Goal: Transaction & Acquisition: Purchase product/service

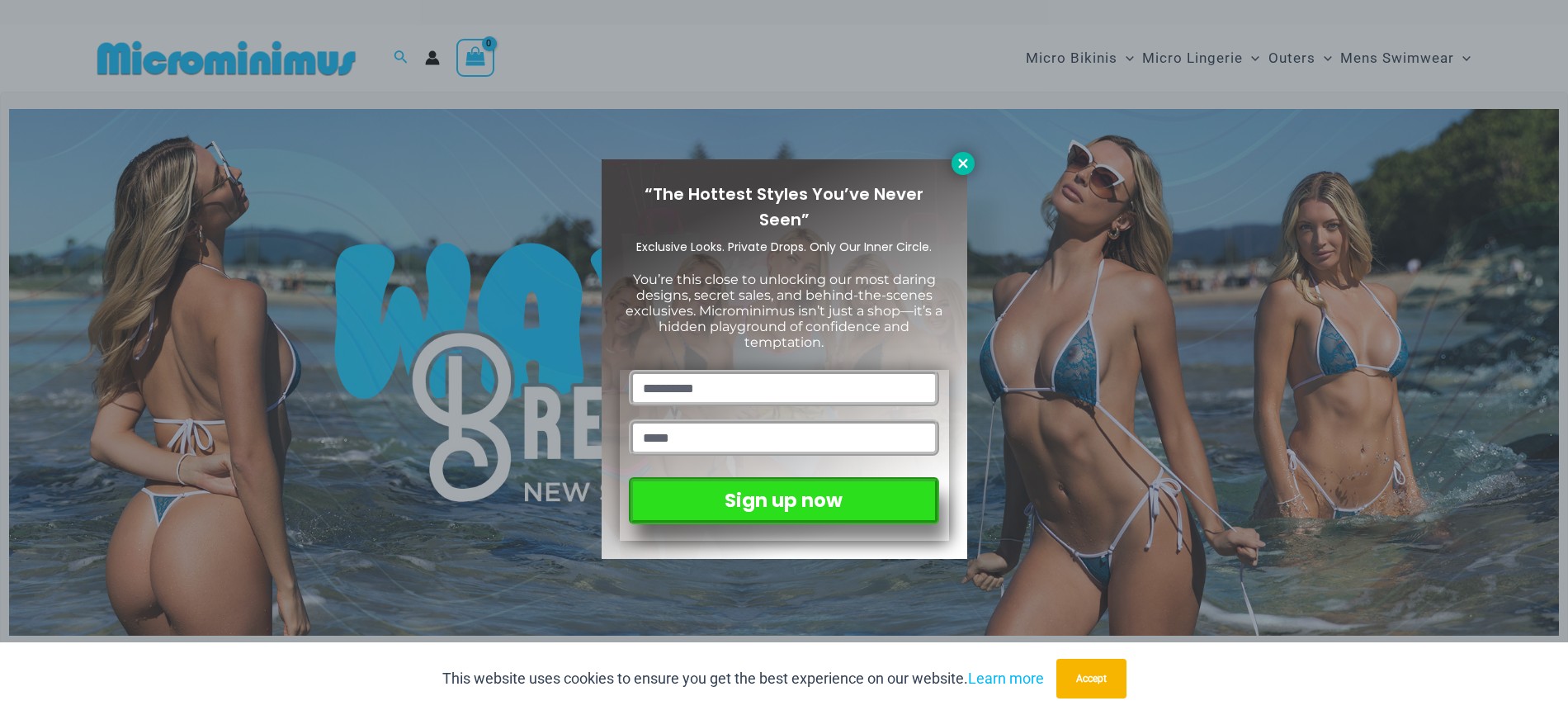
click at [957, 159] on icon at bounding box center [963, 164] width 15 height 15
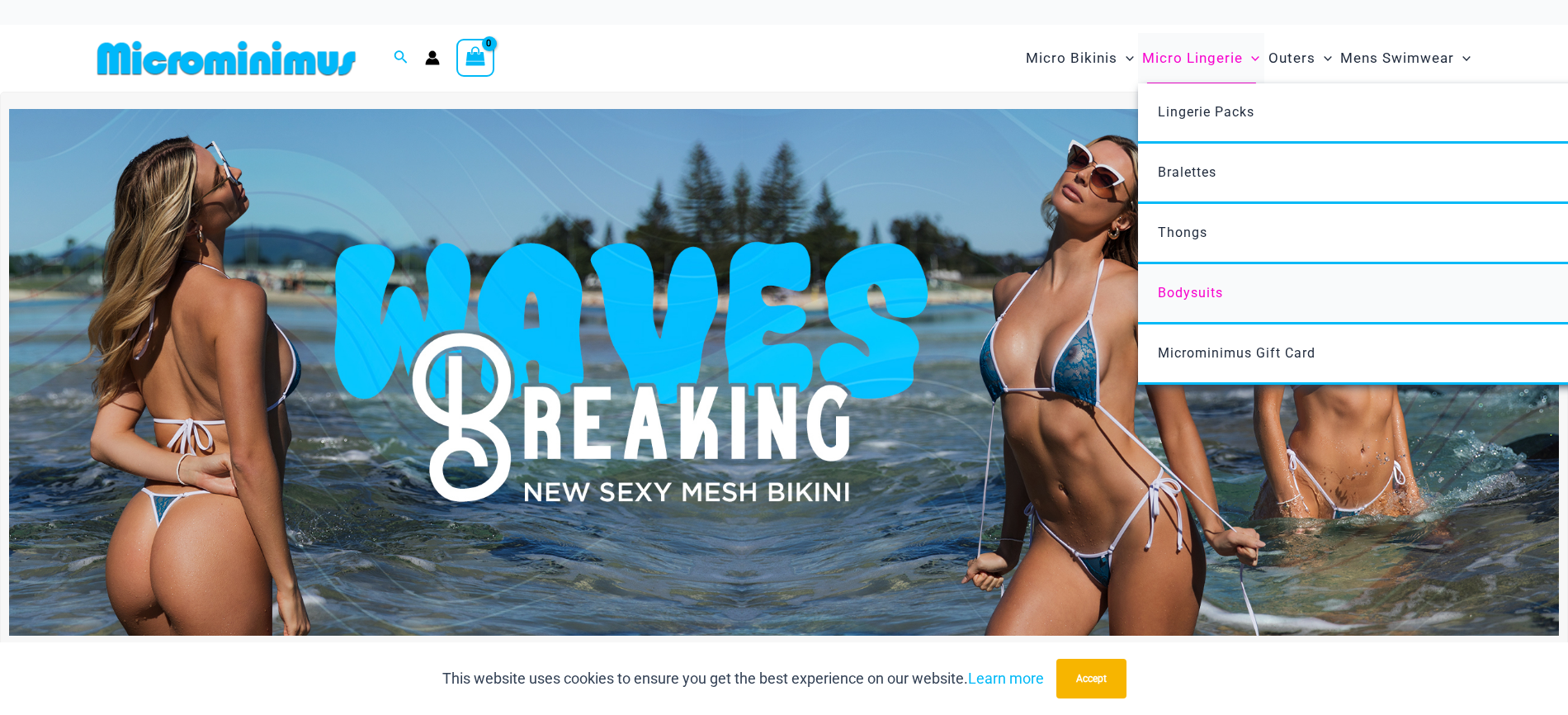
click at [1200, 285] on span "Bodysuits" at bounding box center [1190, 292] width 66 height 15
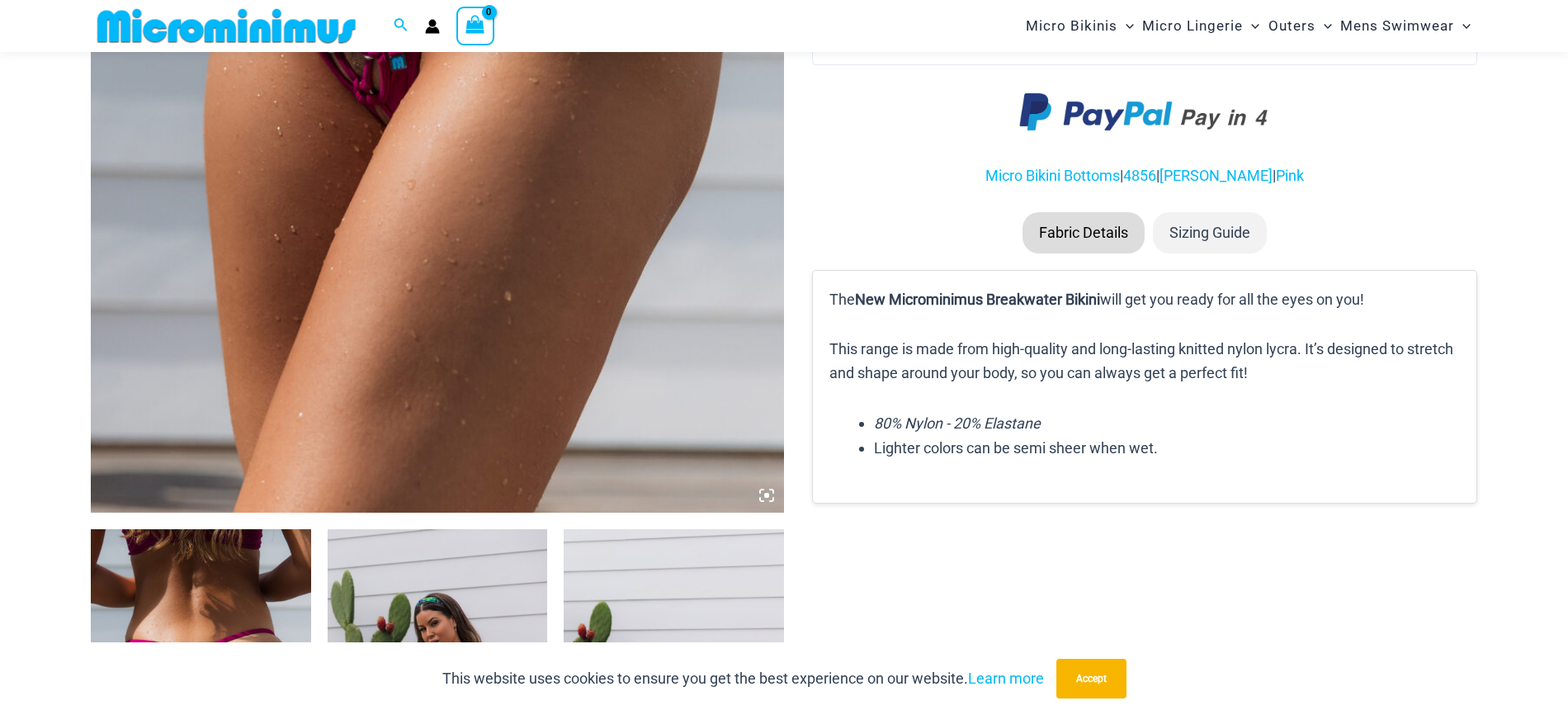
scroll to position [1138, 0]
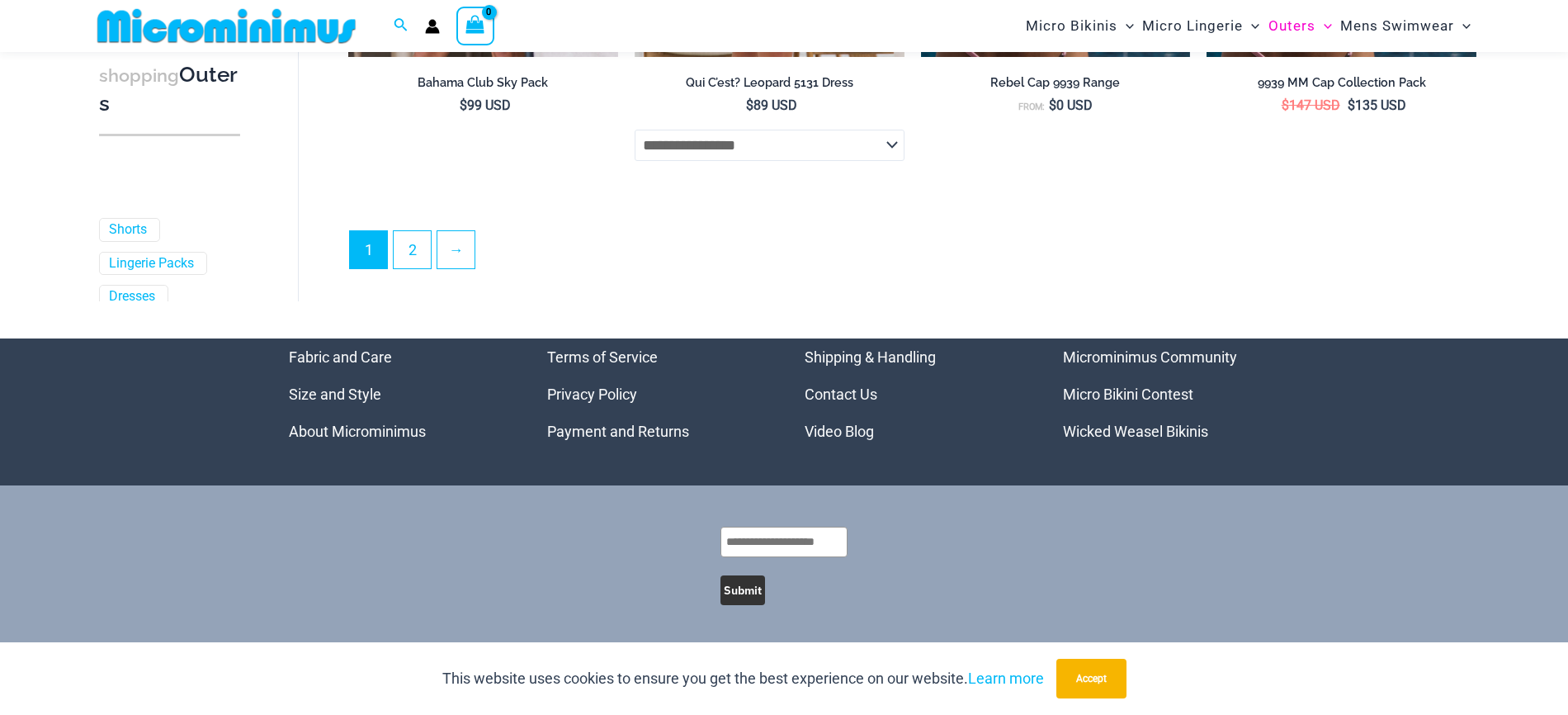
scroll to position [4538, 0]
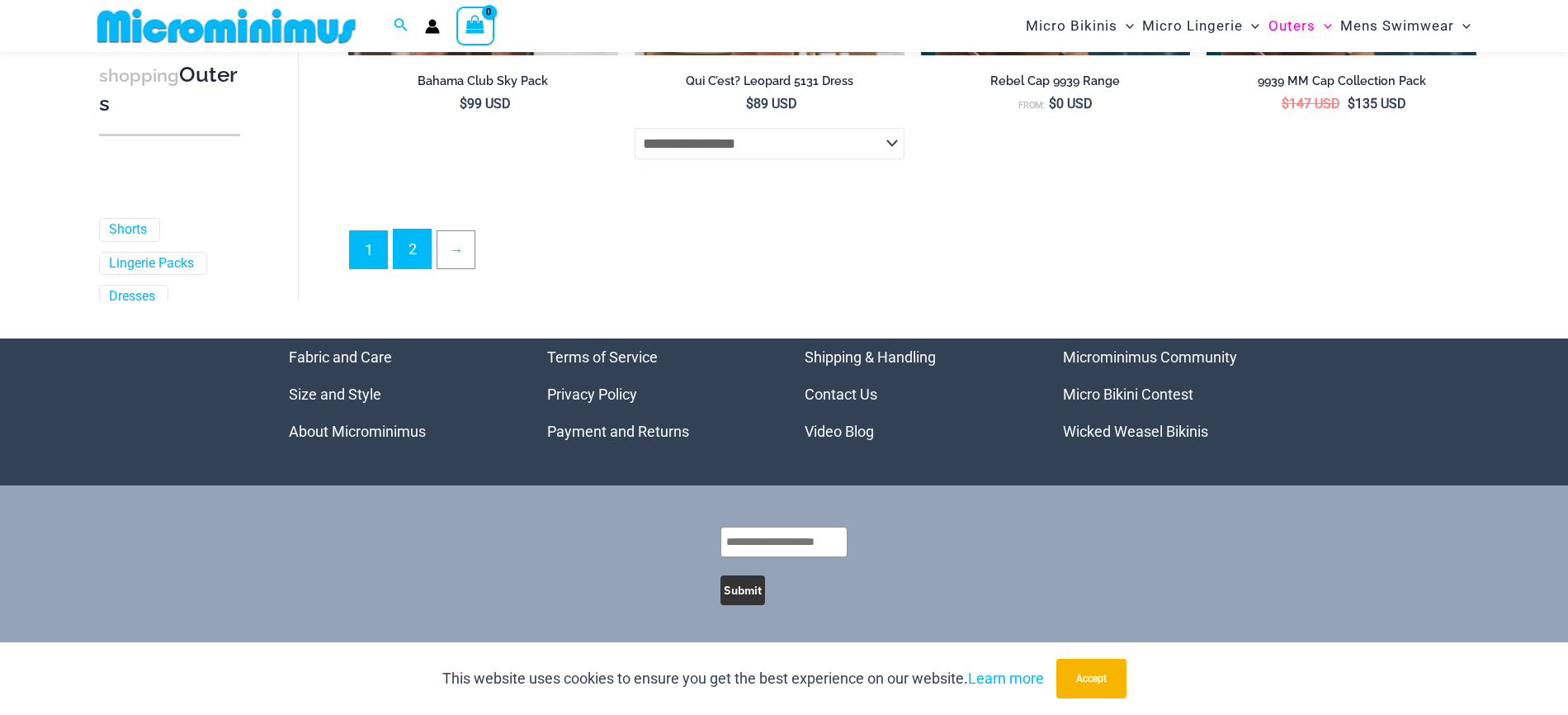
click at [413, 249] on link "2" at bounding box center [412, 248] width 37 height 39
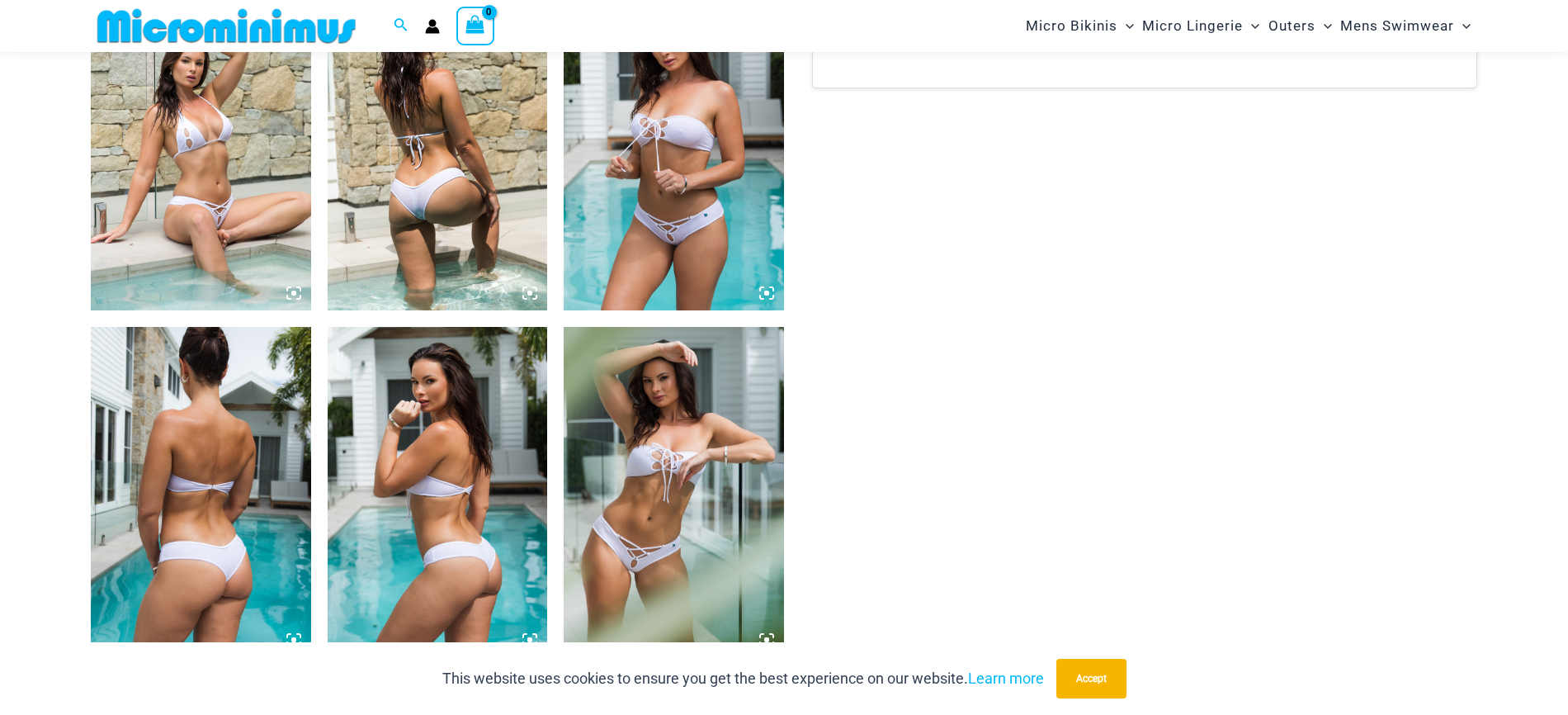
scroll to position [1777, 0]
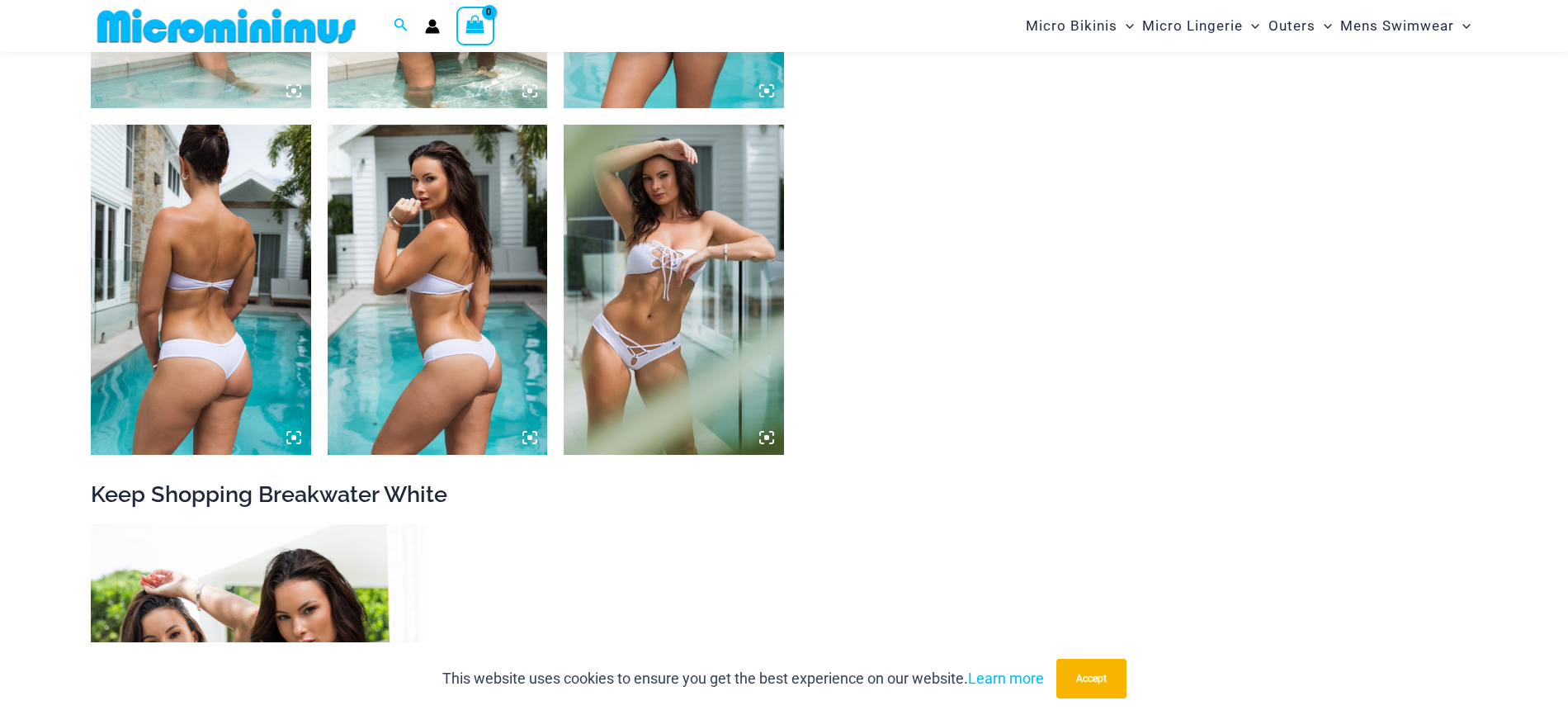
click at [770, 448] on img at bounding box center [674, 289] width 221 height 330
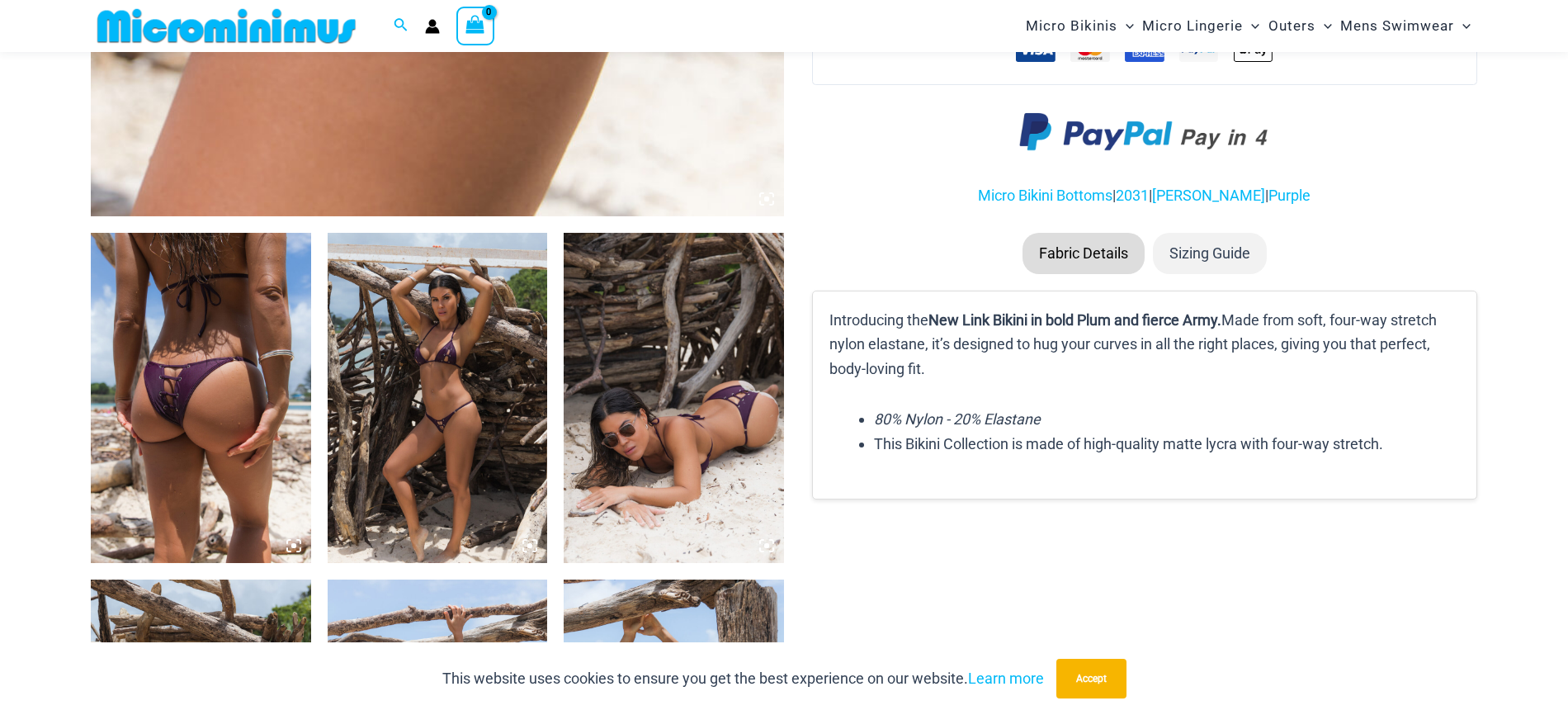
scroll to position [1060, 0]
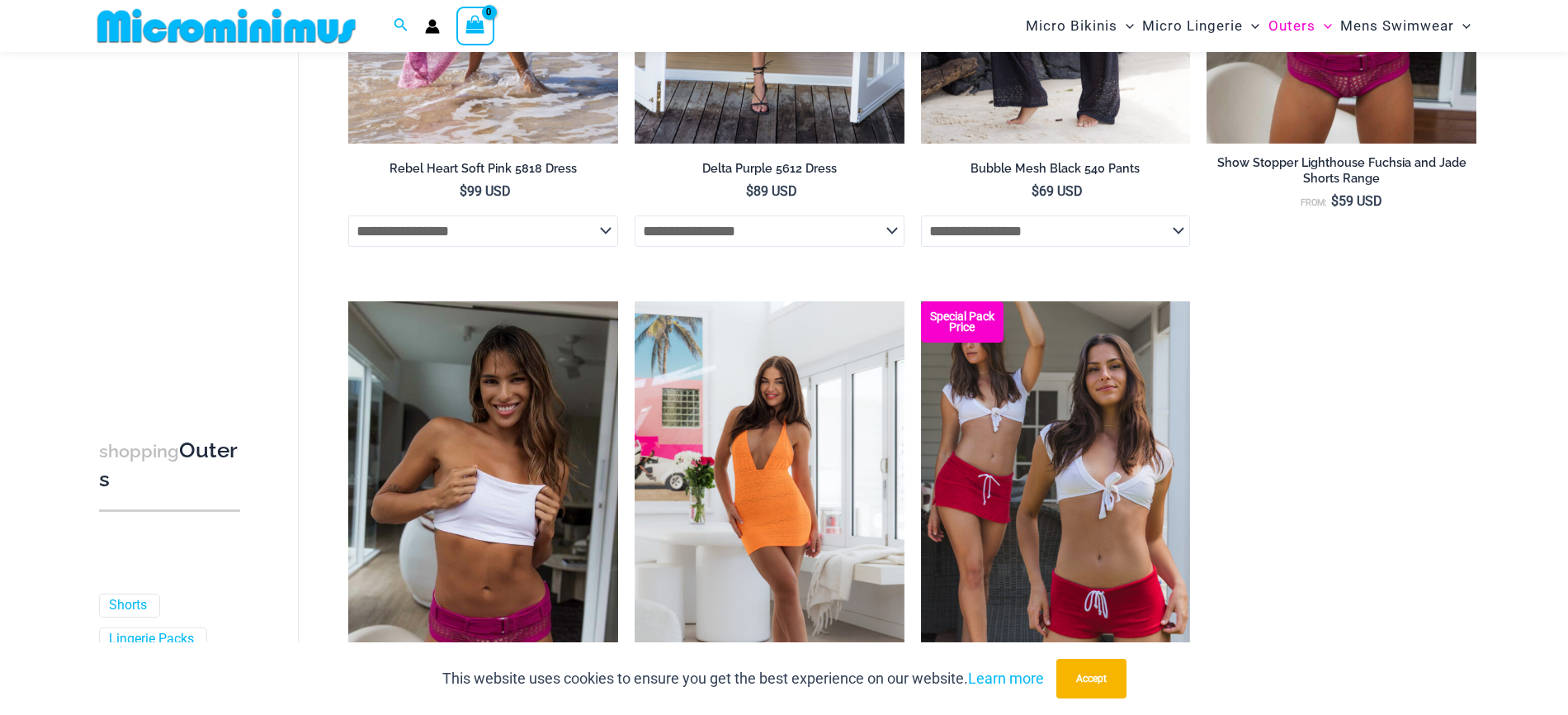
scroll to position [1782, 0]
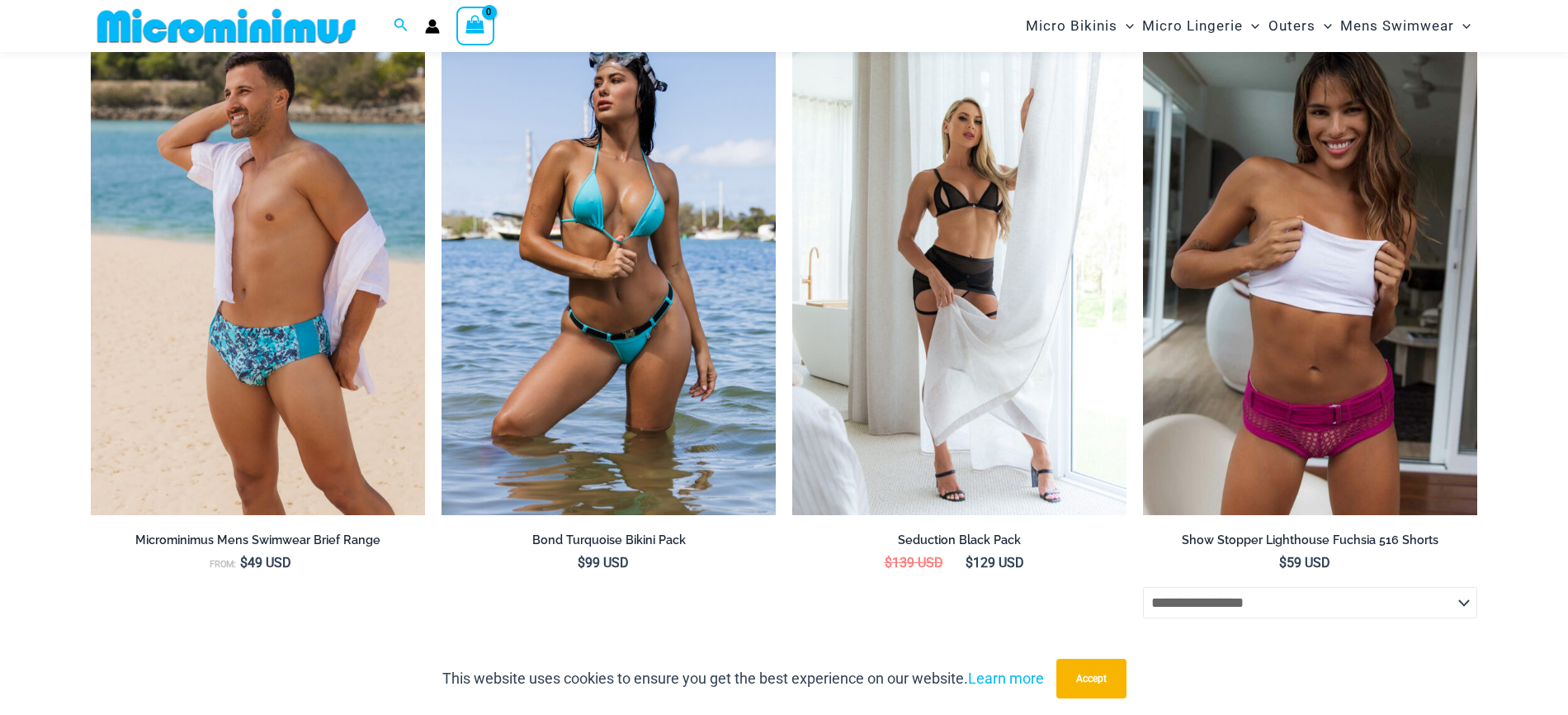
scroll to position [4579, 0]
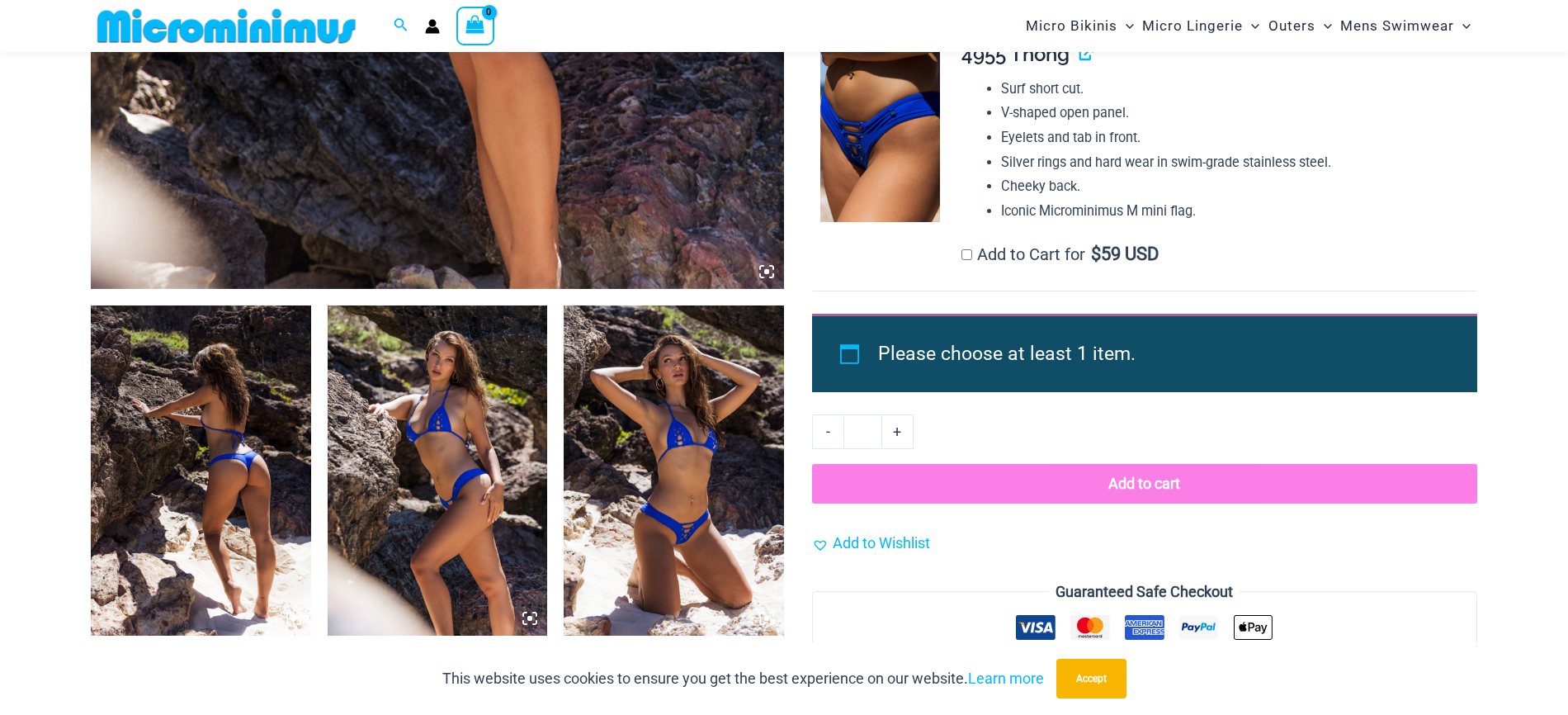
scroll to position [903, 0]
click at [711, 415] on img at bounding box center [674, 469] width 221 height 330
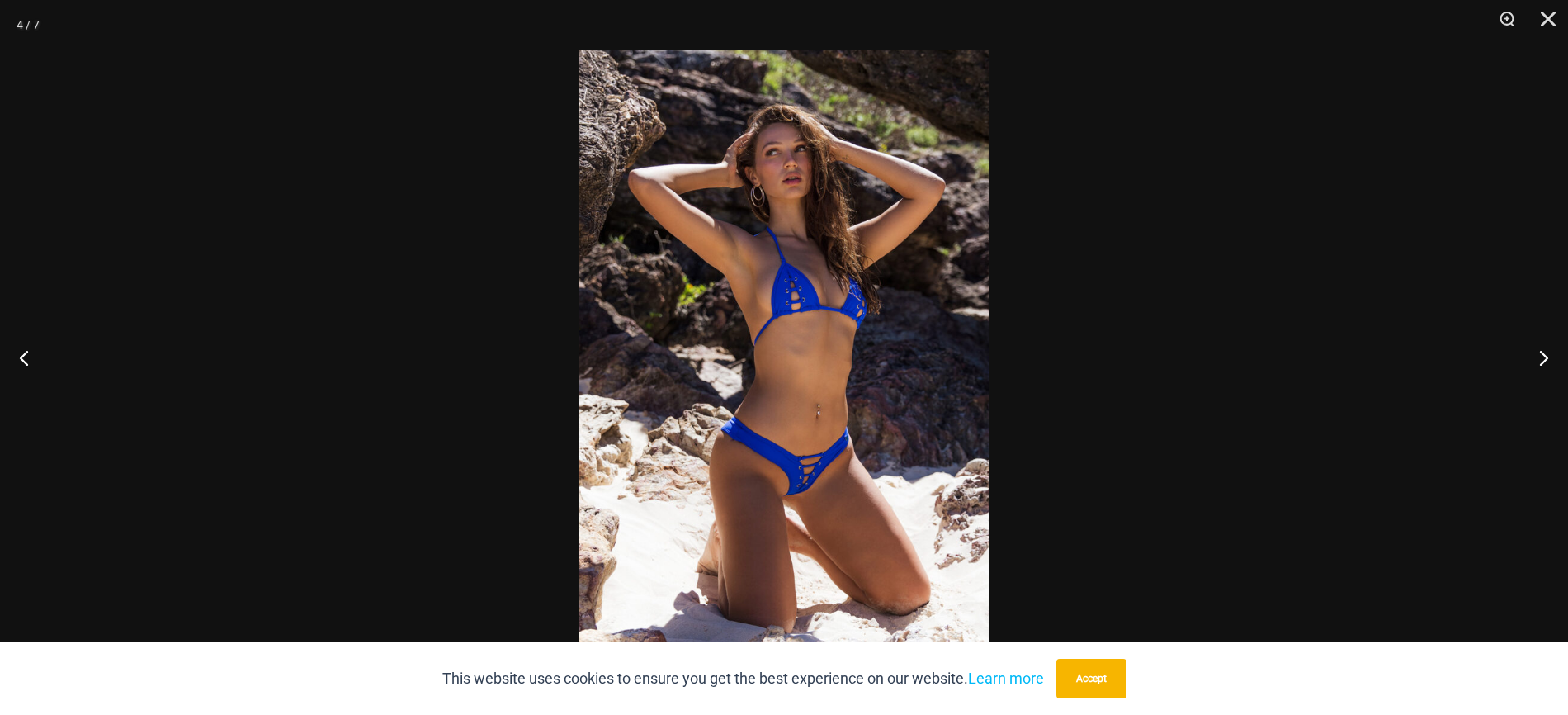
click at [828, 209] on img at bounding box center [784, 357] width 411 height 616
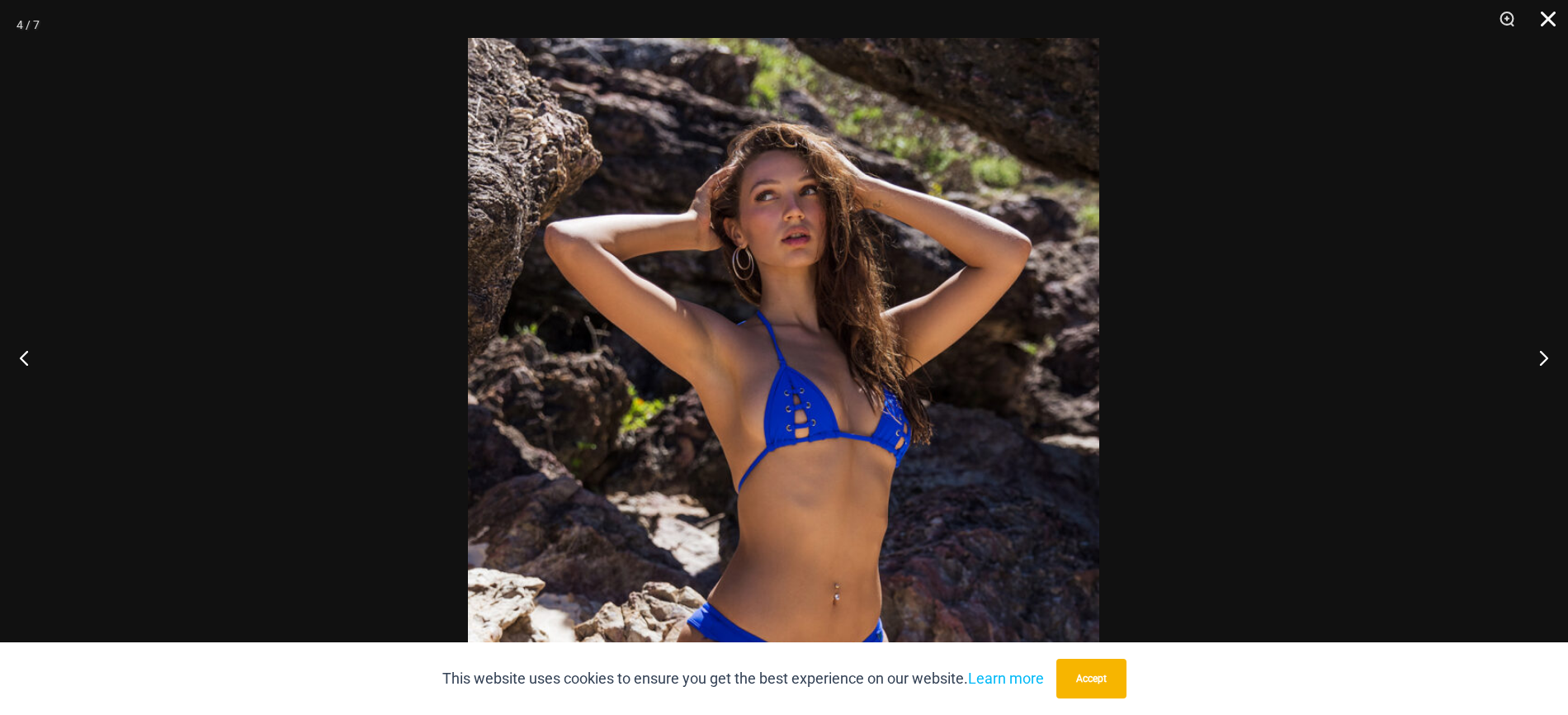
click at [1546, 15] on button "Close" at bounding box center [1541, 25] width 41 height 50
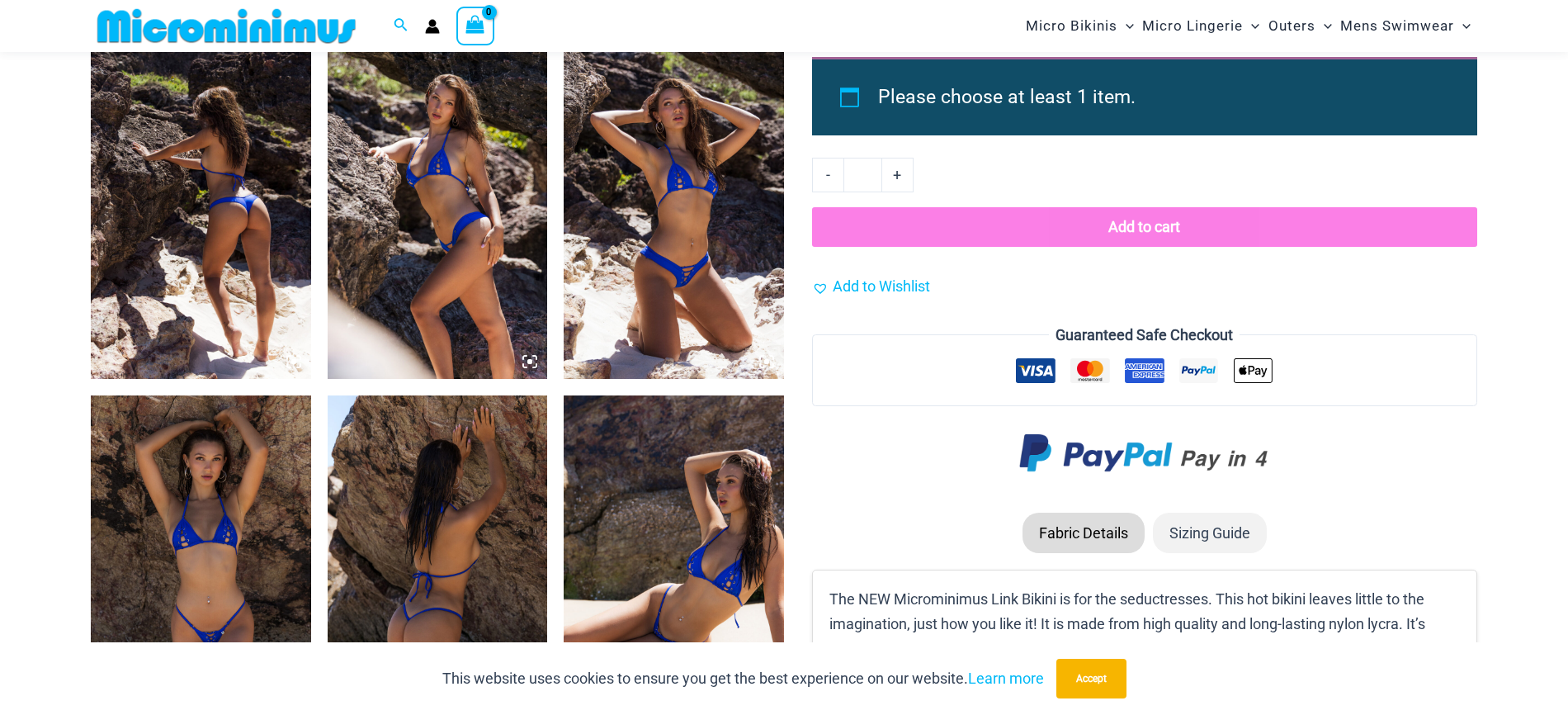
scroll to position [1180, 0]
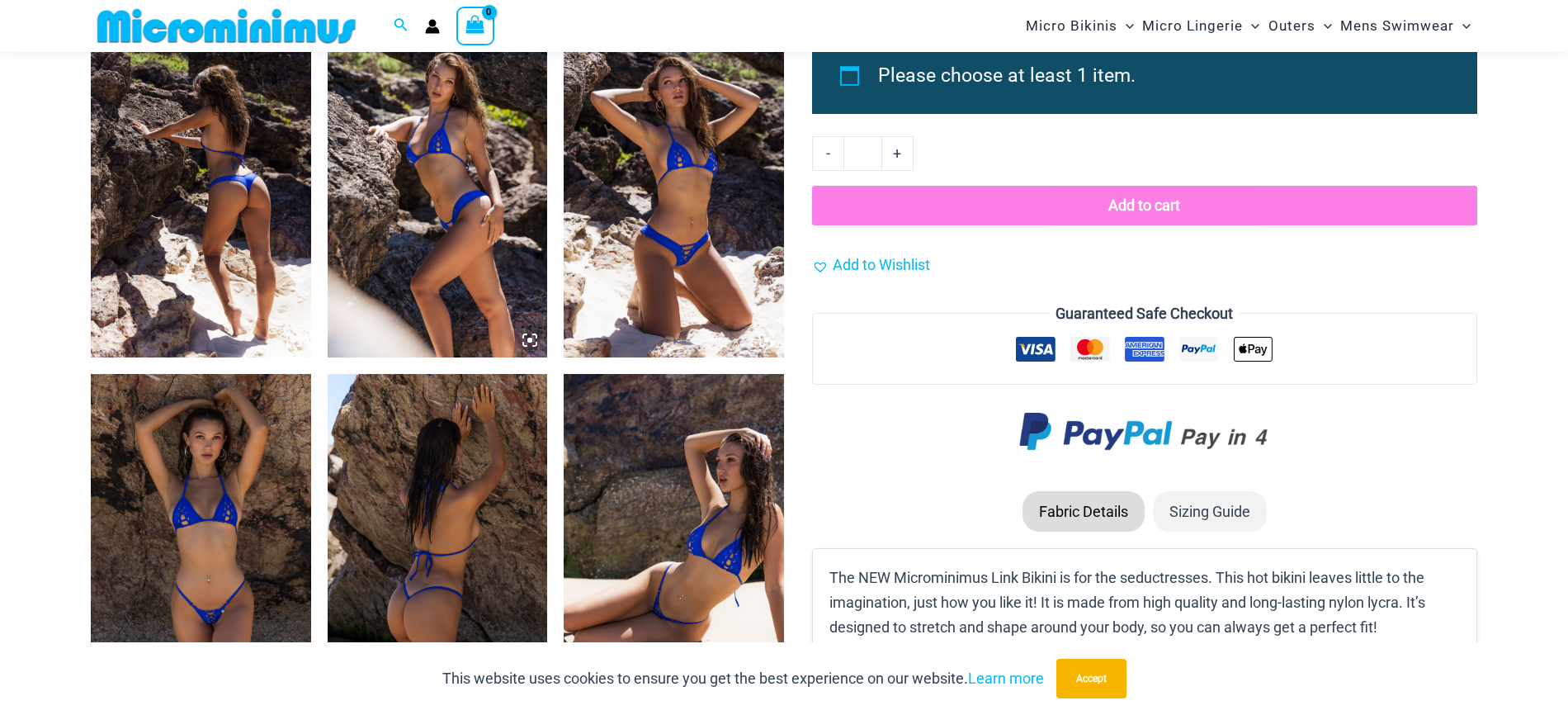
click at [422, 185] on img at bounding box center [438, 192] width 221 height 330
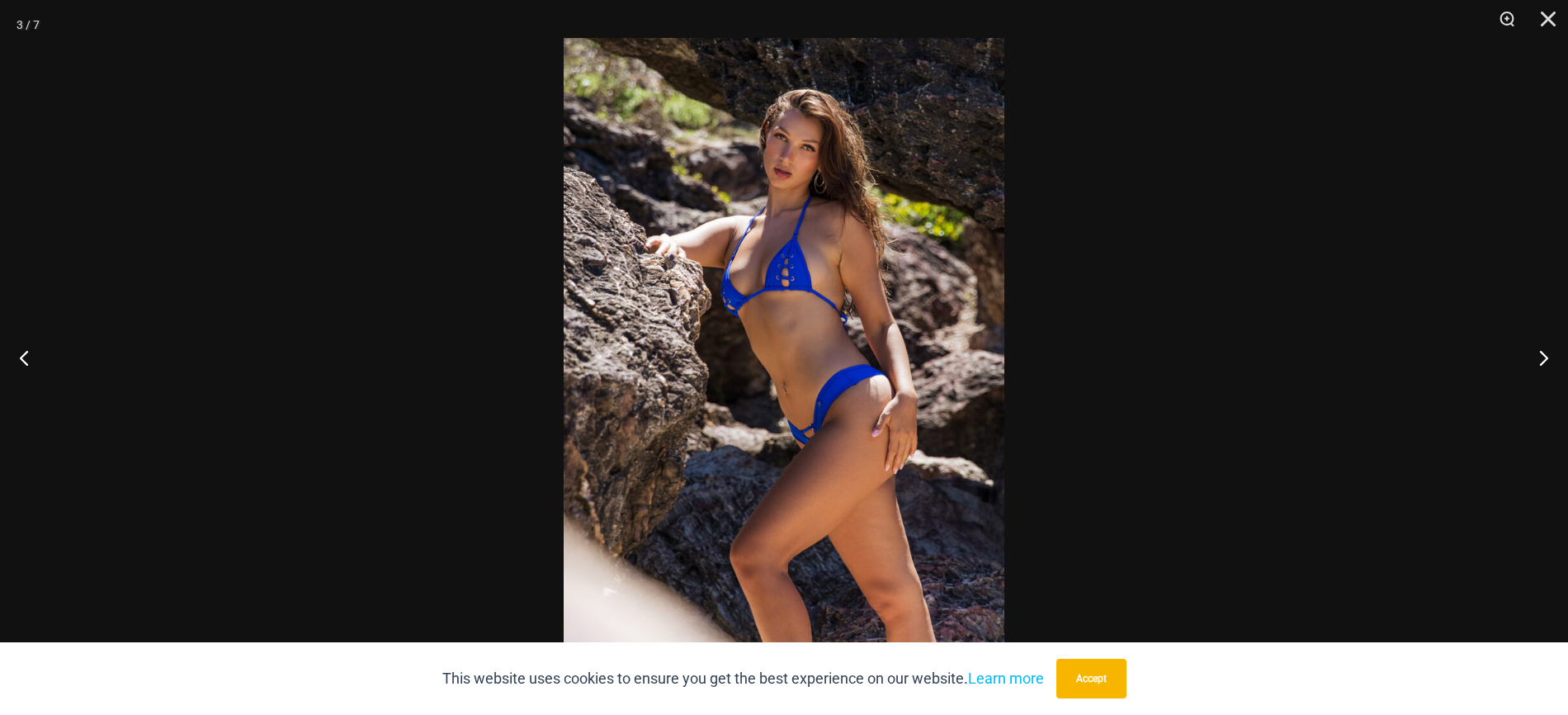
click at [800, 206] on img at bounding box center [783, 368] width 441 height 662
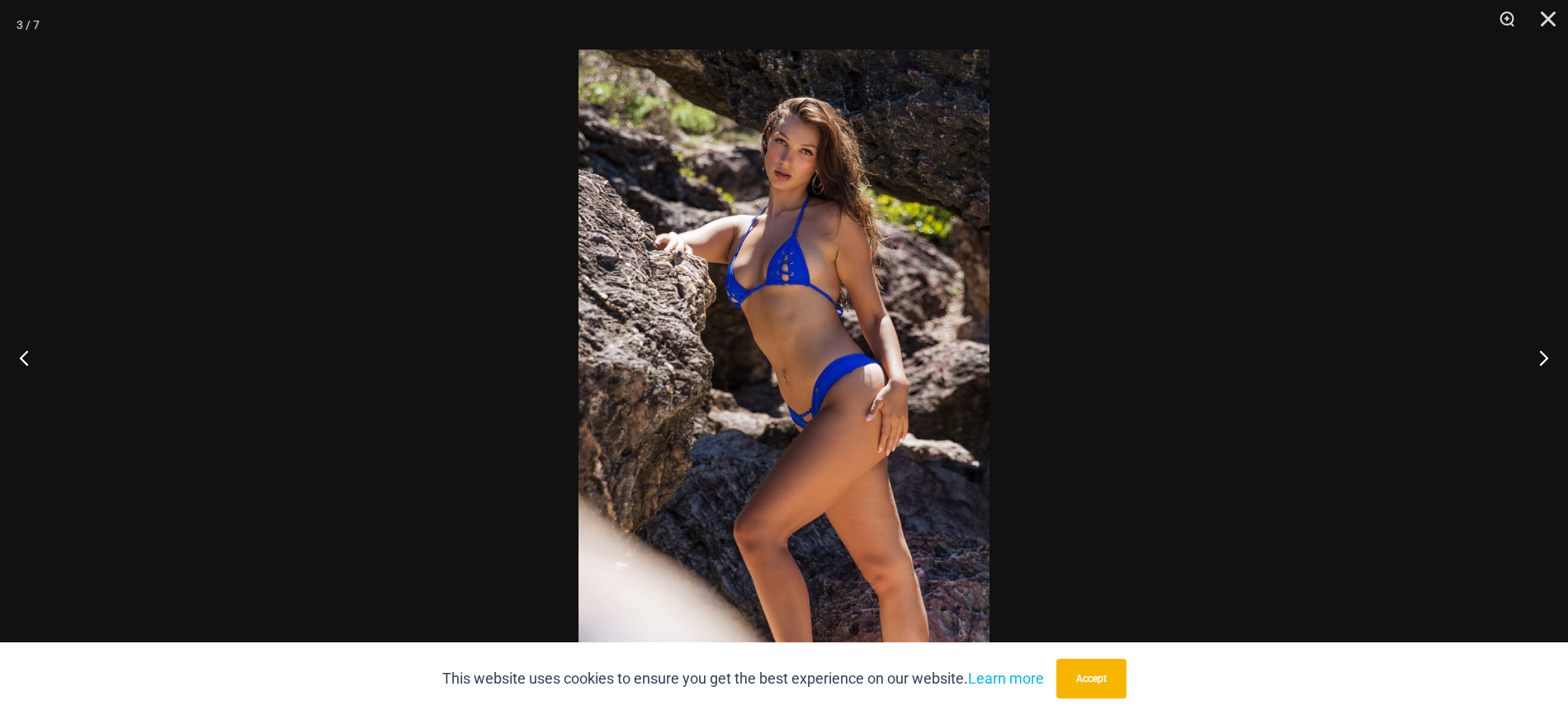
click at [800, 206] on img at bounding box center [784, 357] width 411 height 616
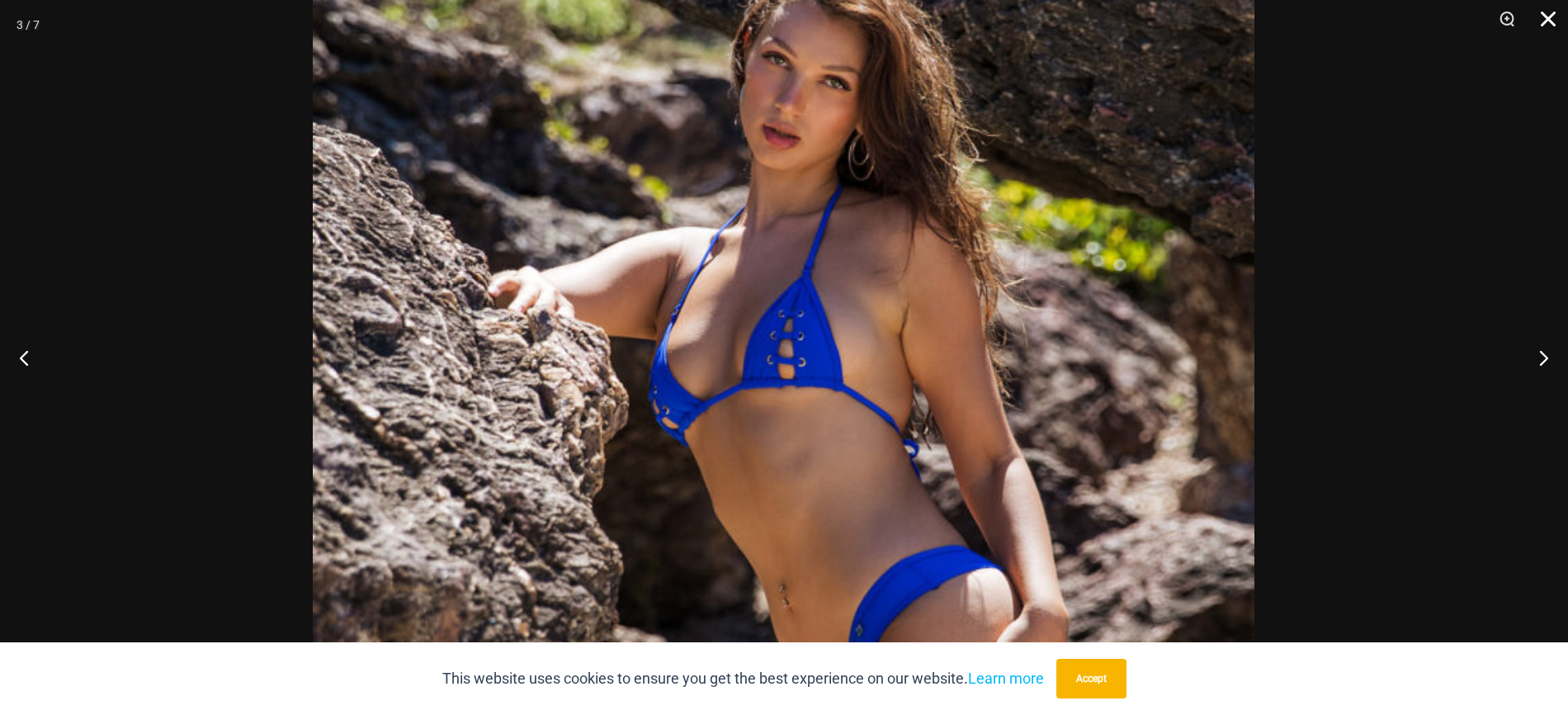
click at [1546, 10] on button "Close" at bounding box center [1541, 25] width 41 height 50
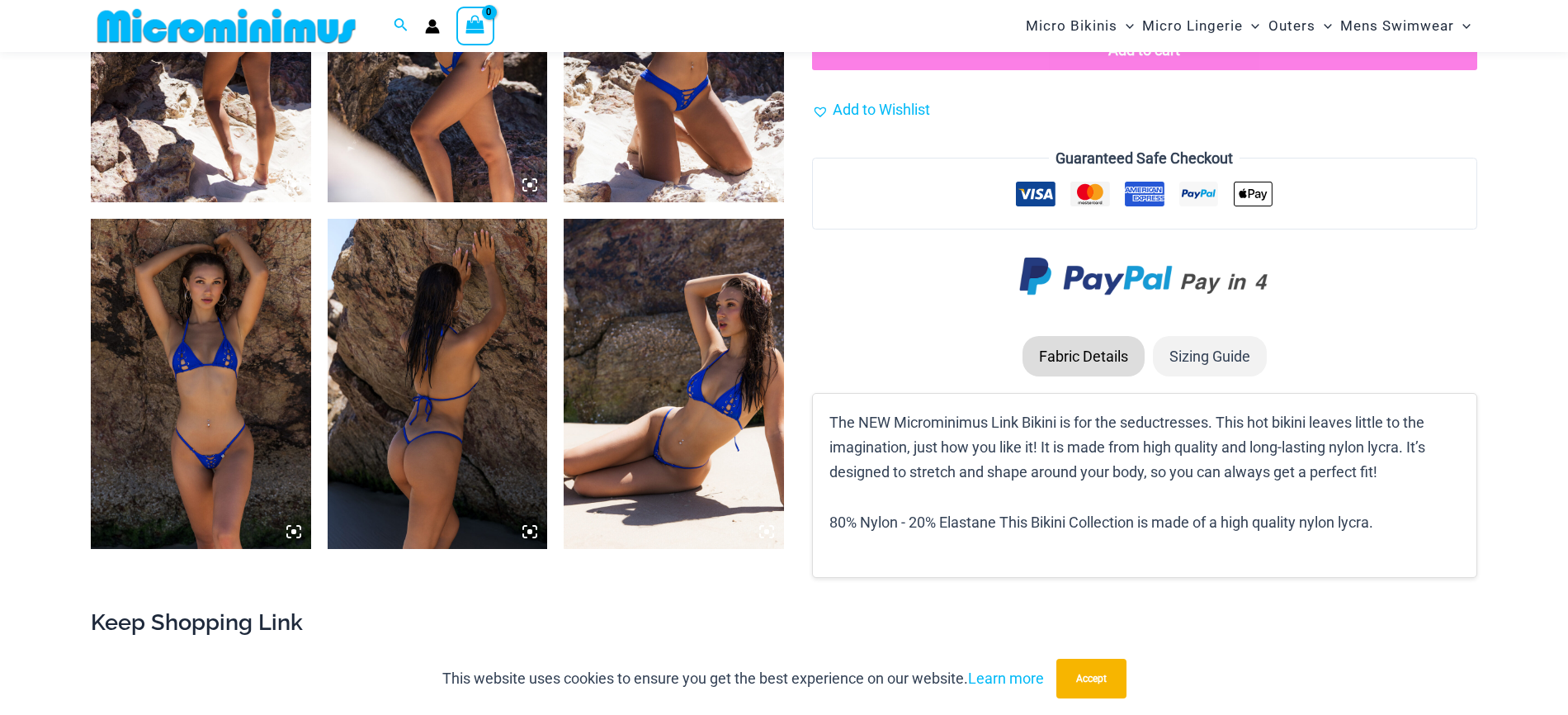
scroll to position [1503, 0]
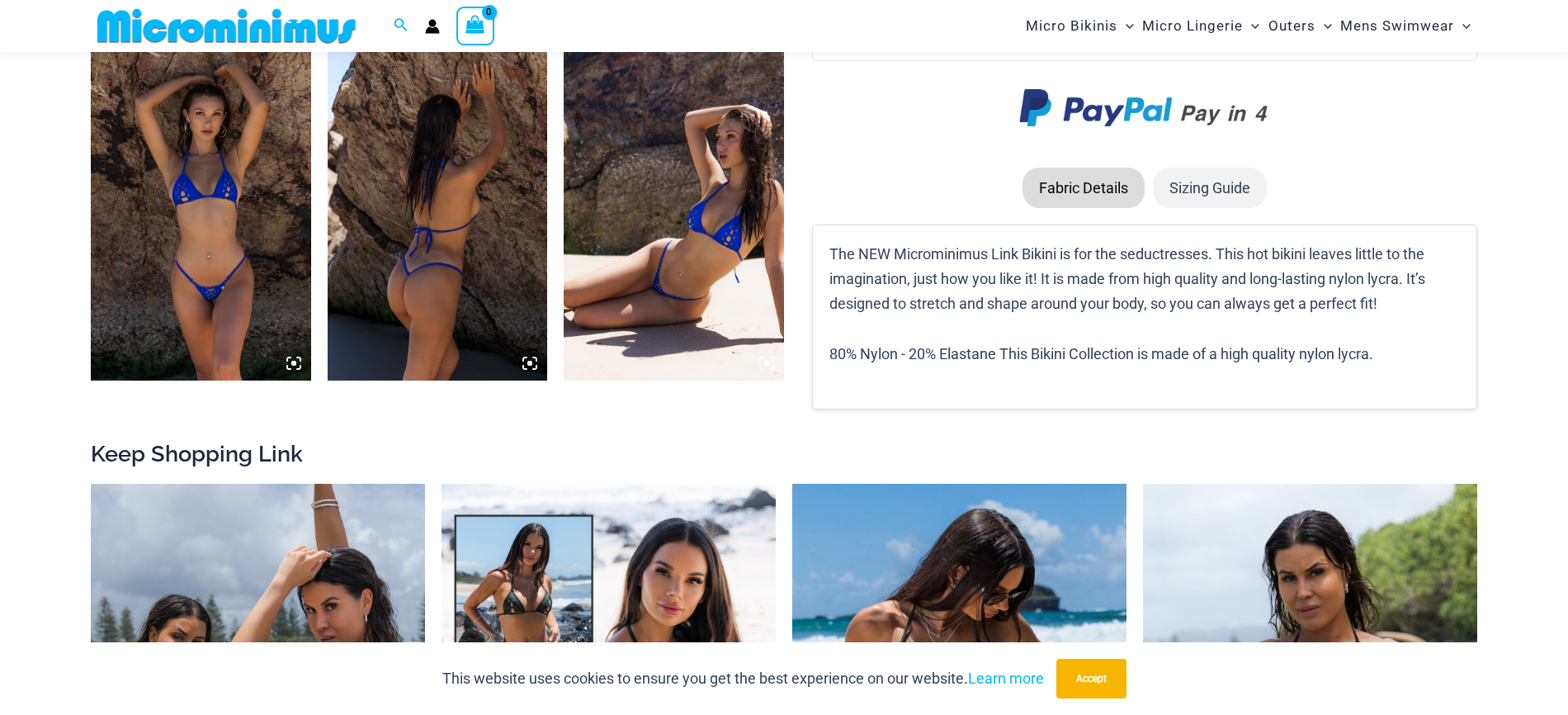
click at [175, 209] on img at bounding box center [201, 215] width 221 height 330
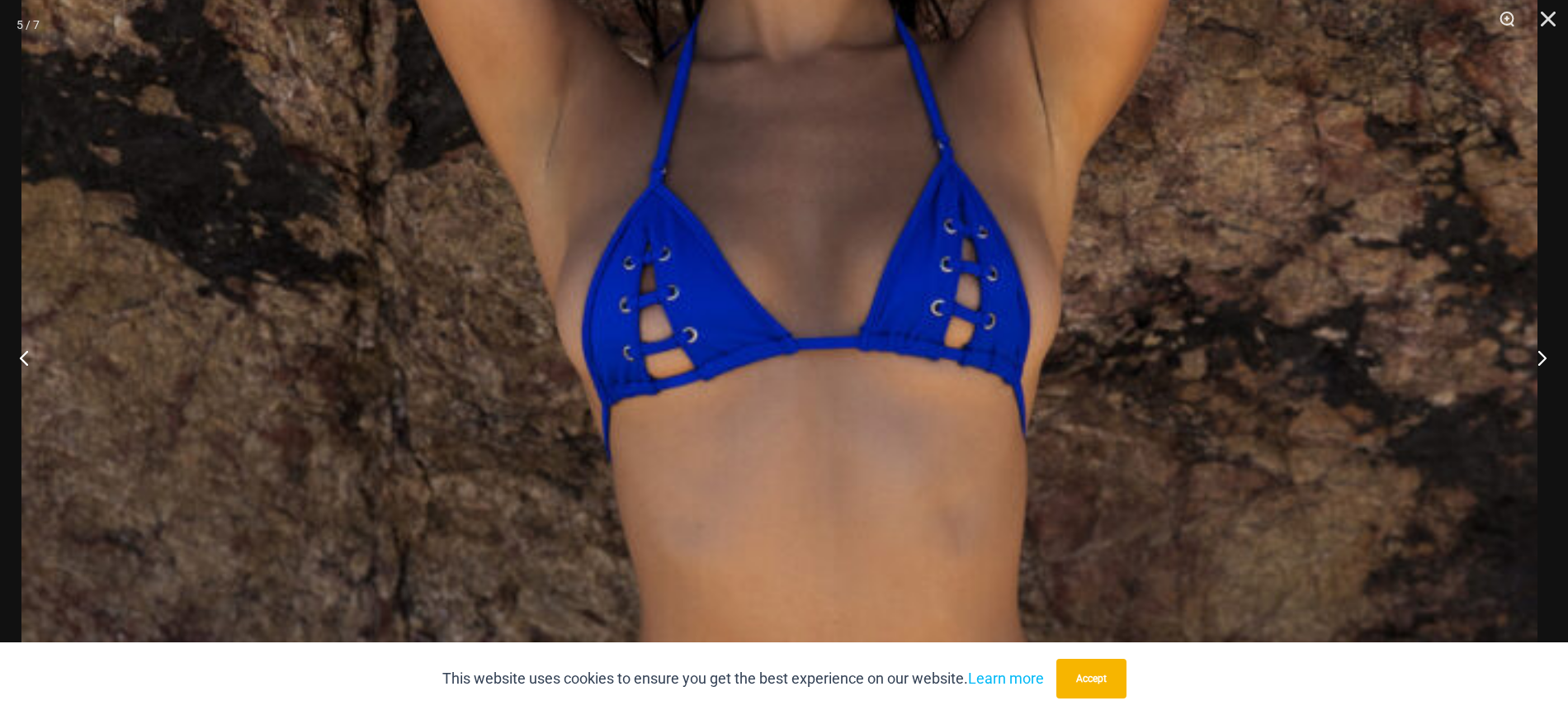
click at [1534, 353] on button "Next" at bounding box center [1537, 357] width 62 height 83
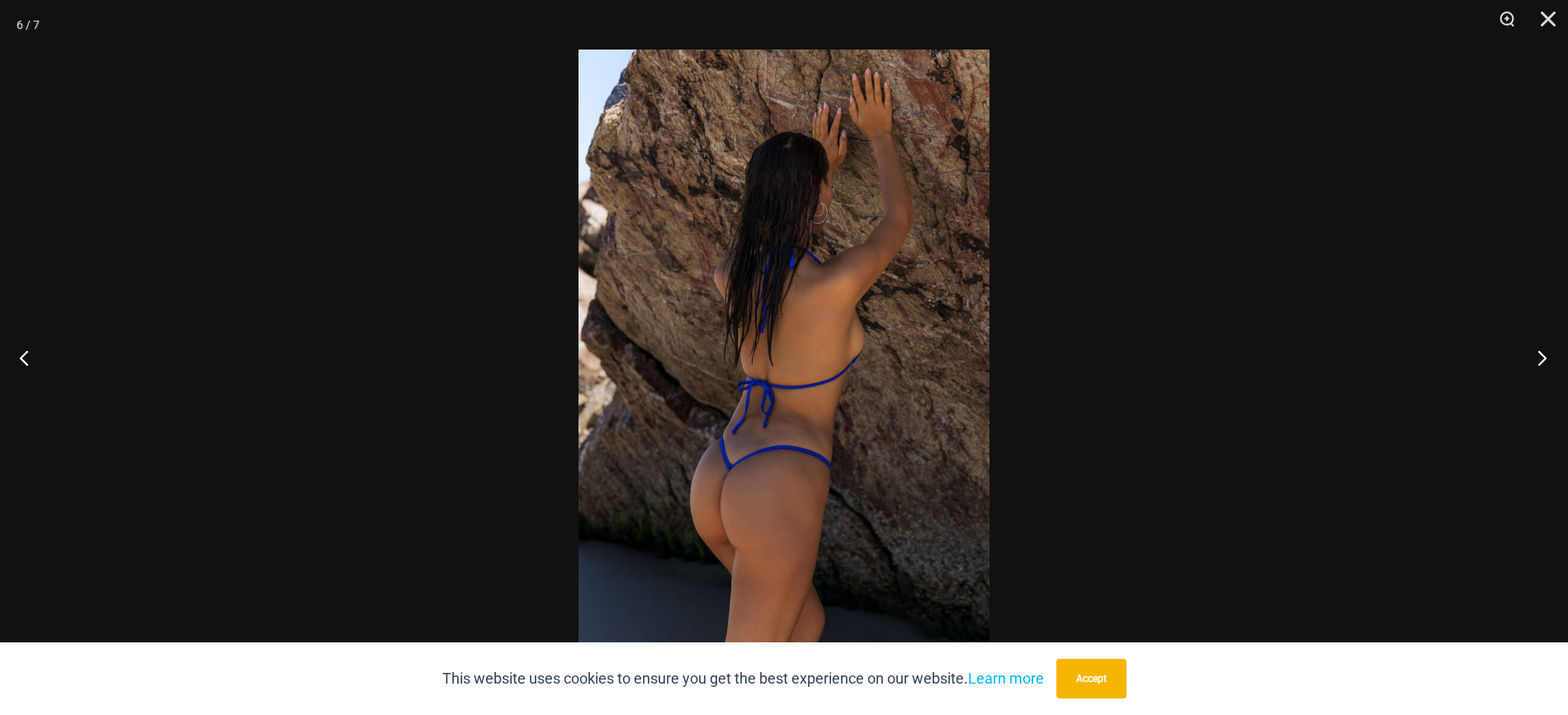
click at [1534, 353] on button "Next" at bounding box center [1537, 357] width 62 height 83
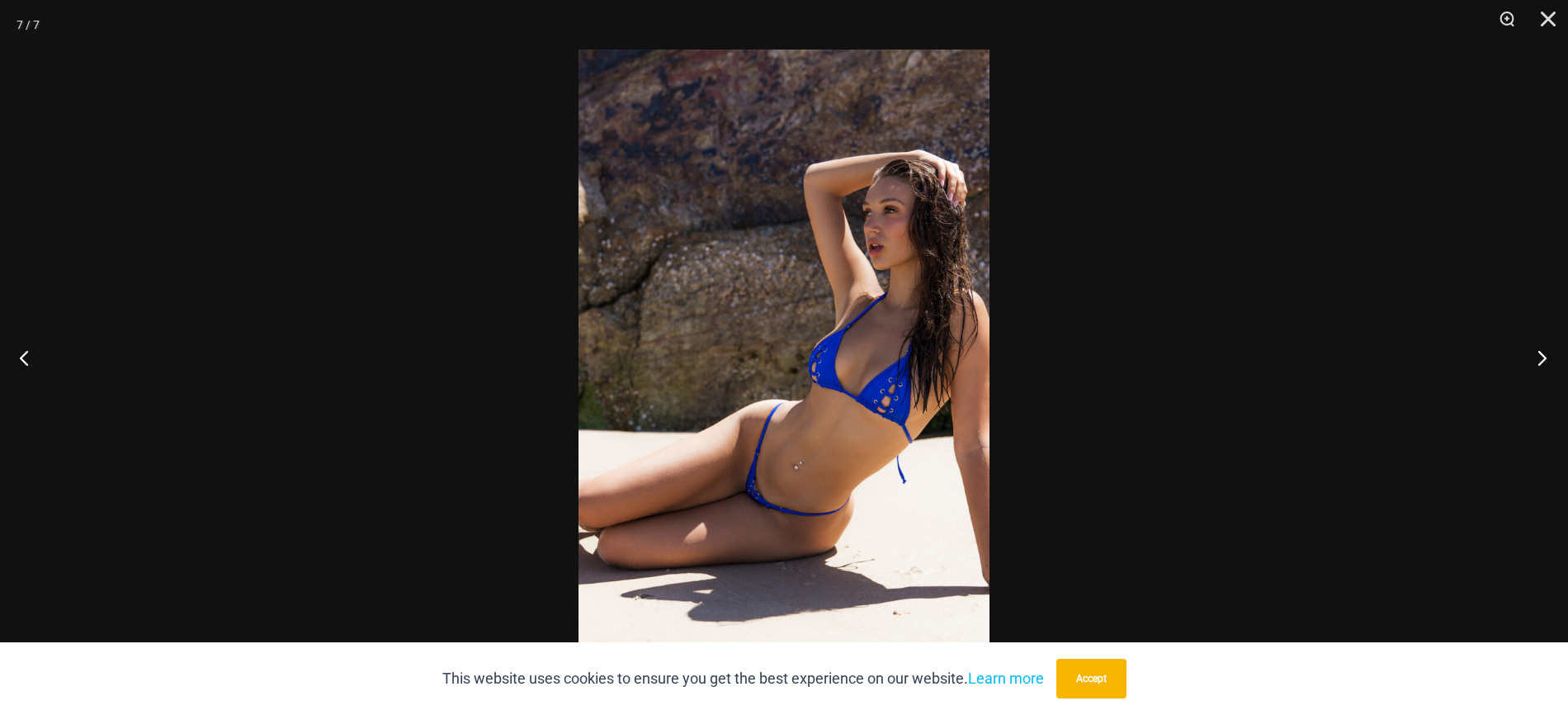
click at [1534, 353] on button "Next" at bounding box center [1537, 357] width 62 height 83
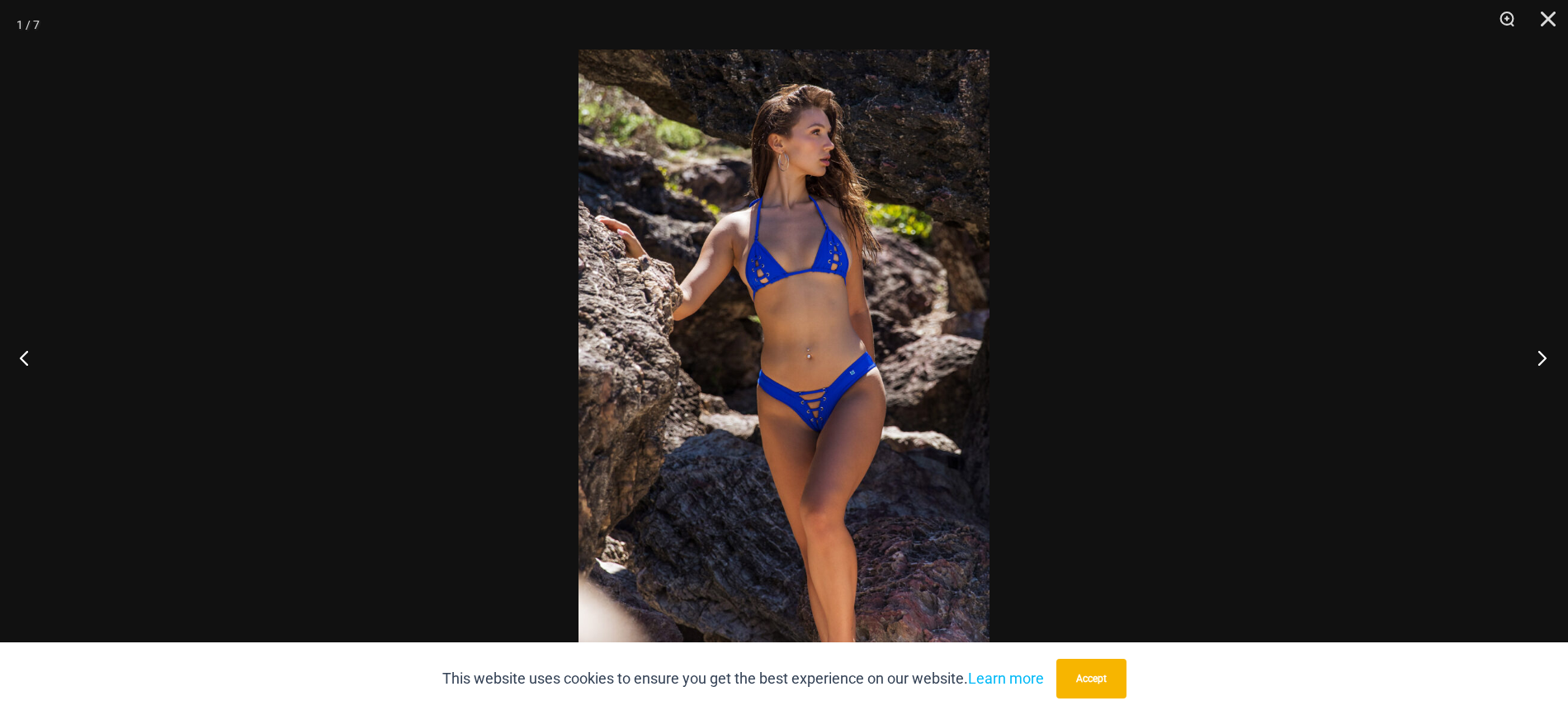
click at [1534, 353] on button "Next" at bounding box center [1537, 357] width 62 height 83
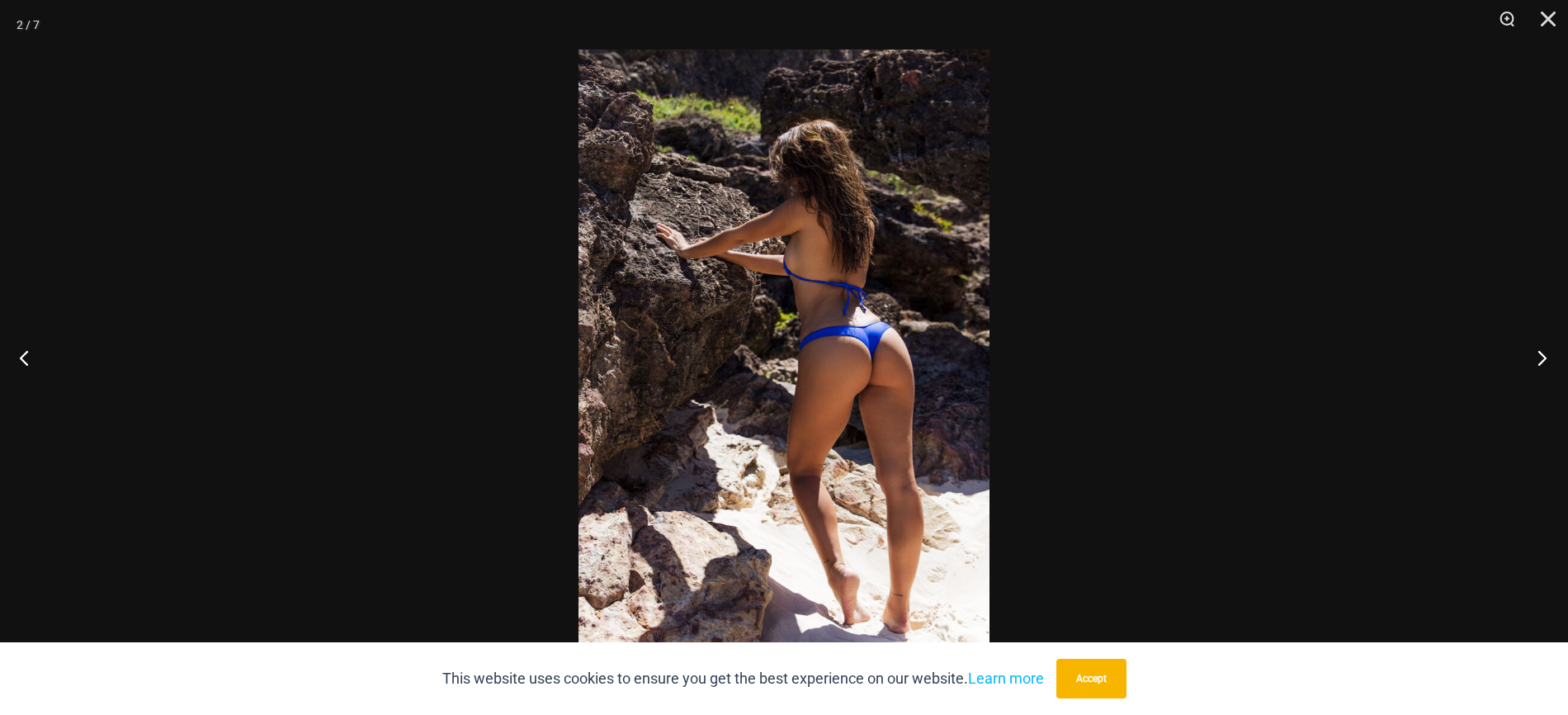
click at [1534, 353] on button "Next" at bounding box center [1537, 357] width 62 height 83
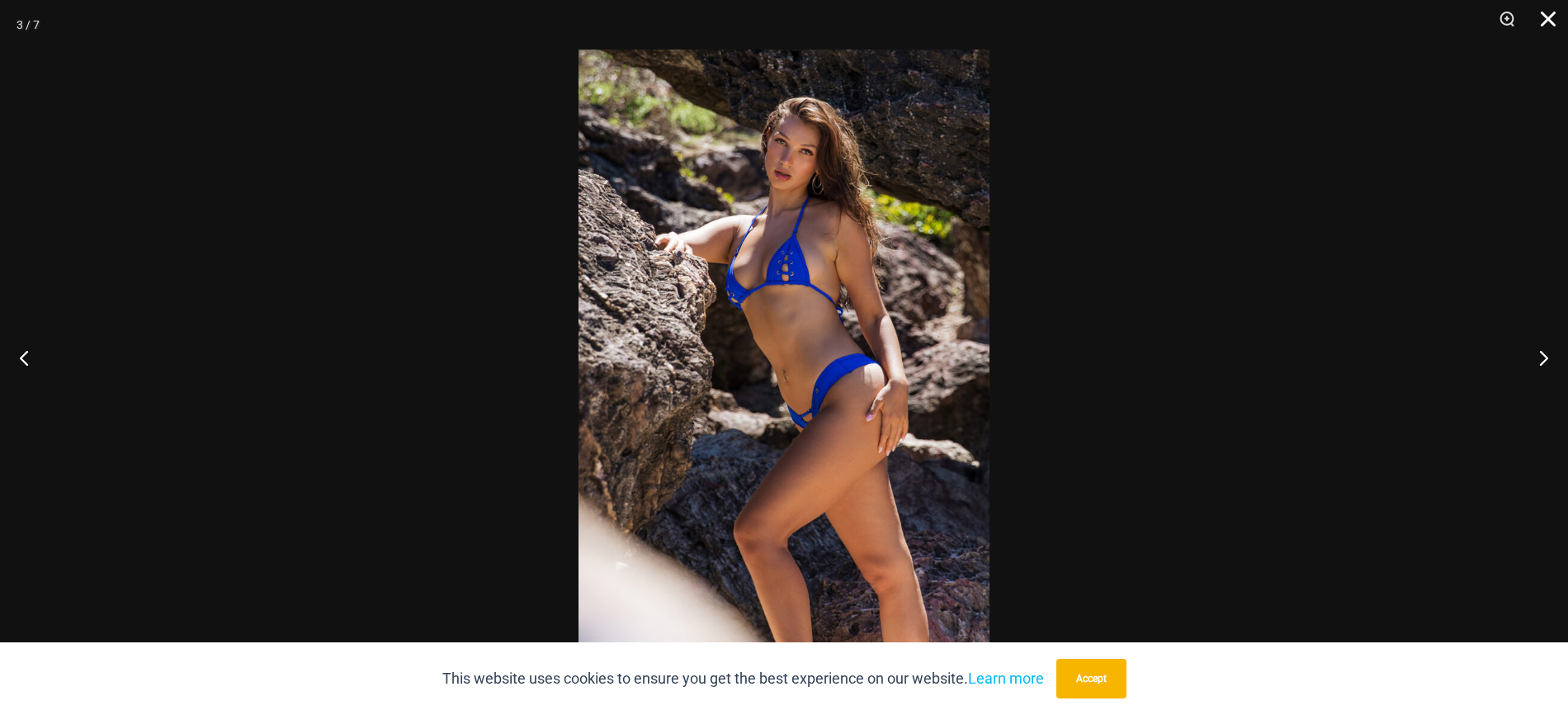
click at [1550, 25] on button "Close" at bounding box center [1541, 25] width 41 height 50
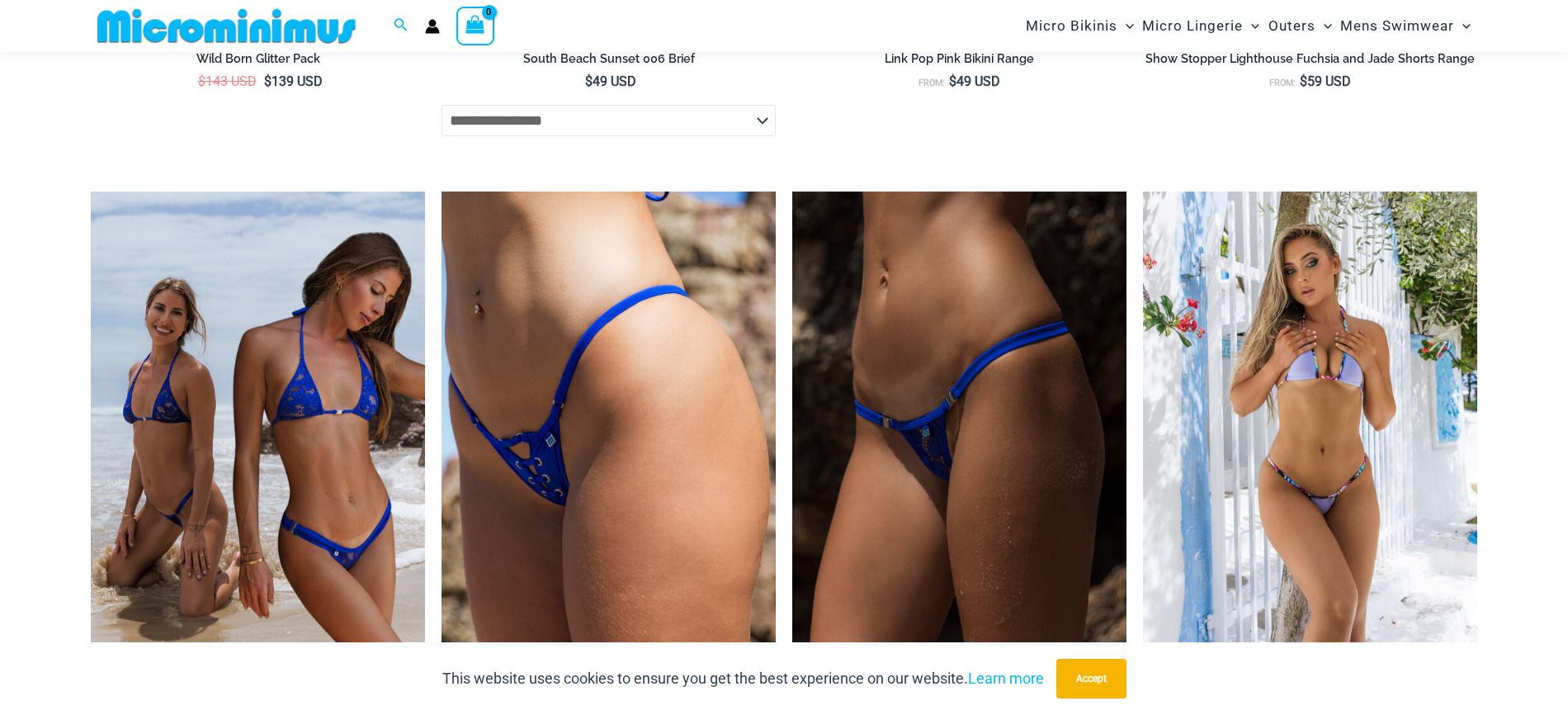
scroll to position [3756, 0]
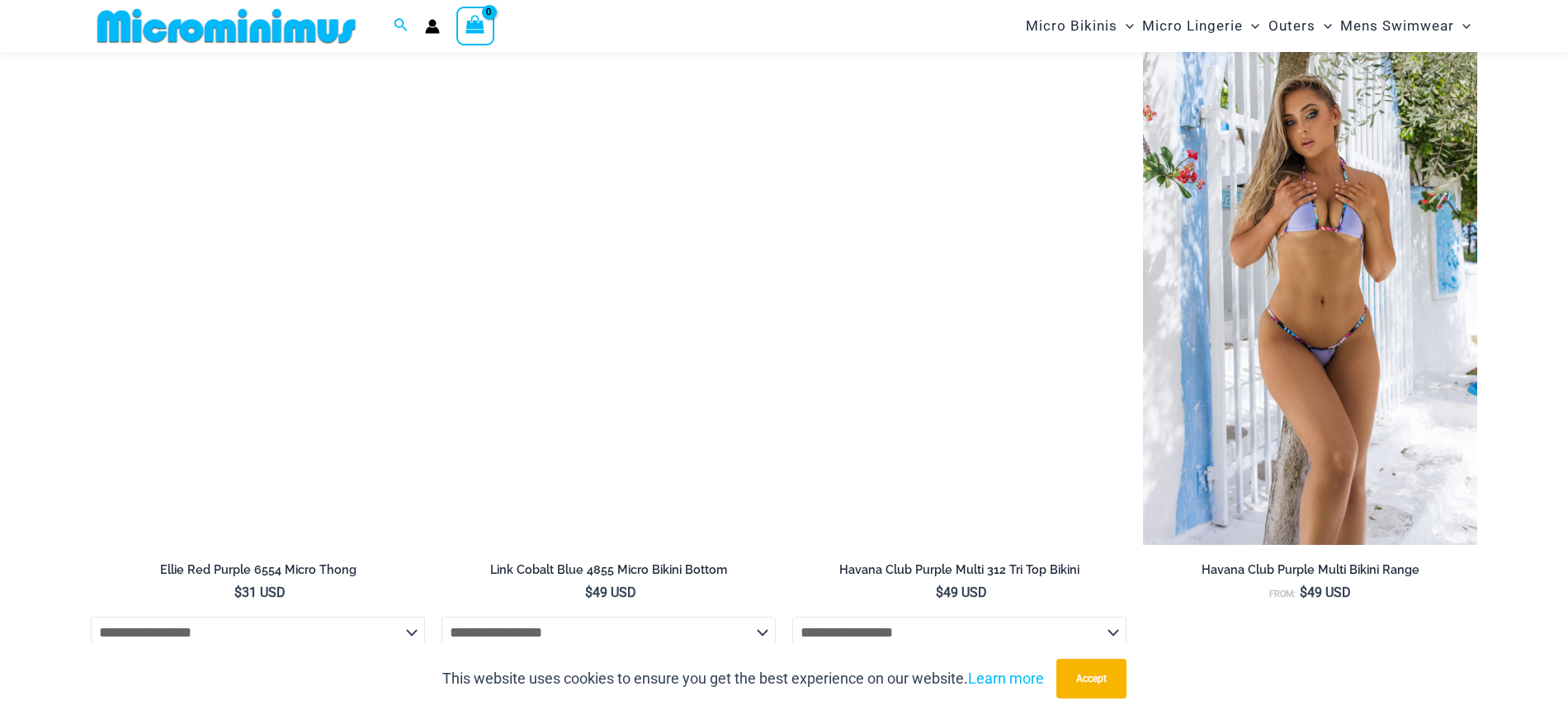
scroll to position [4280, 0]
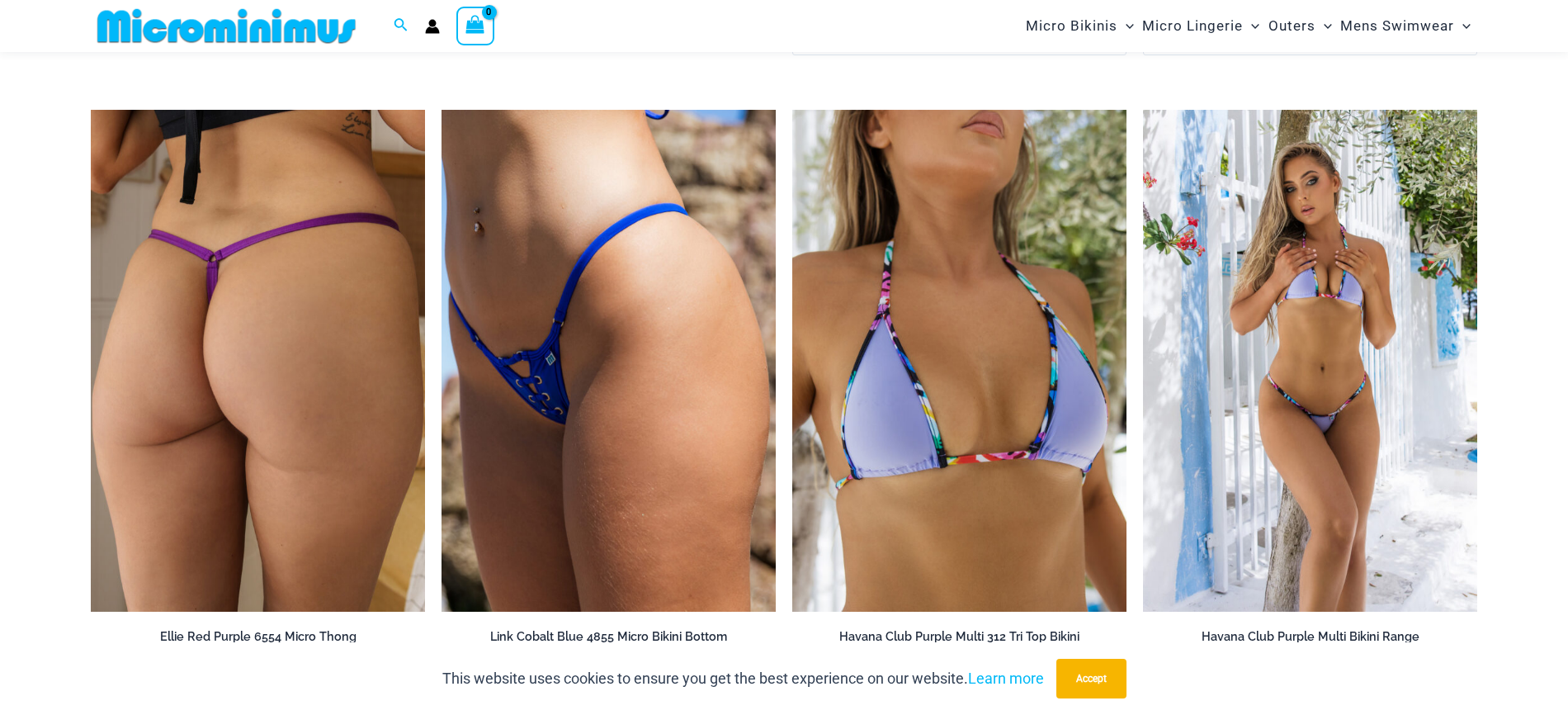
click at [158, 489] on img at bounding box center [257, 360] width 334 height 502
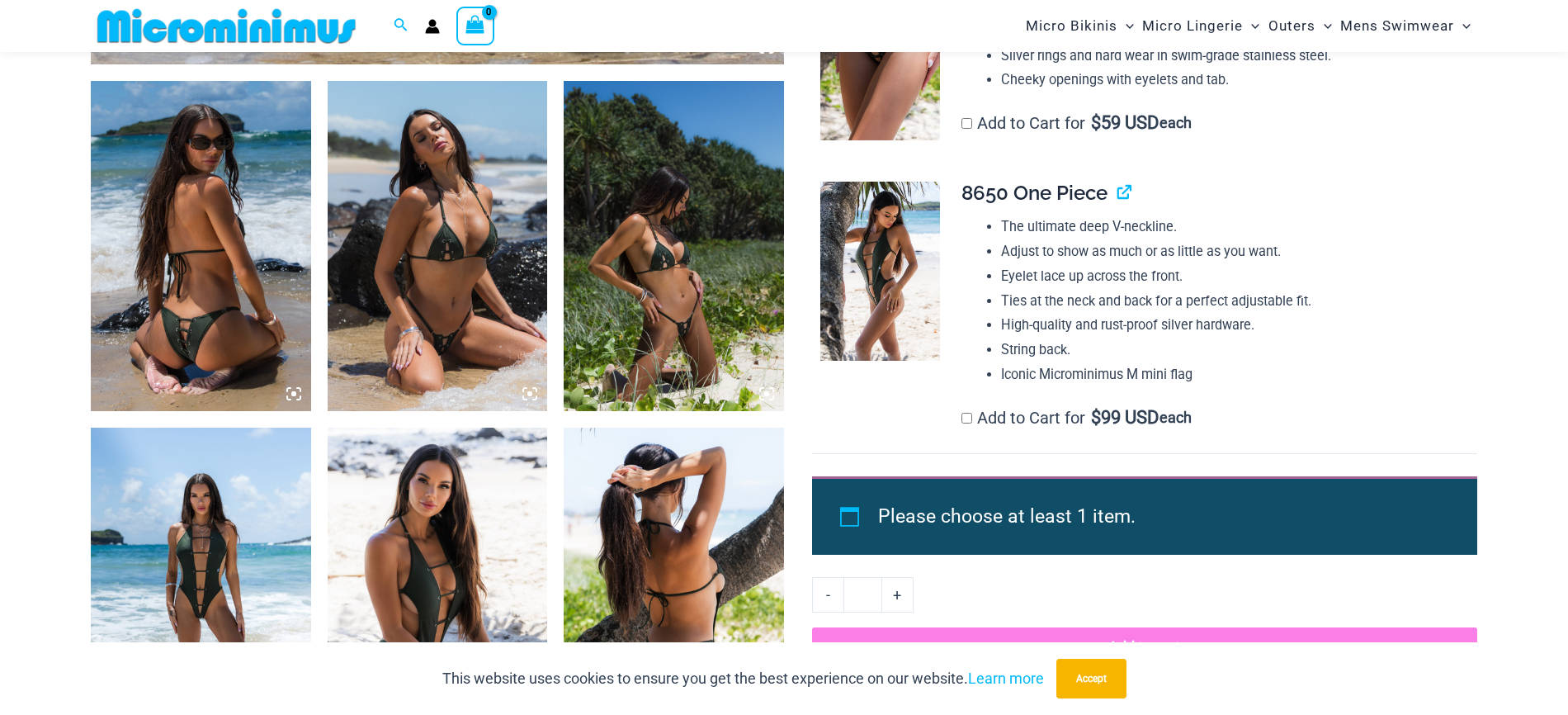
scroll to position [1142, 0]
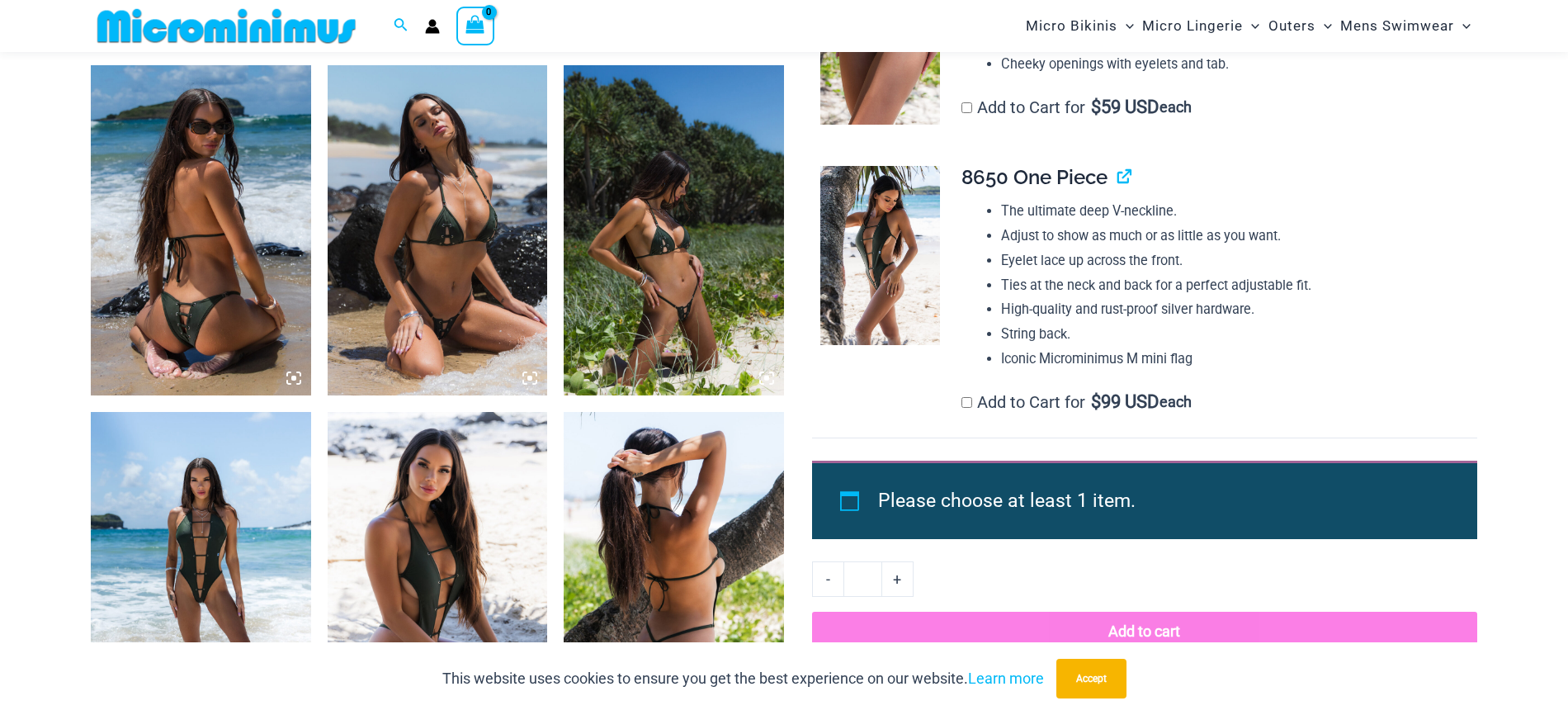
click at [507, 268] on img at bounding box center [438, 230] width 221 height 330
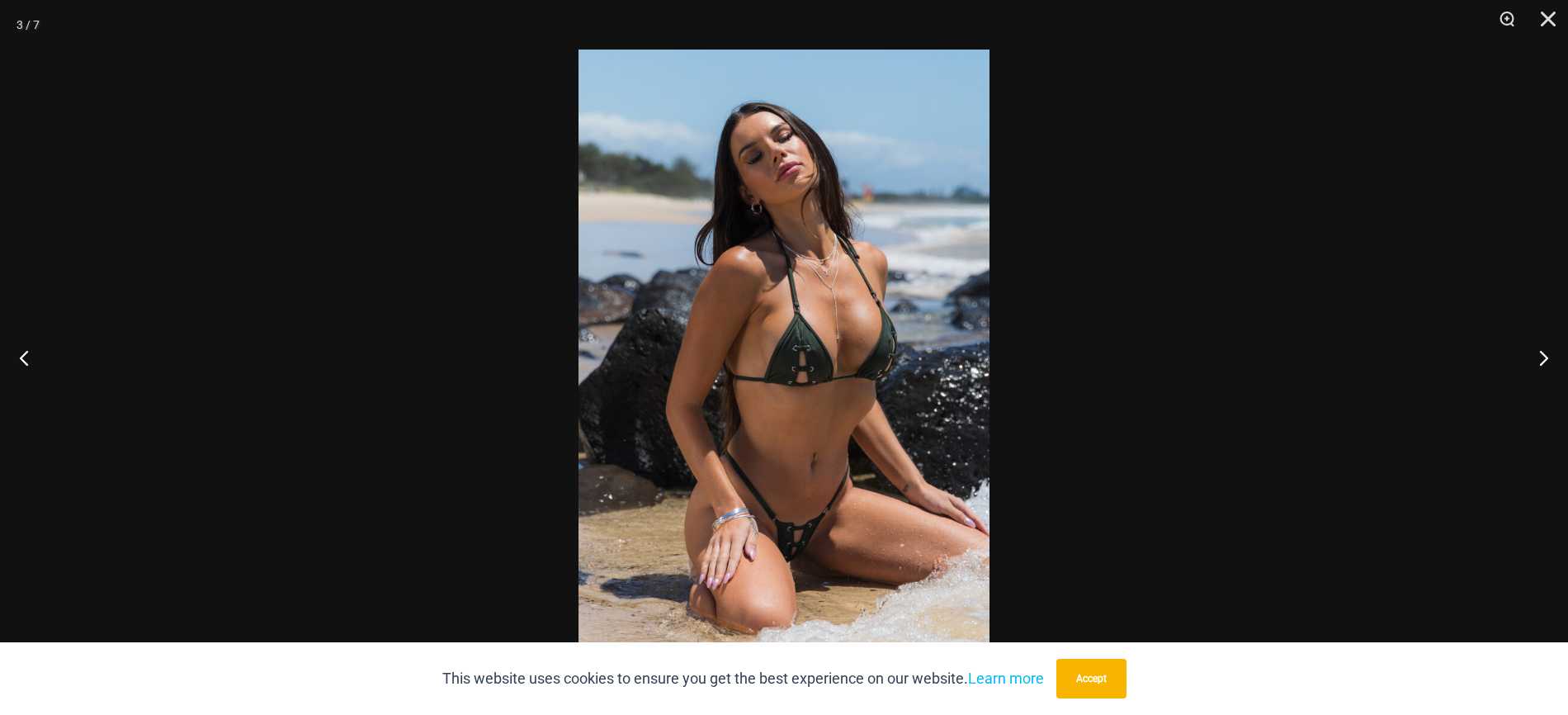
click at [752, 269] on img at bounding box center [784, 357] width 411 height 616
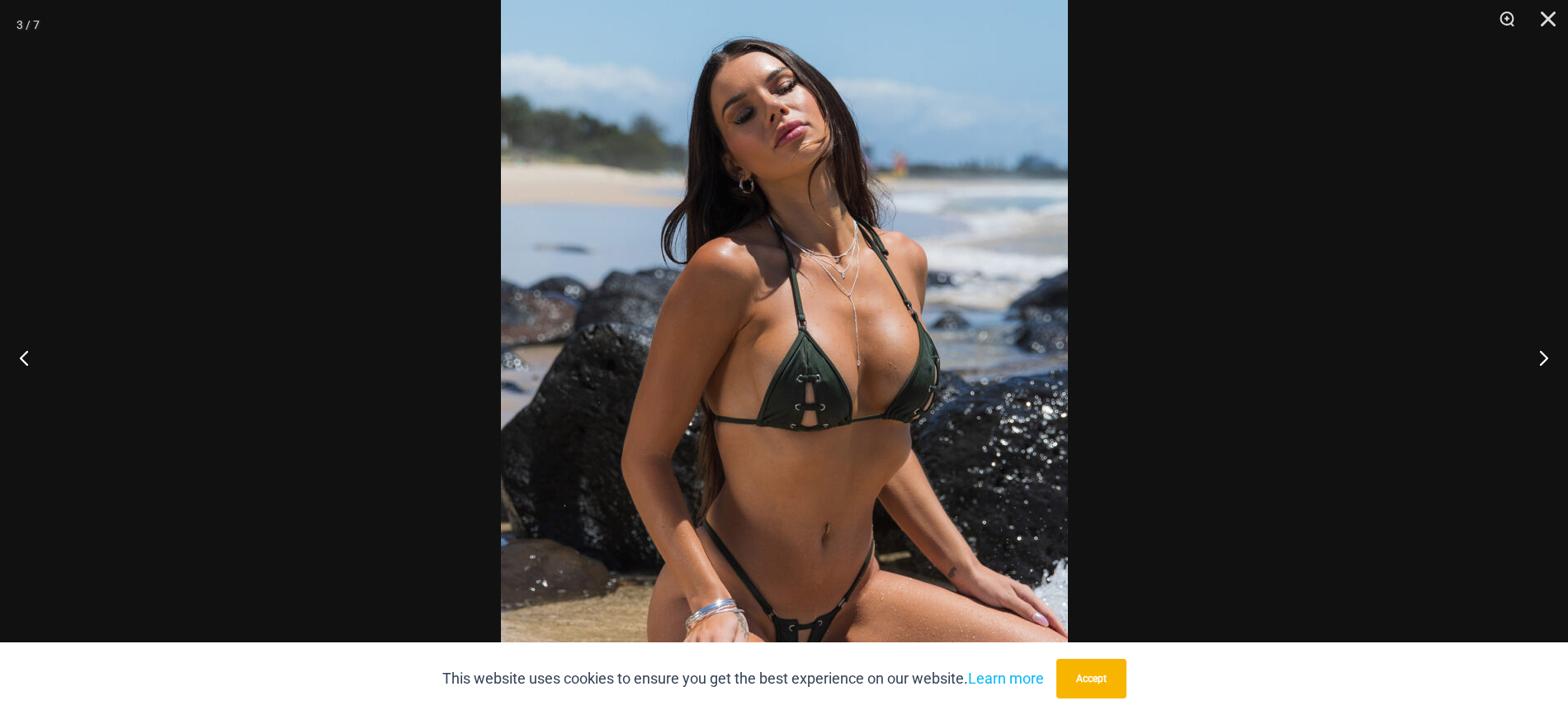
click at [1176, 336] on div at bounding box center [784, 357] width 1568 height 715
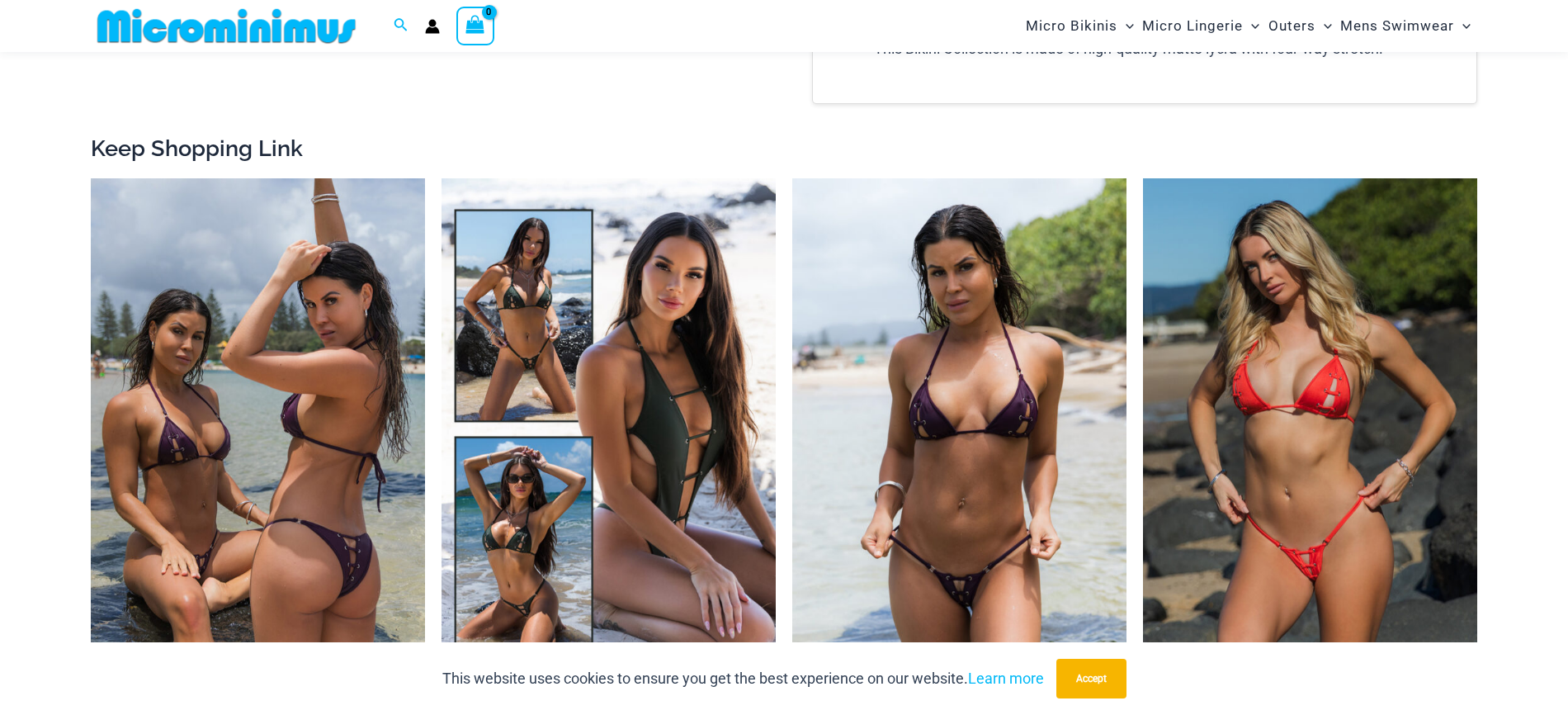
scroll to position [2224, 0]
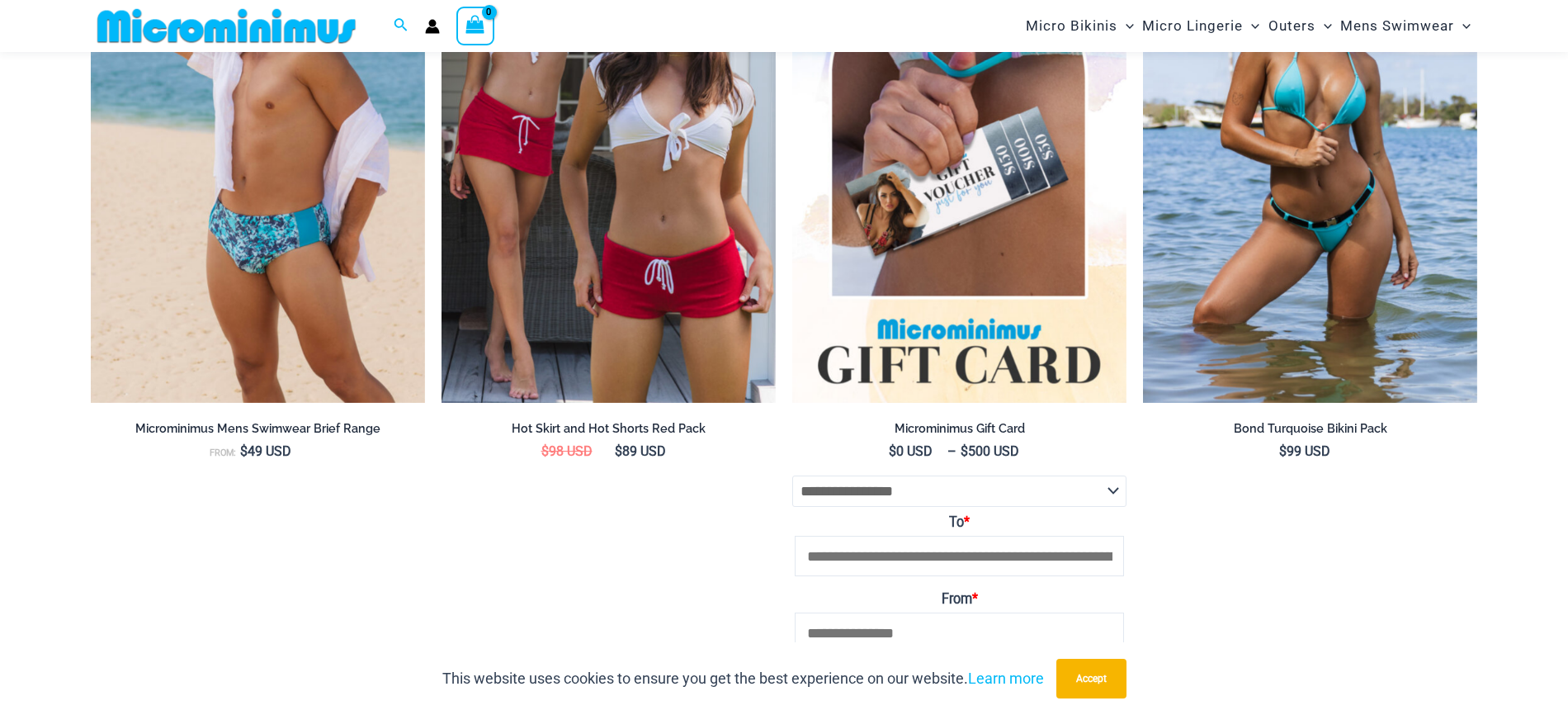
scroll to position [3223, 0]
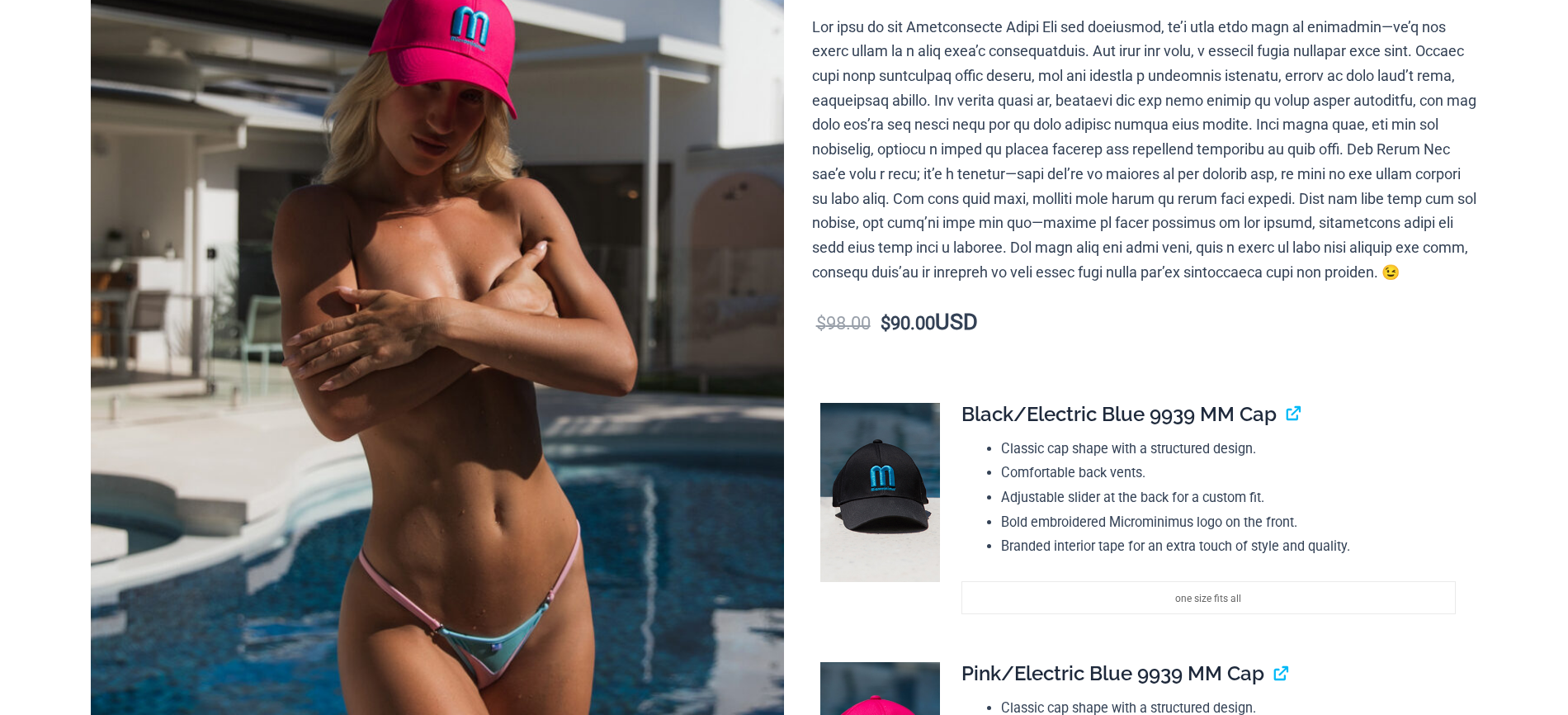
scroll to position [331, 0]
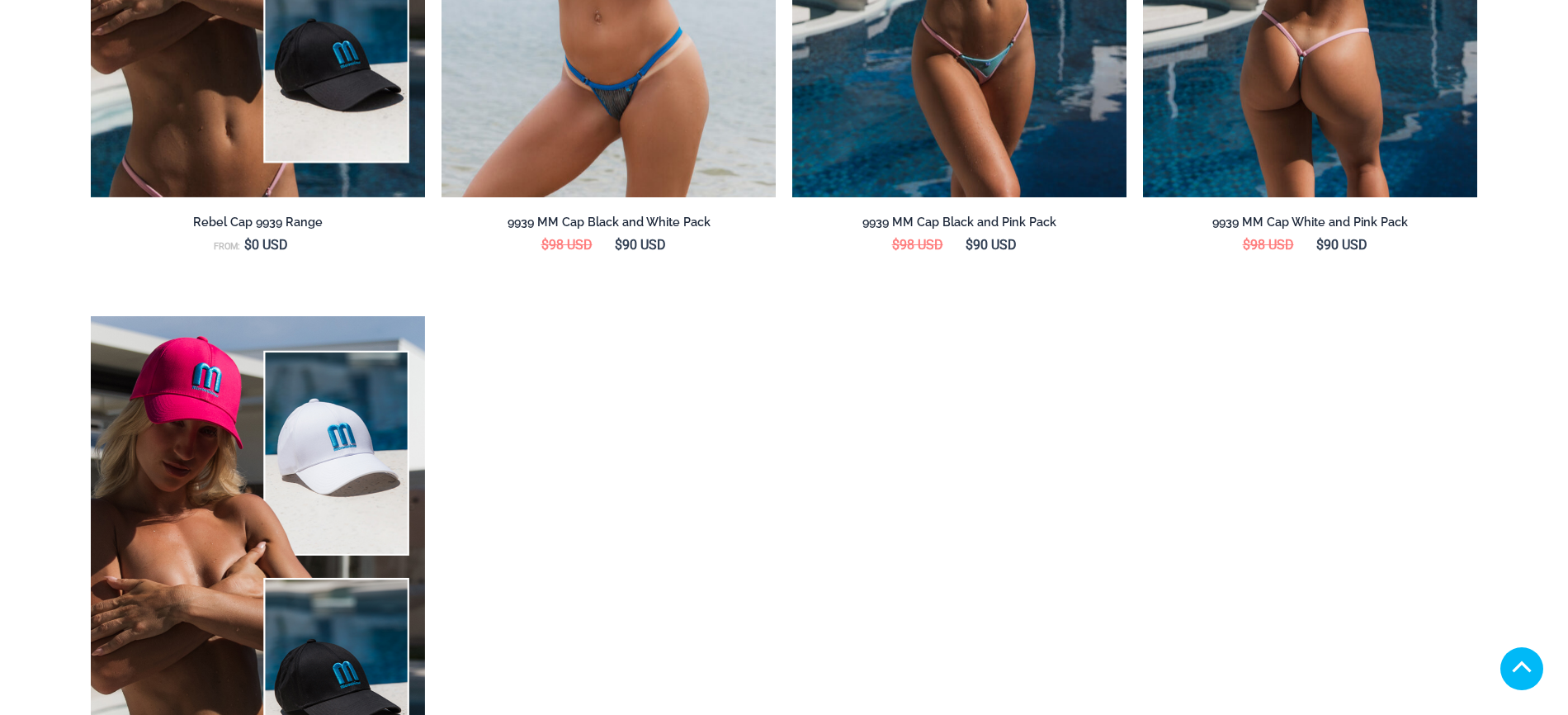
scroll to position [2278, 0]
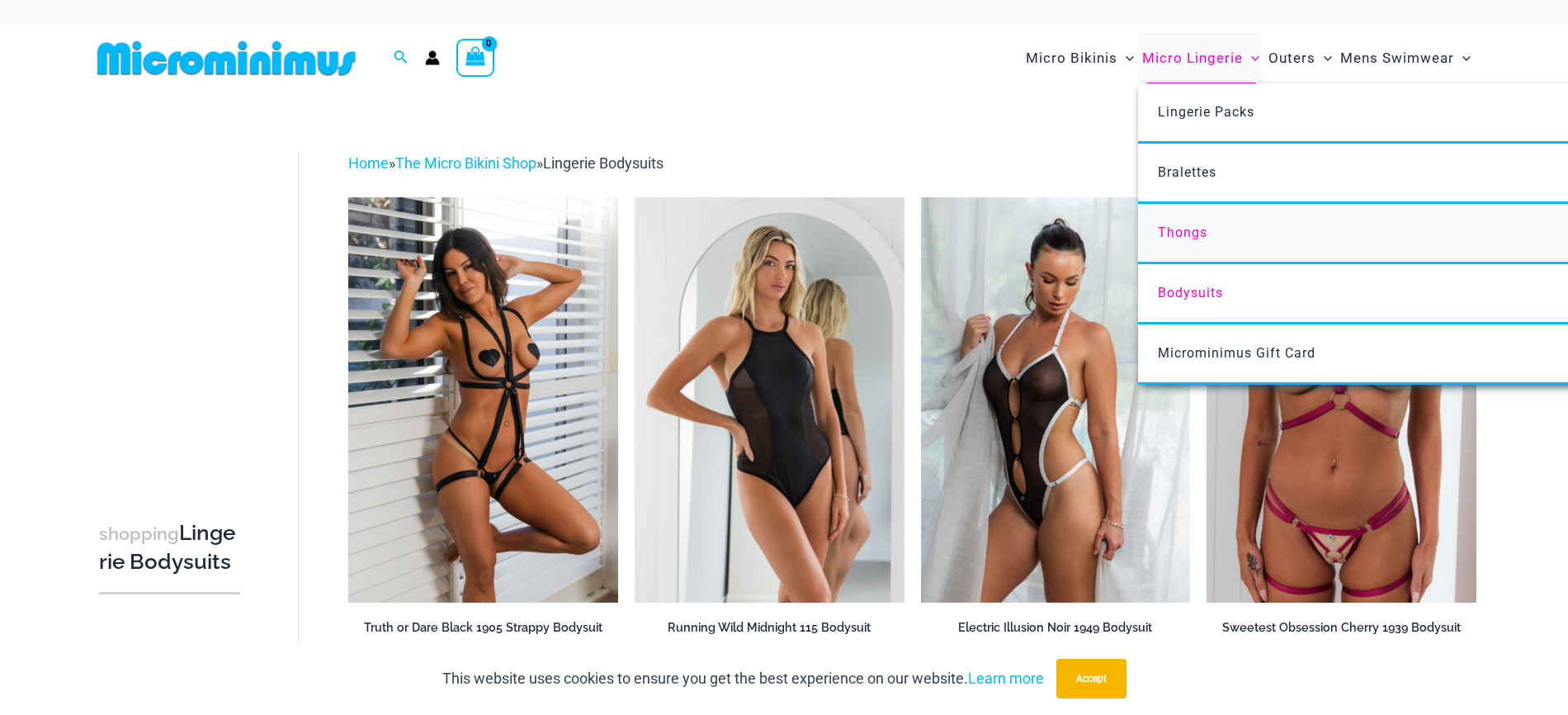
click at [1173, 222] on link "Thongs" at bounding box center [1383, 233] width 491 height 60
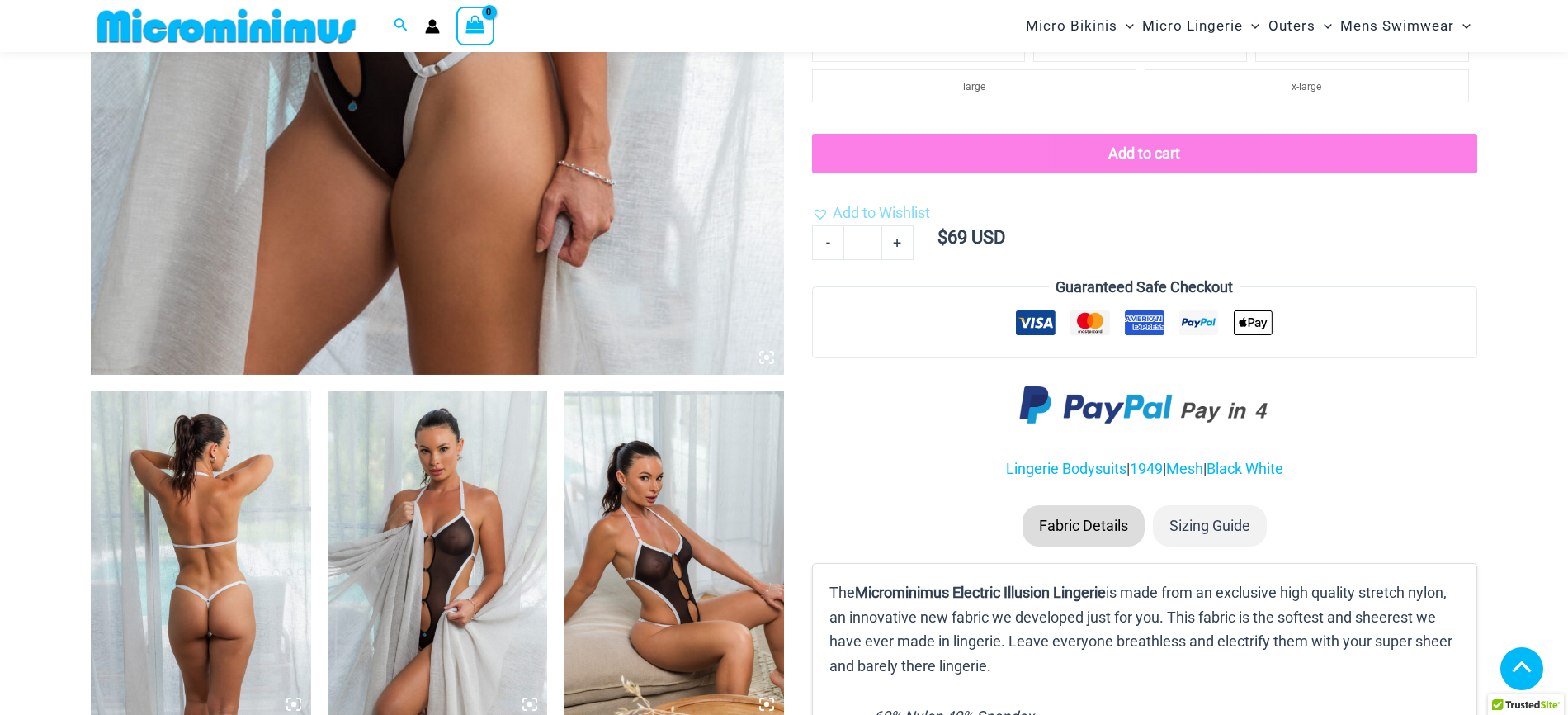
scroll to position [1034, 0]
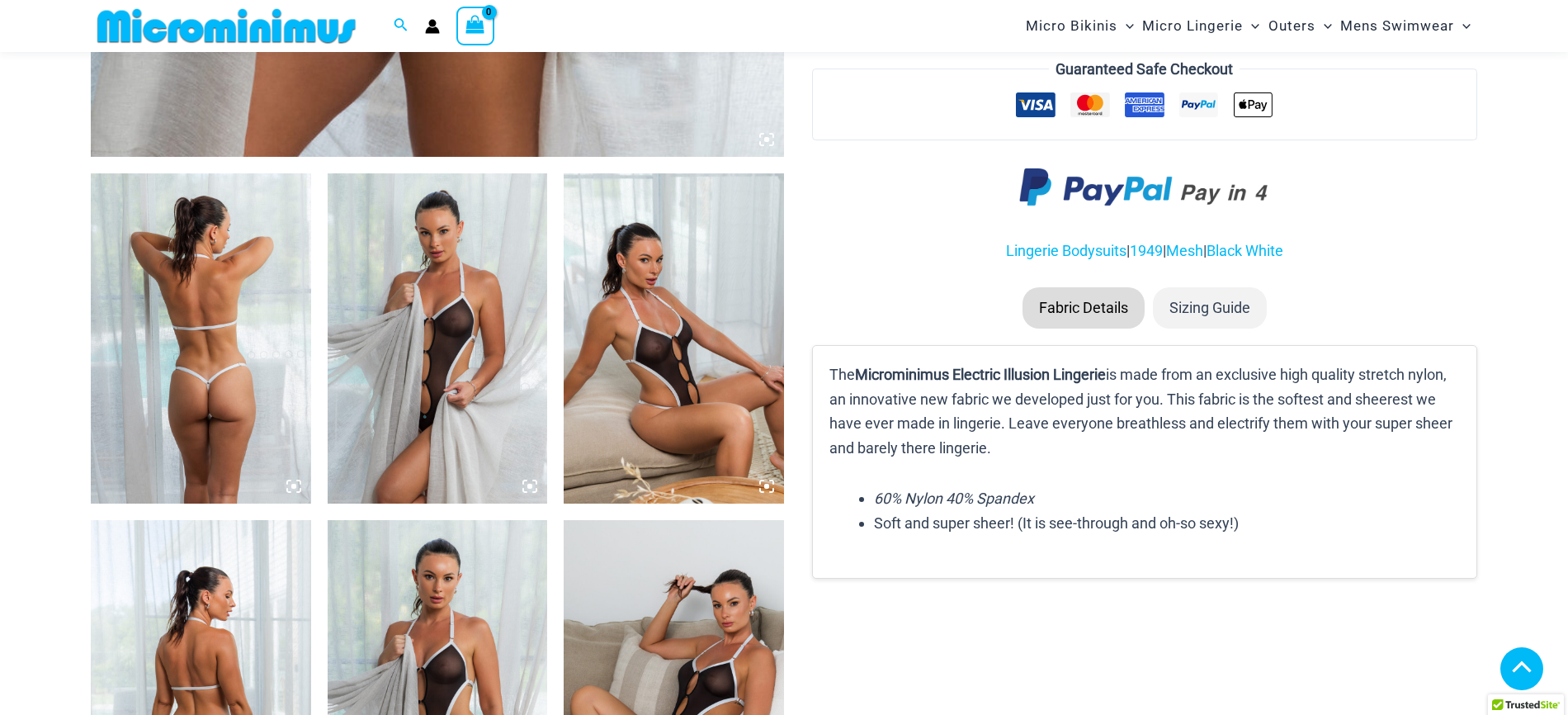
click at [458, 368] on img at bounding box center [438, 338] width 221 height 330
click at [531, 487] on icon at bounding box center [529, 486] width 5 height 5
click at [519, 485] on img at bounding box center [438, 338] width 221 height 330
click at [532, 488] on icon at bounding box center [529, 486] width 5 height 5
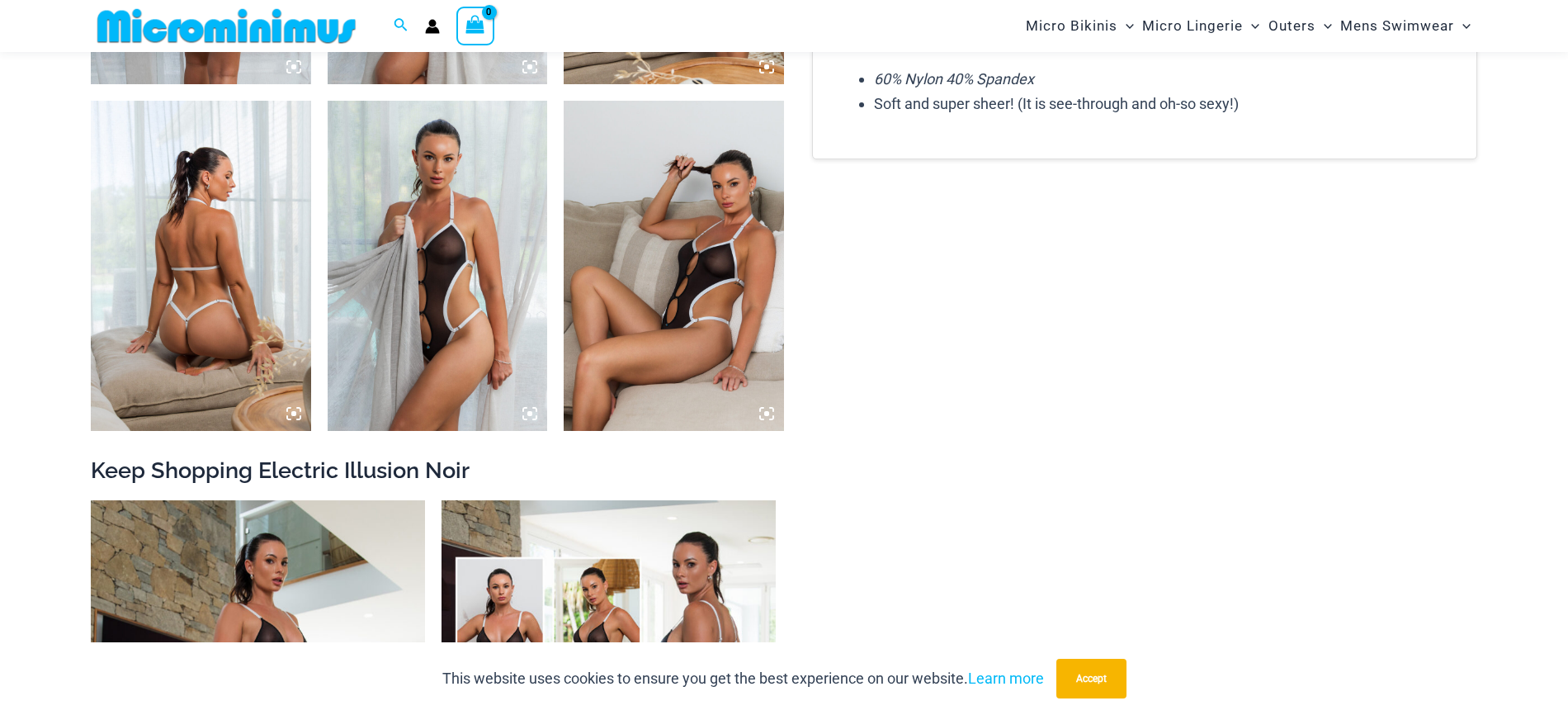
scroll to position [1608, 0]
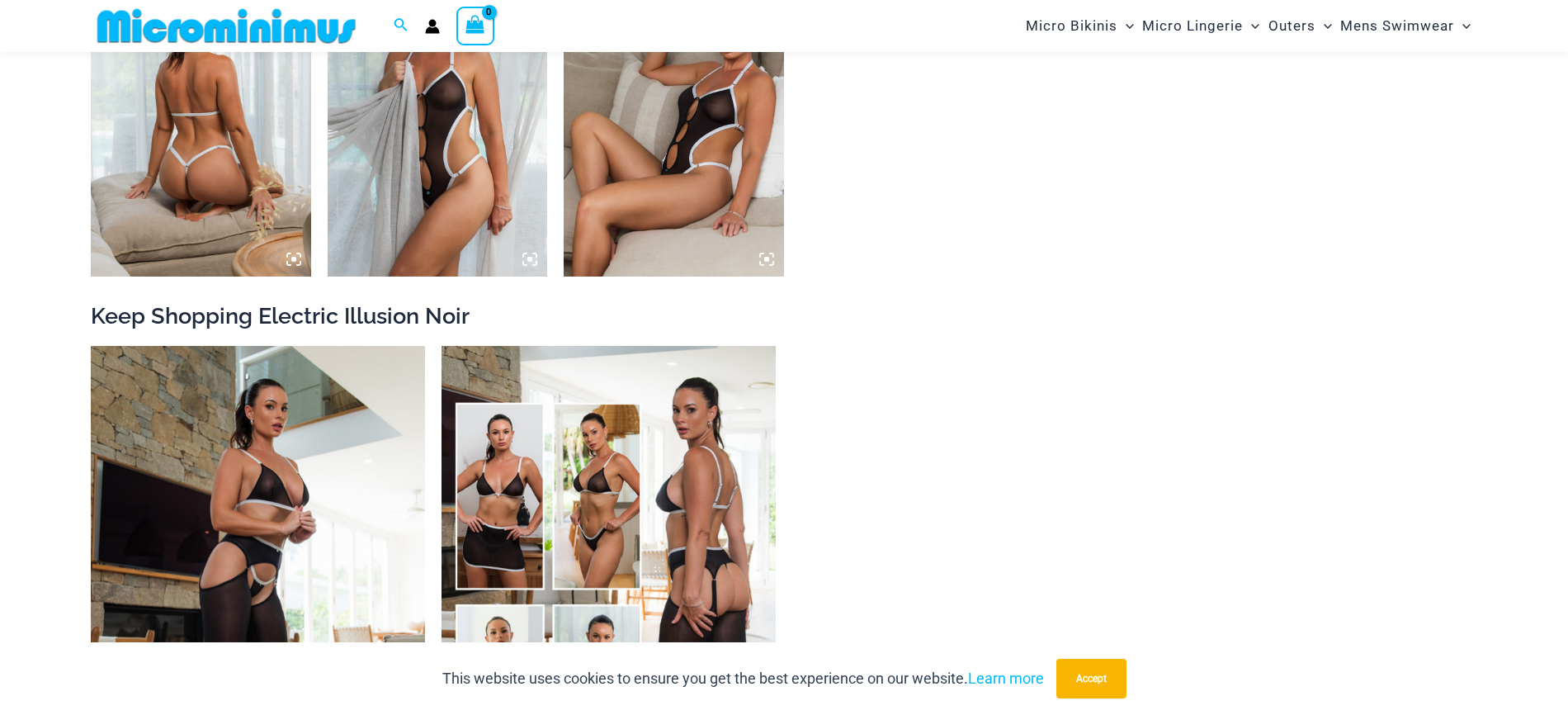
click at [674, 93] on img at bounding box center [674, 111] width 221 height 330
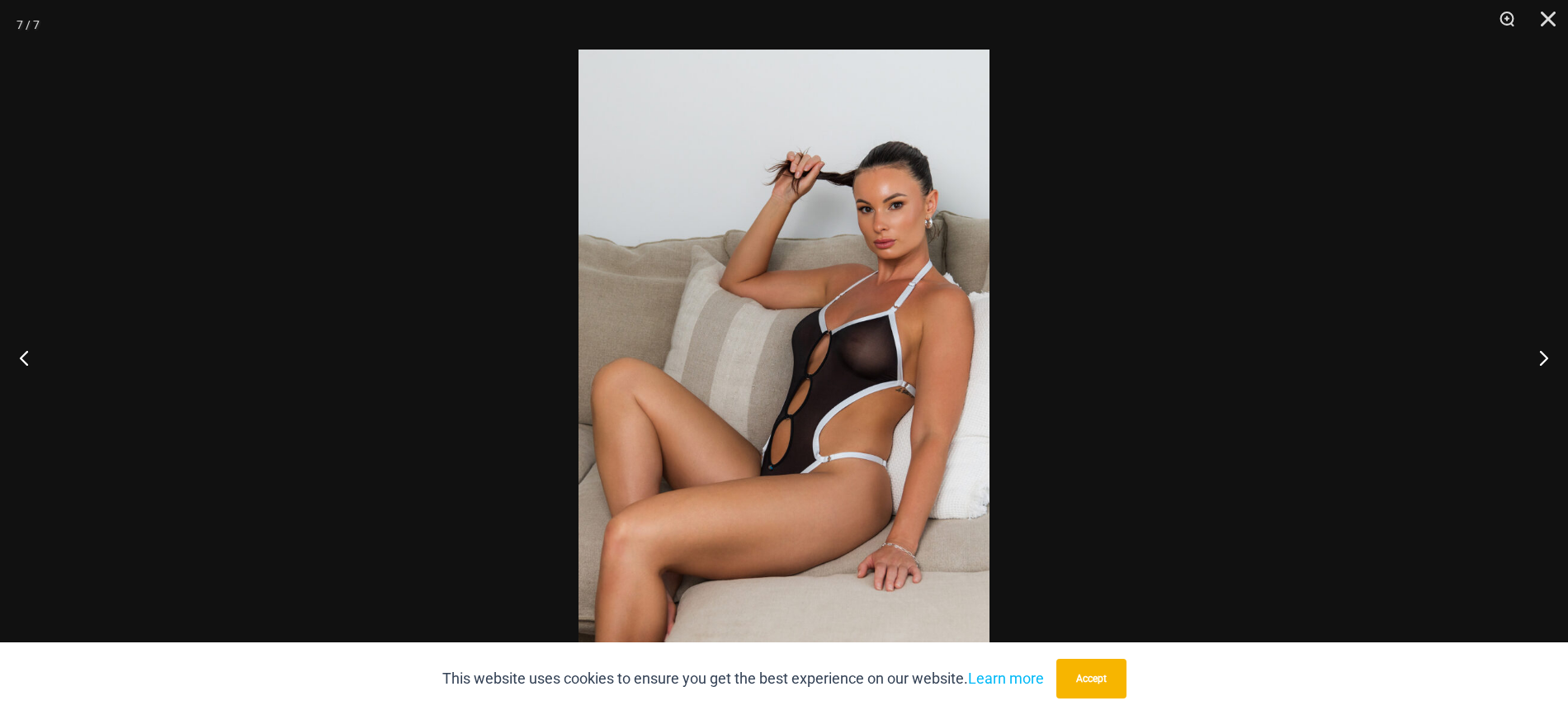
click at [900, 314] on img at bounding box center [784, 357] width 411 height 616
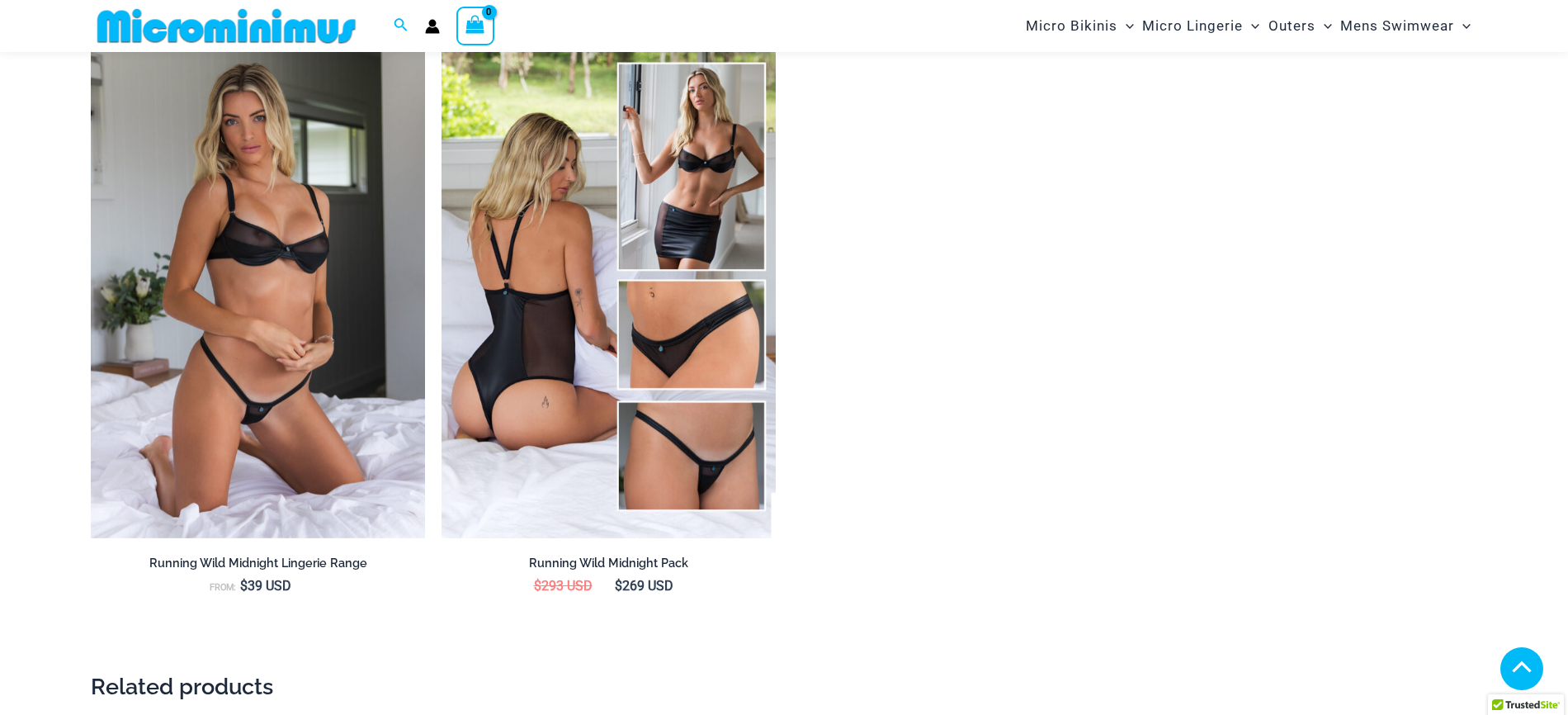
scroll to position [2300, 0]
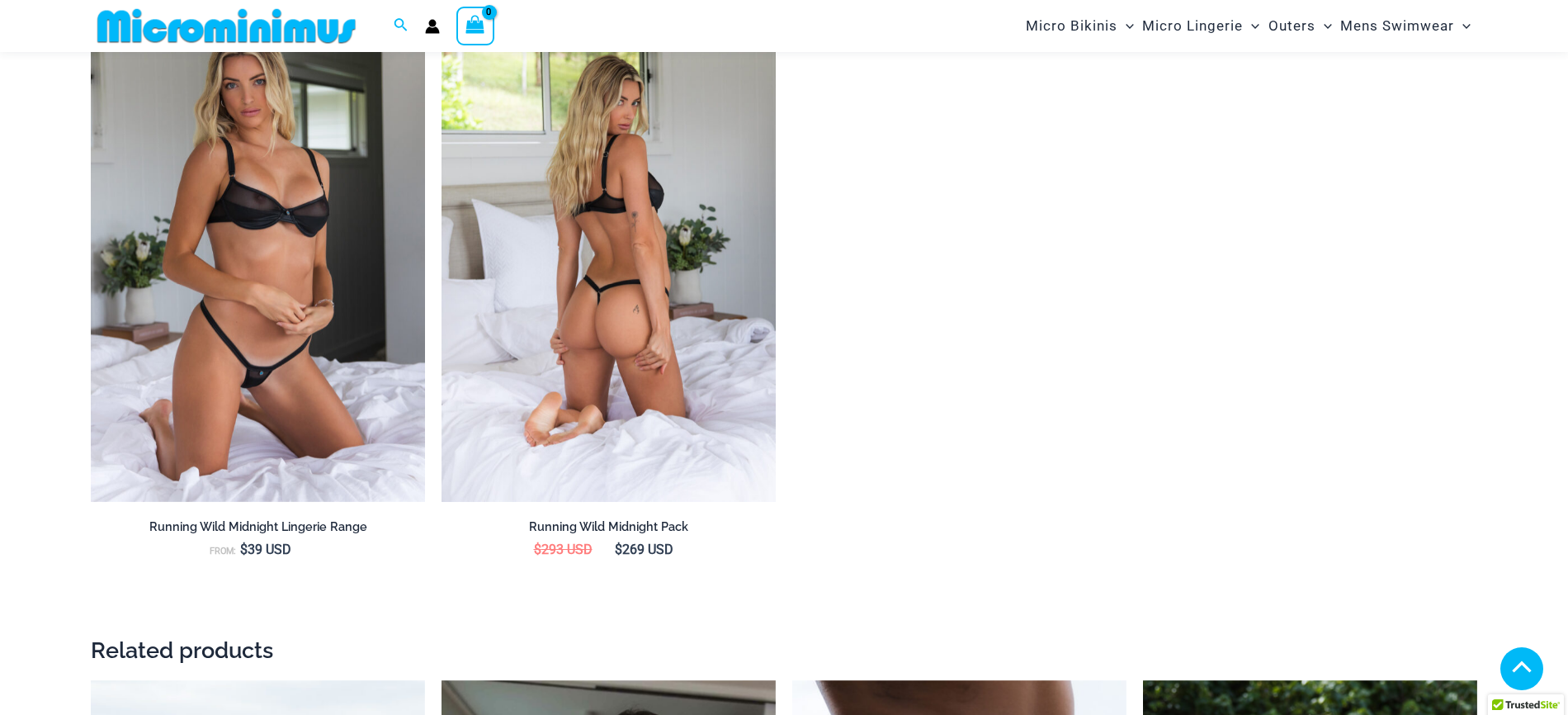
click at [637, 147] on img at bounding box center [608, 250] width 334 height 502
click at [531, 251] on img at bounding box center [608, 250] width 334 height 502
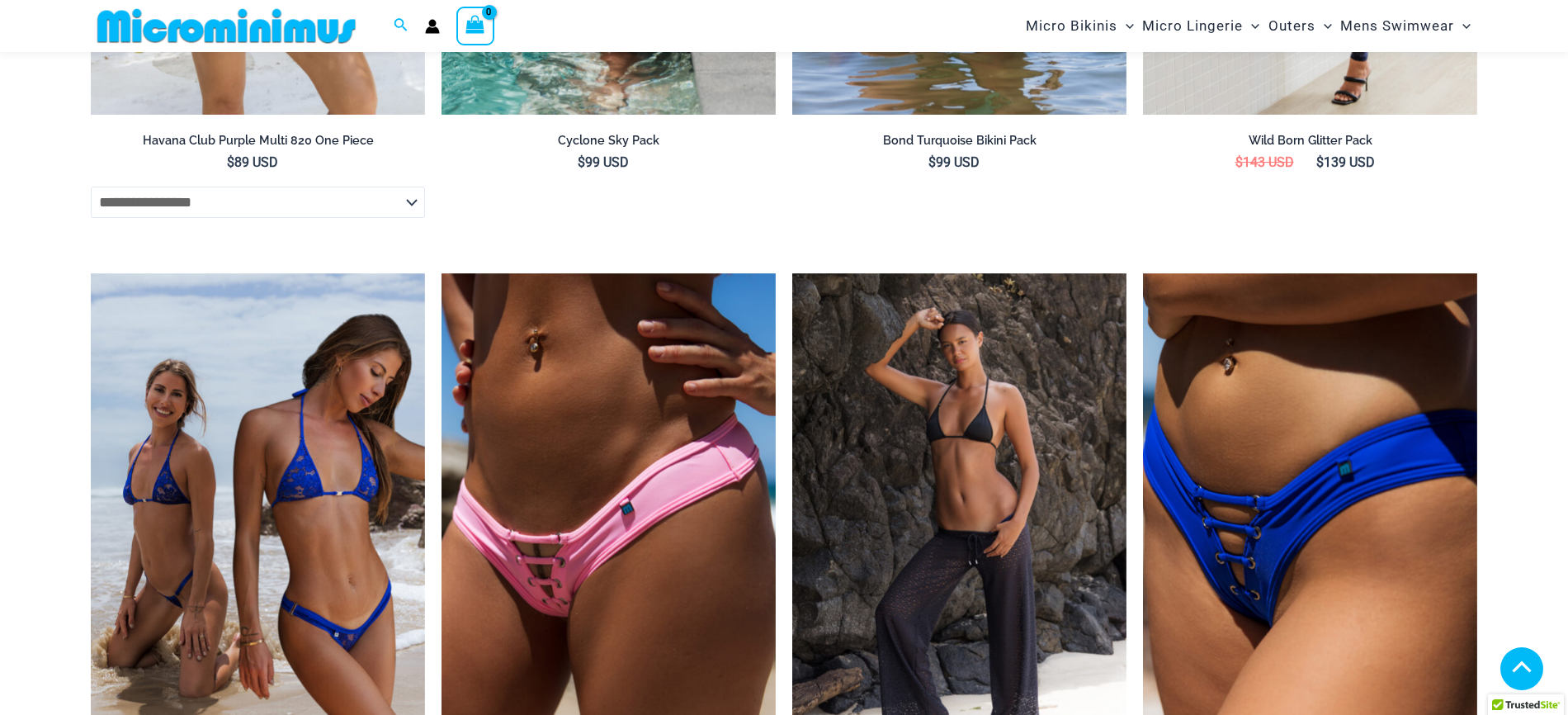
scroll to position [3041, 0]
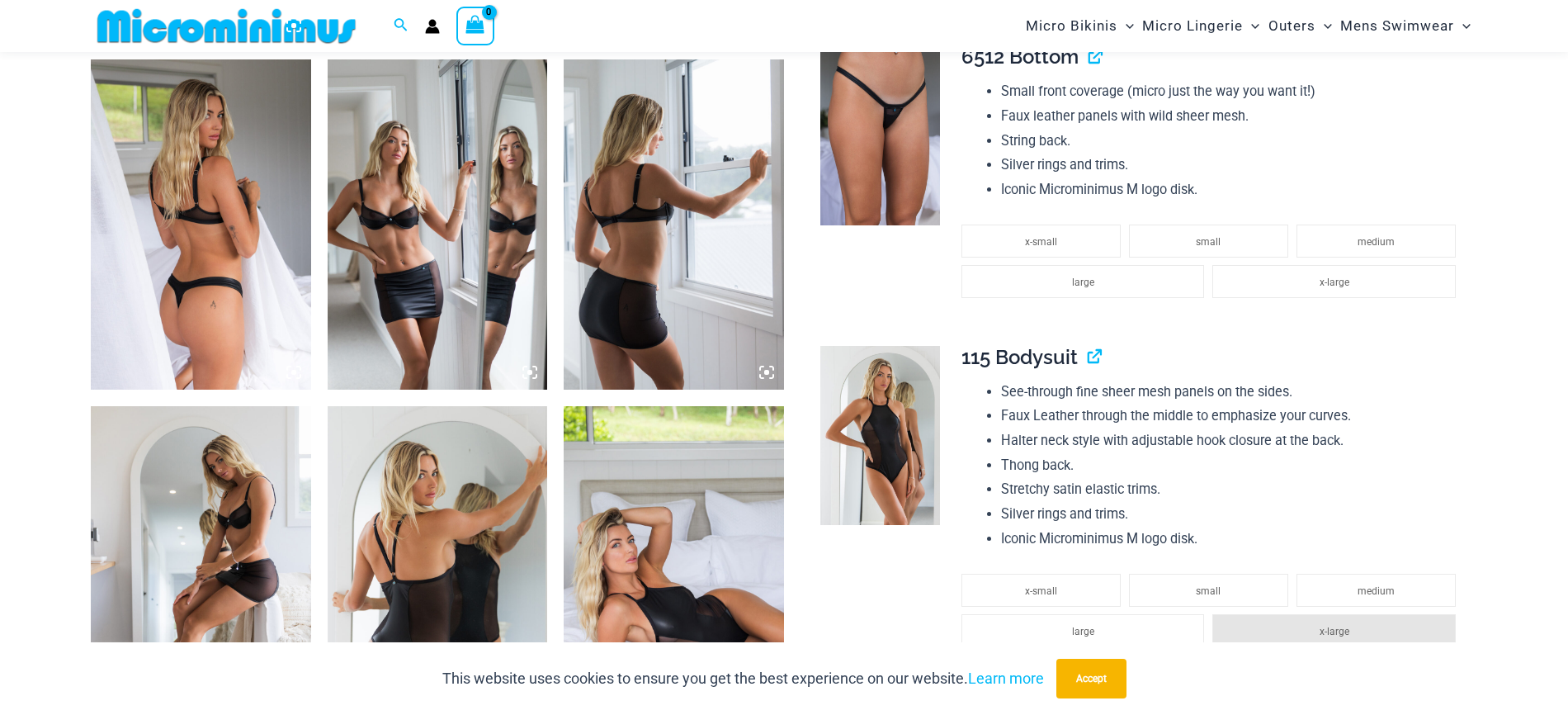
scroll to position [1496, 0]
click at [497, 207] on img at bounding box center [438, 224] width 221 height 330
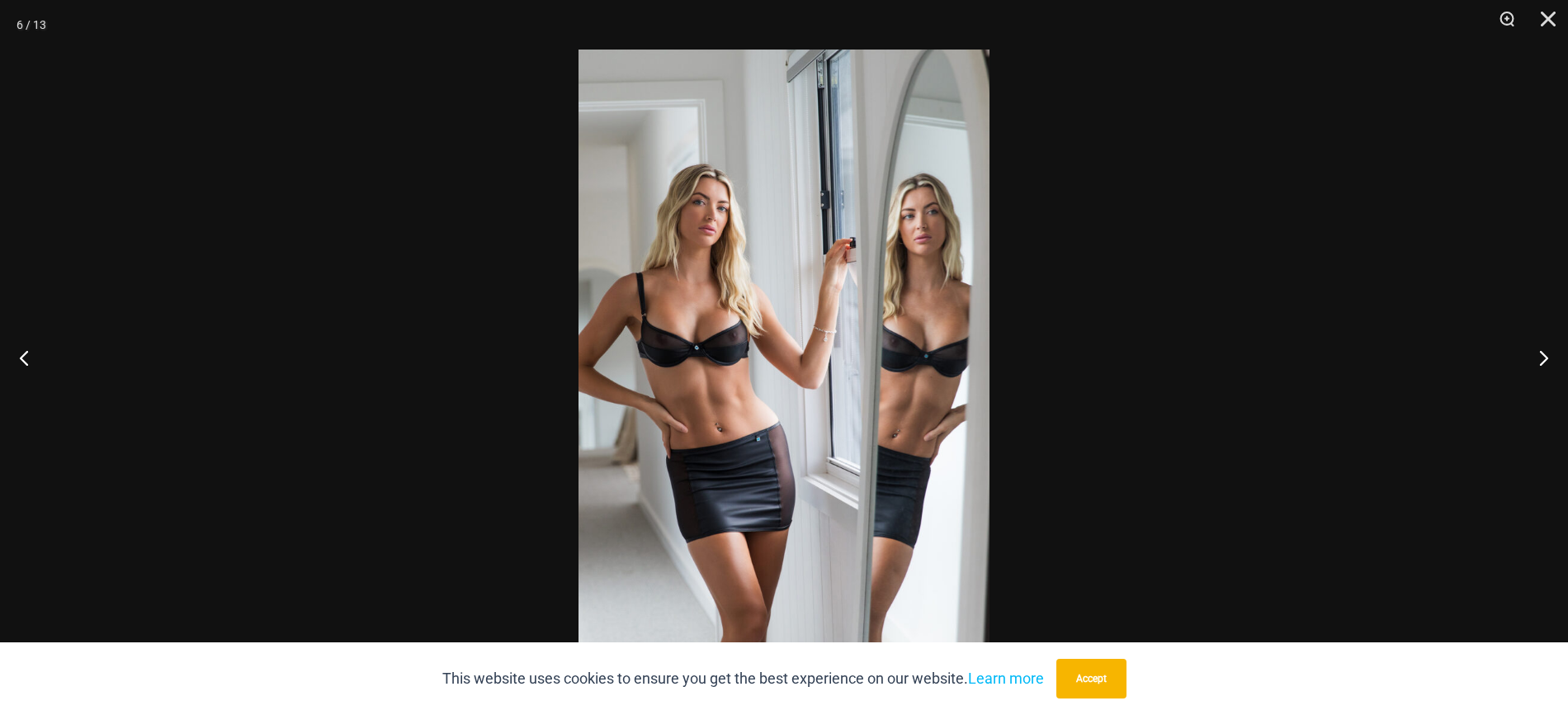
click at [733, 363] on img at bounding box center [784, 357] width 411 height 616
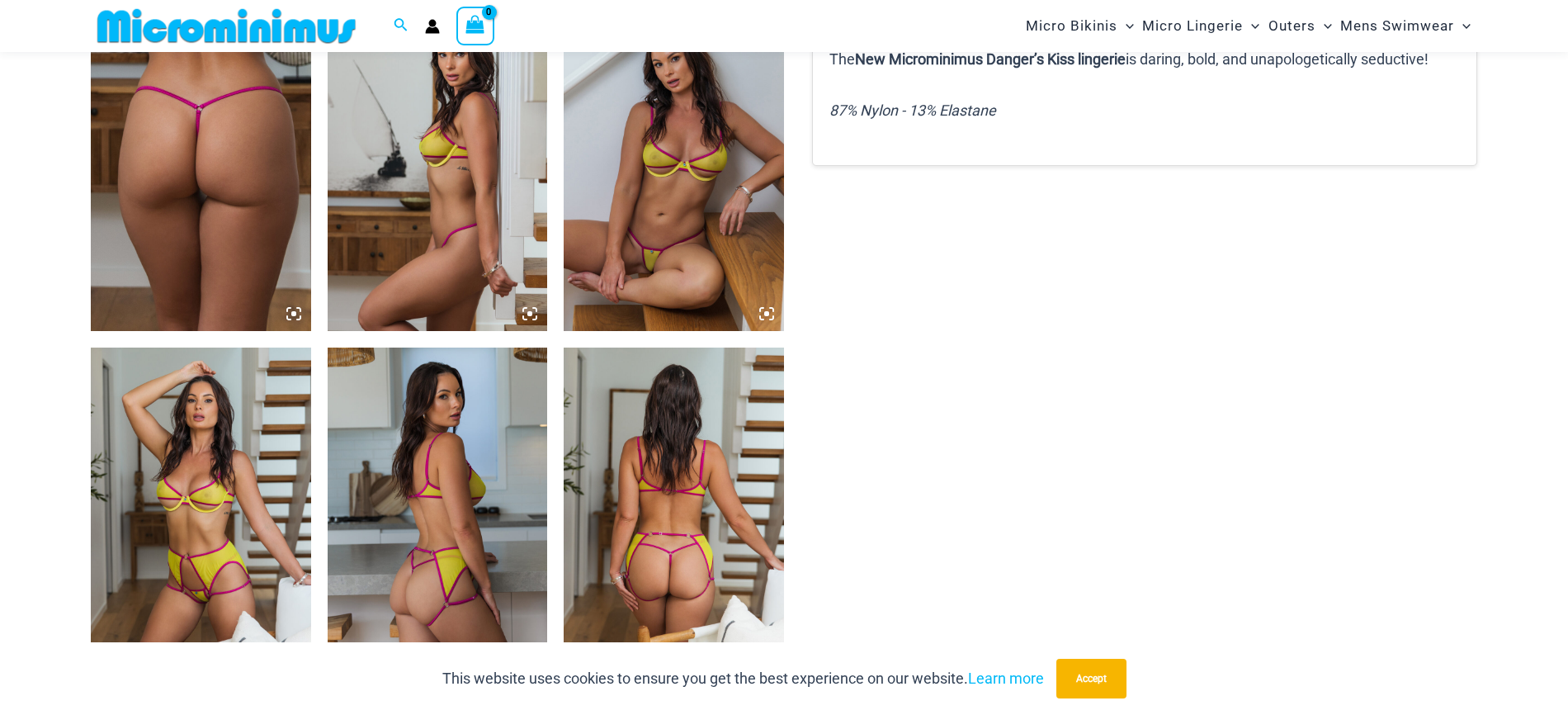
scroll to position [1214, 0]
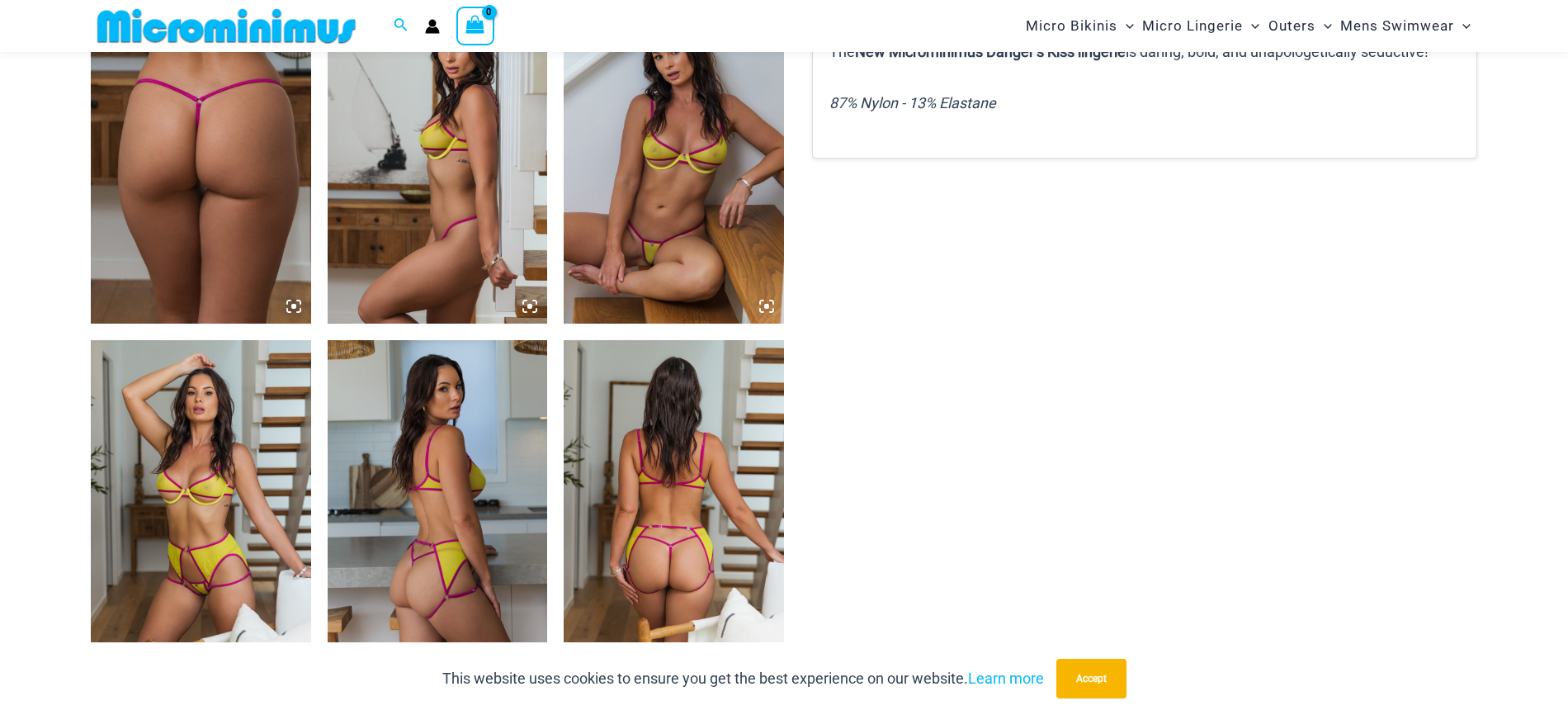
click at [724, 234] on img at bounding box center [674, 158] width 221 height 330
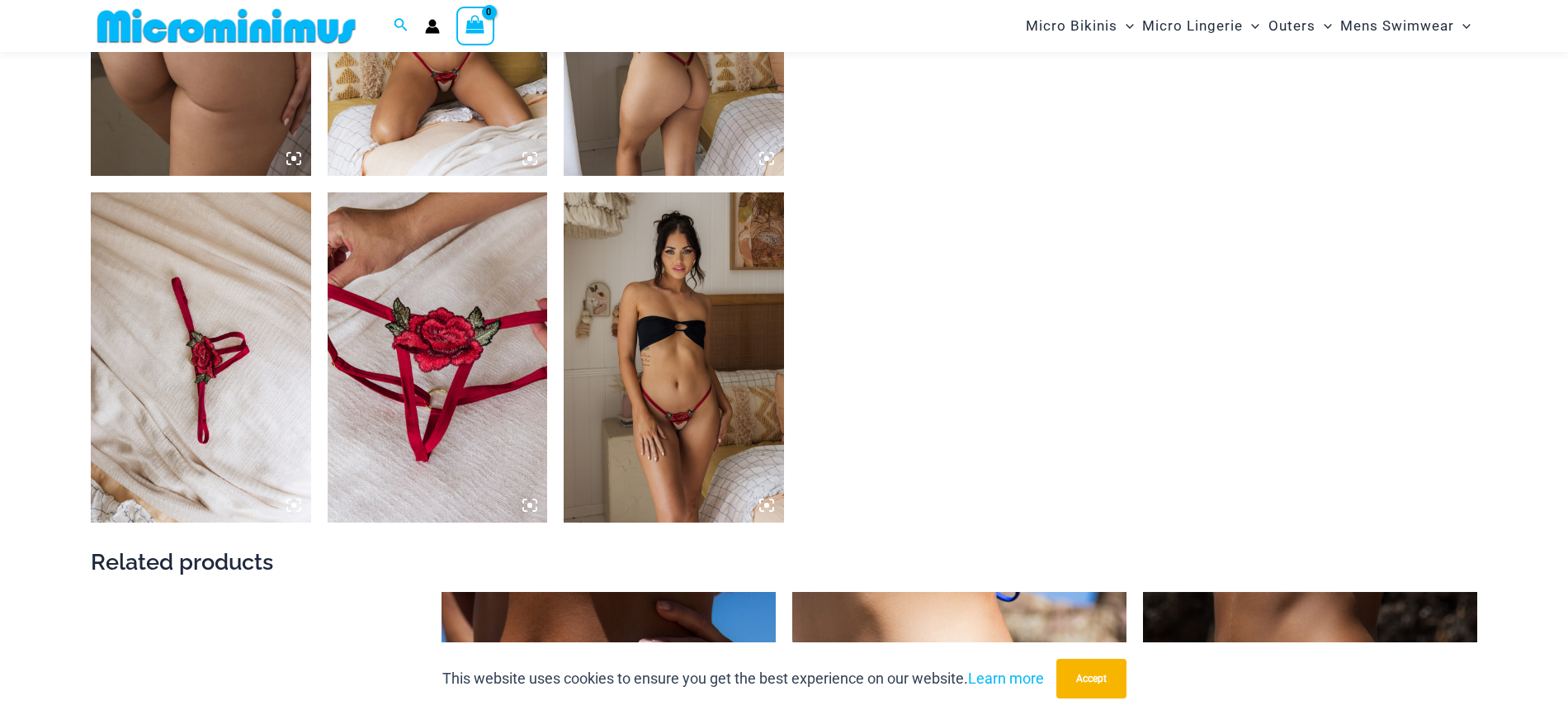
scroll to position [1491, 0]
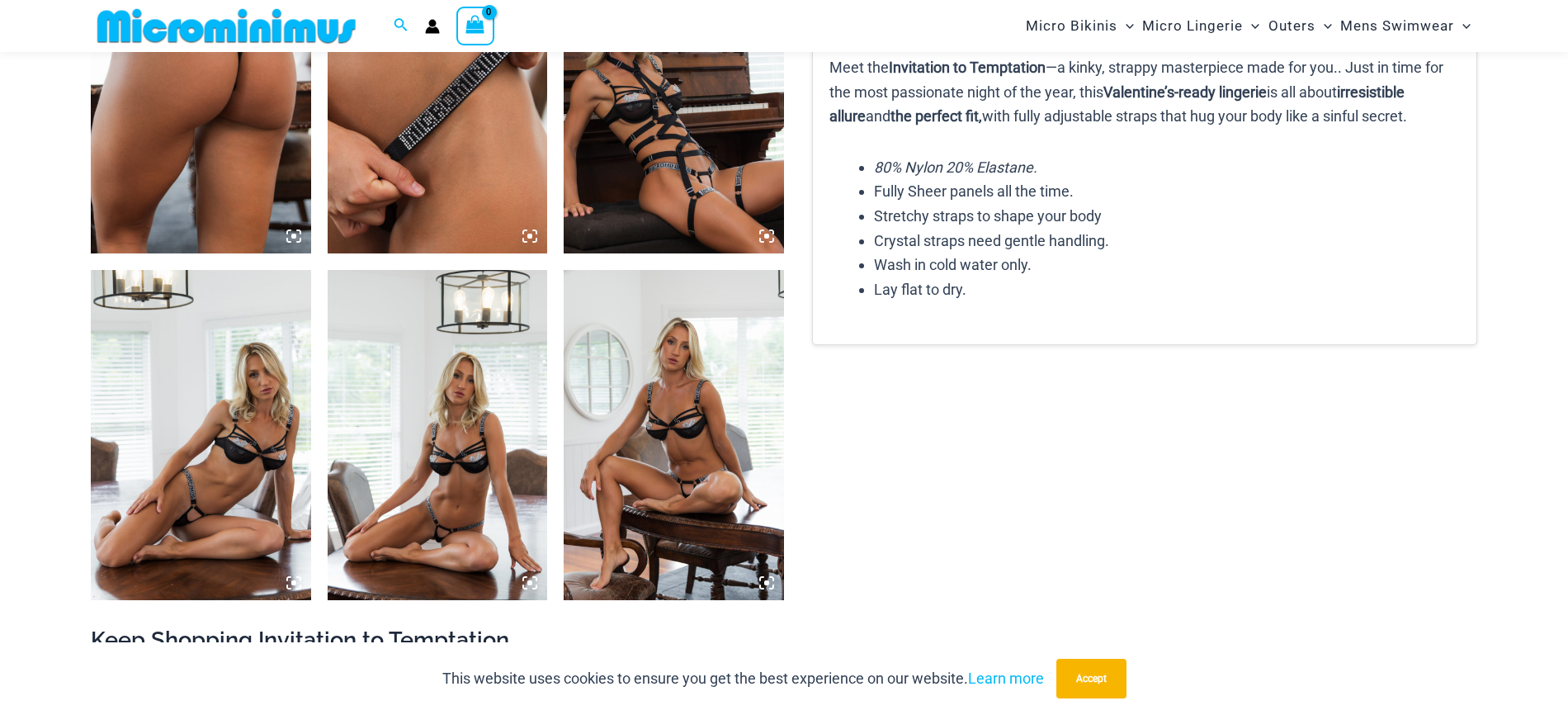
scroll to position [1337, 0]
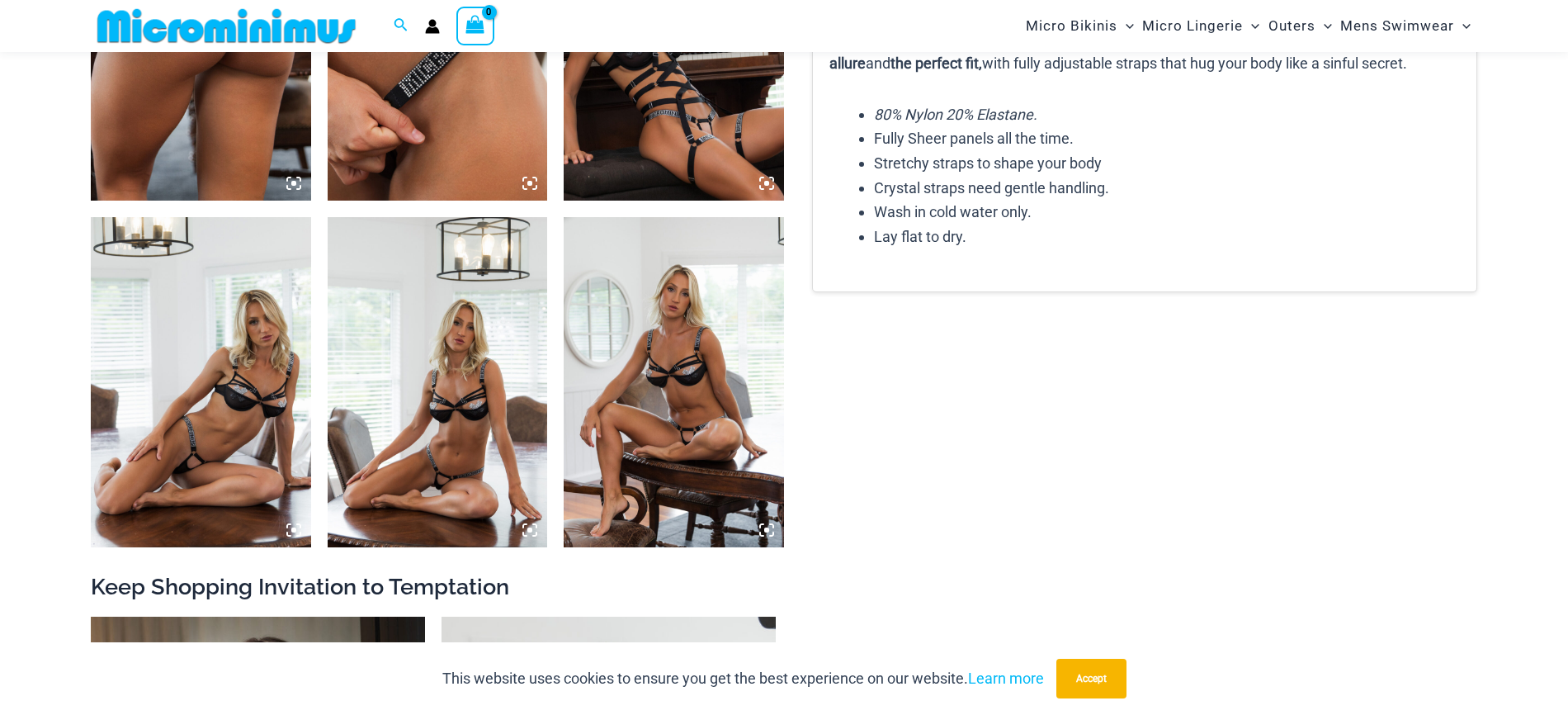
click at [495, 445] on img at bounding box center [438, 382] width 221 height 330
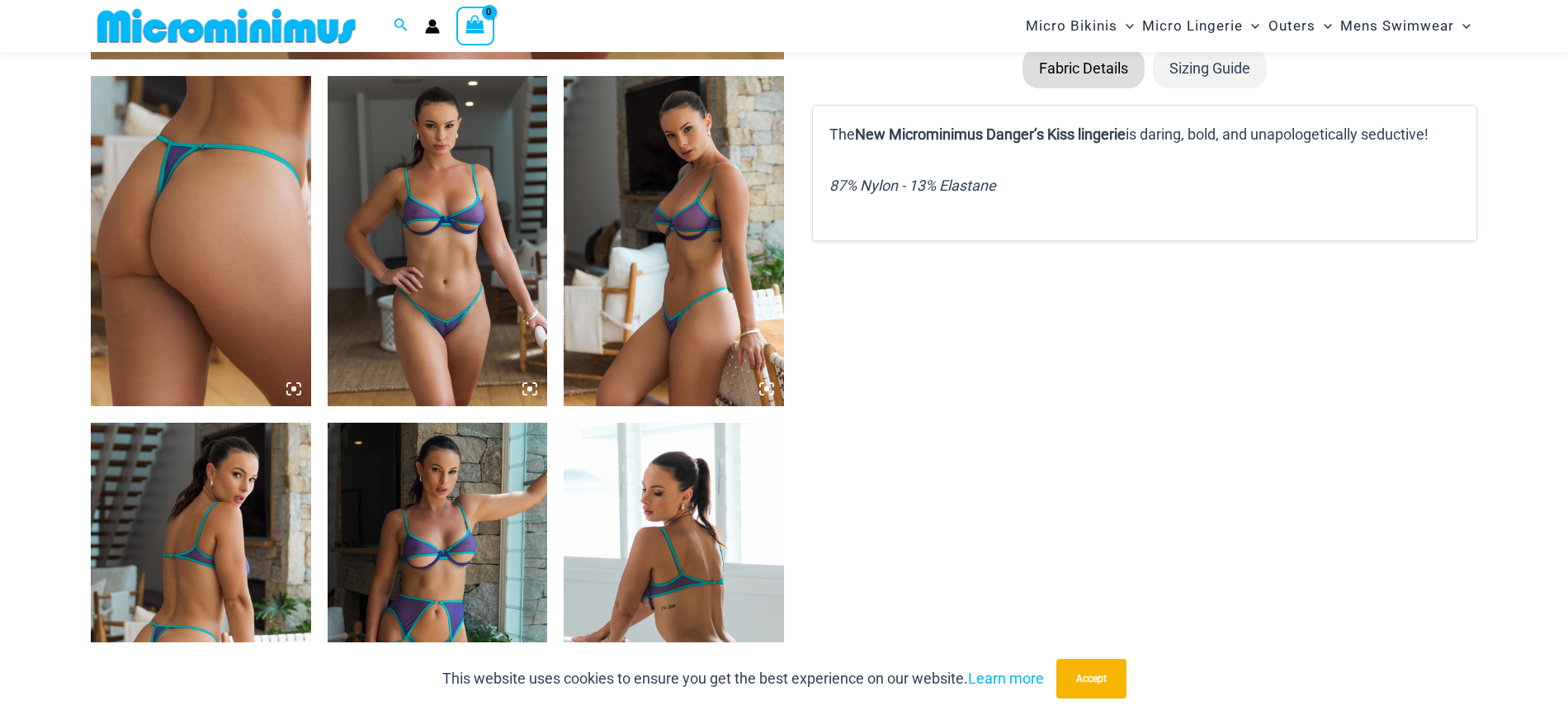
scroll to position [1132, 0]
click at [395, 251] on img at bounding box center [438, 240] width 221 height 330
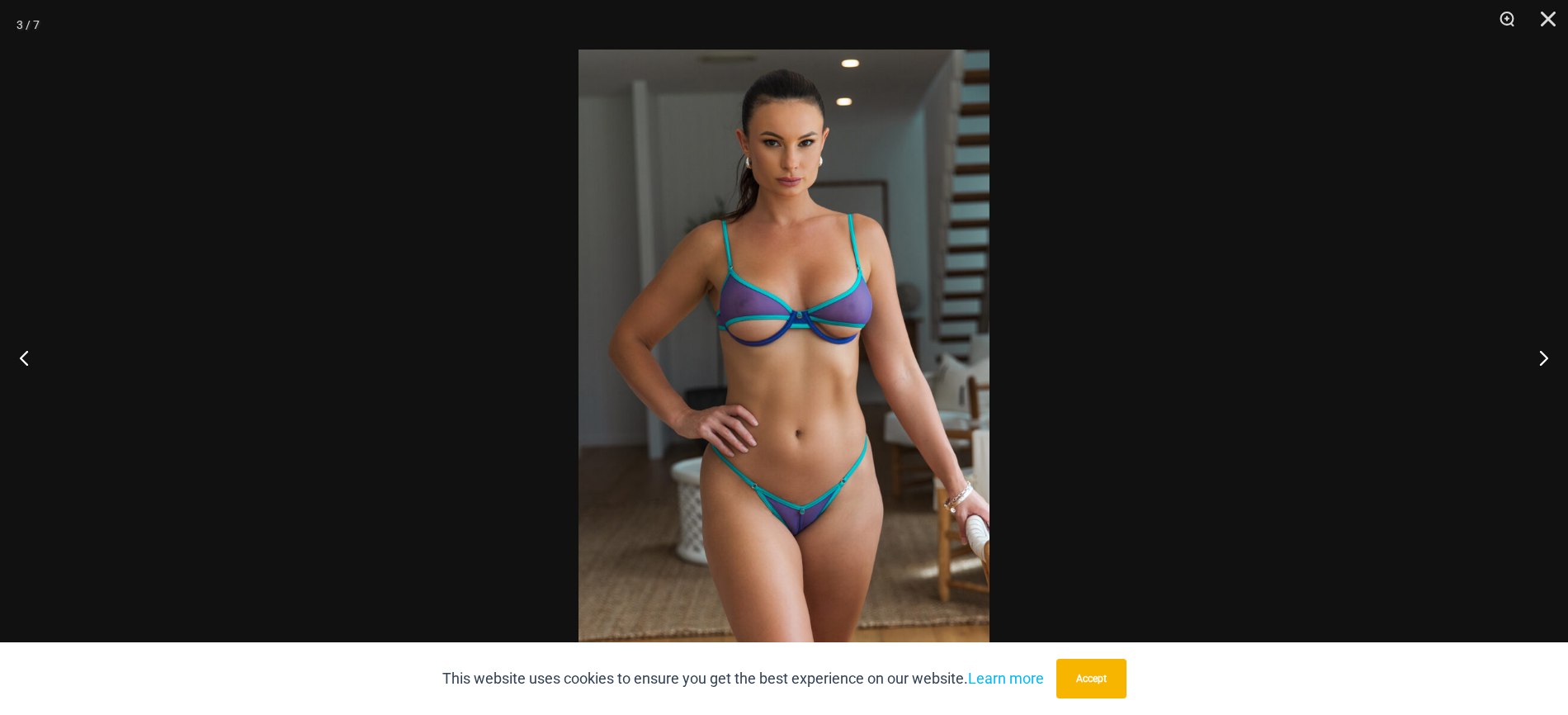
click at [868, 252] on img at bounding box center [784, 357] width 411 height 616
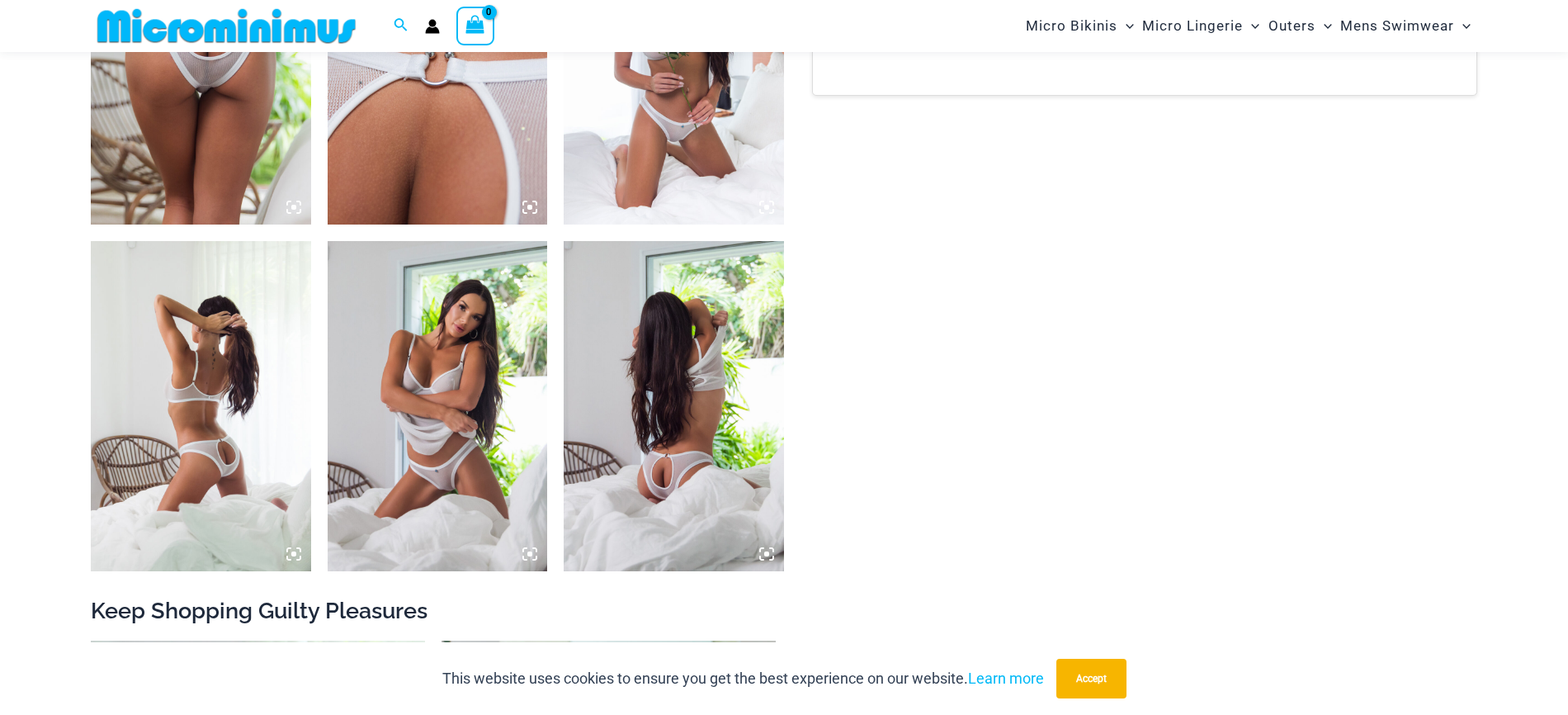
scroll to position [1346, 0]
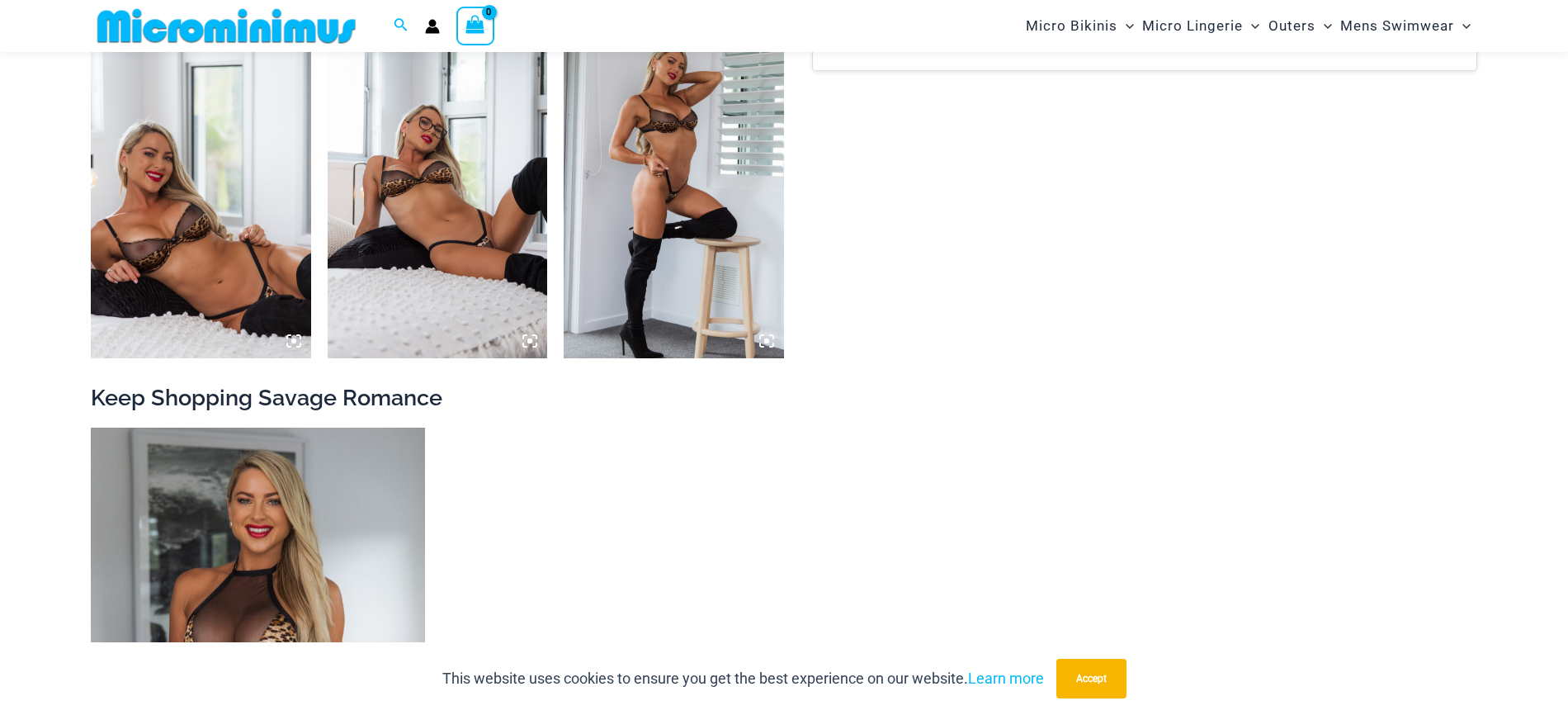
scroll to position [1516, 0]
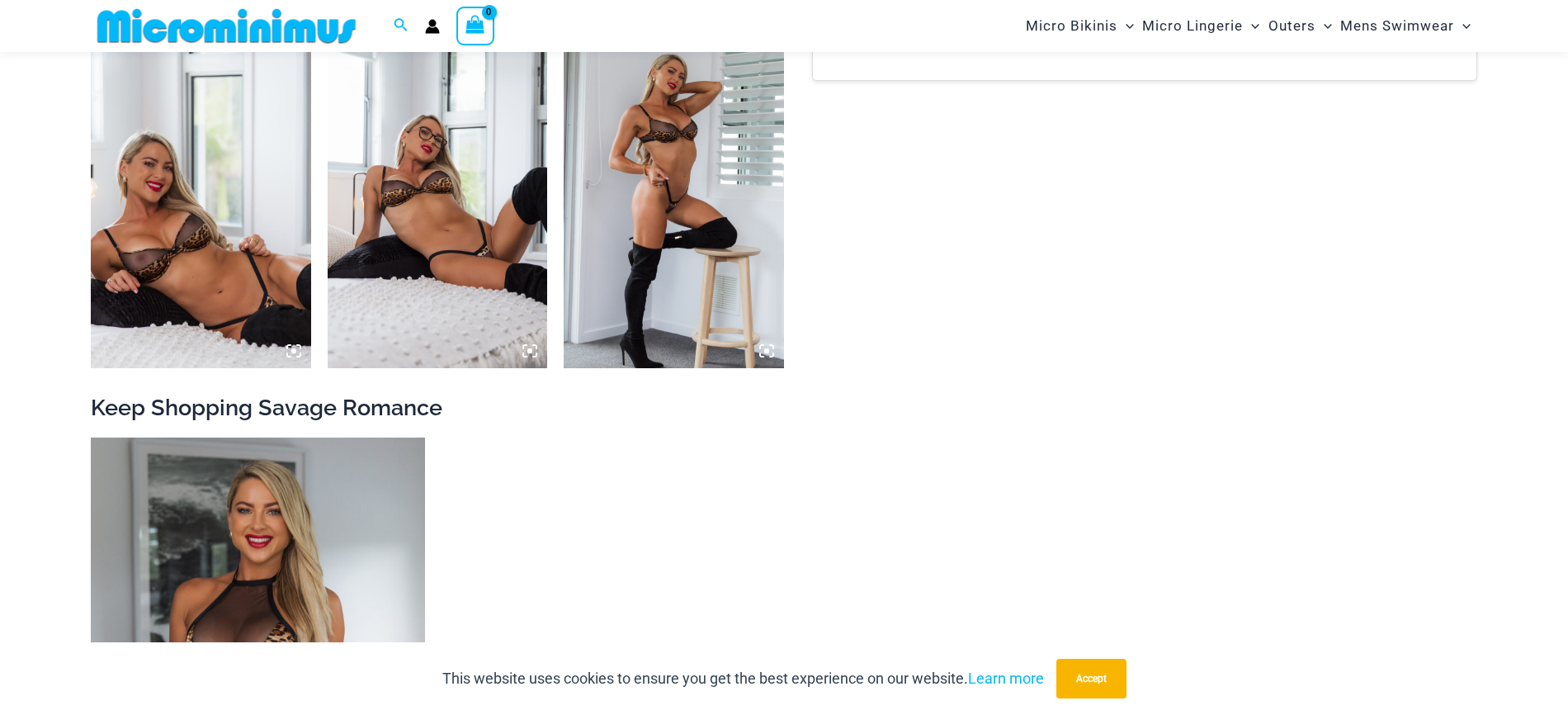
click at [188, 237] on img at bounding box center [201, 203] width 221 height 330
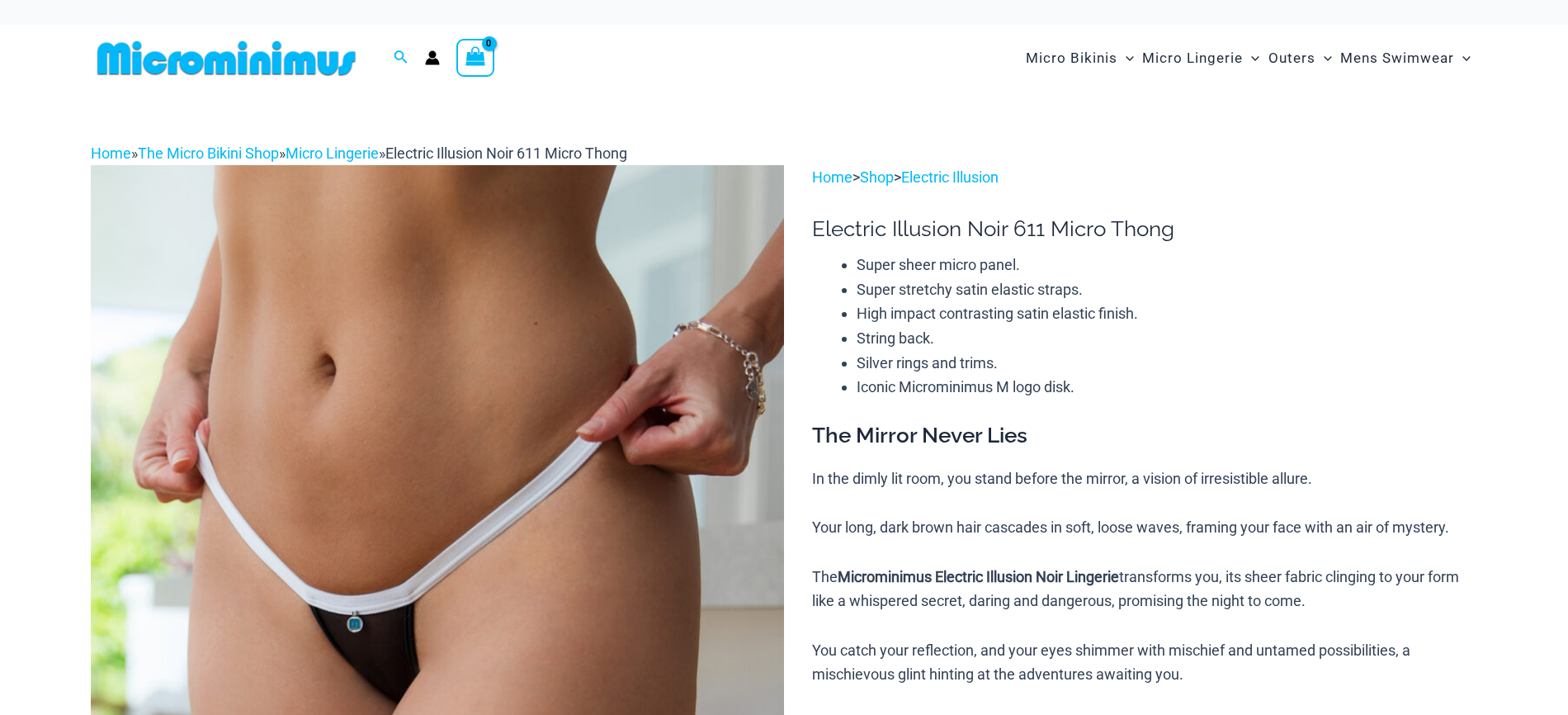
scroll to position [1410, 0]
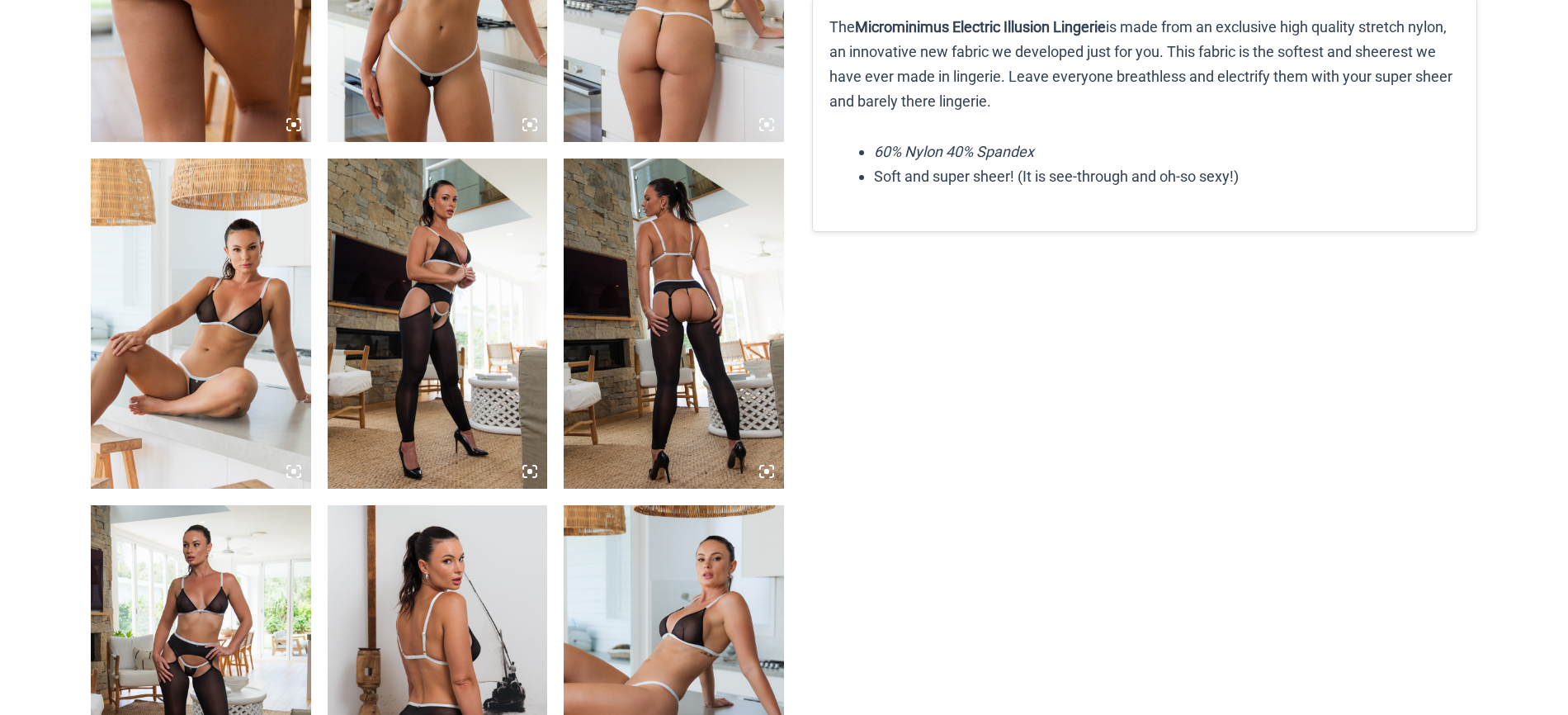
click at [297, 472] on icon at bounding box center [294, 471] width 15 height 15
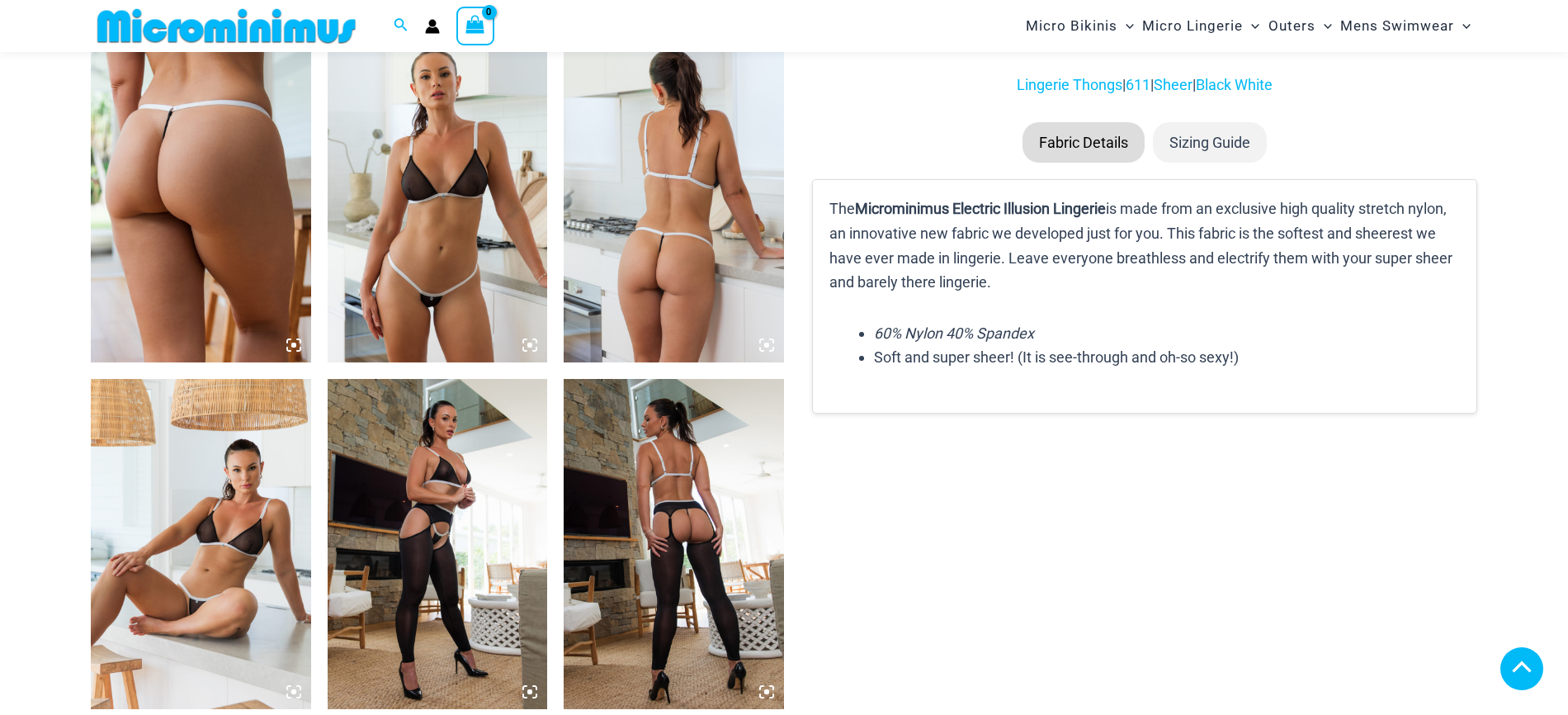
scroll to position [1304, 0]
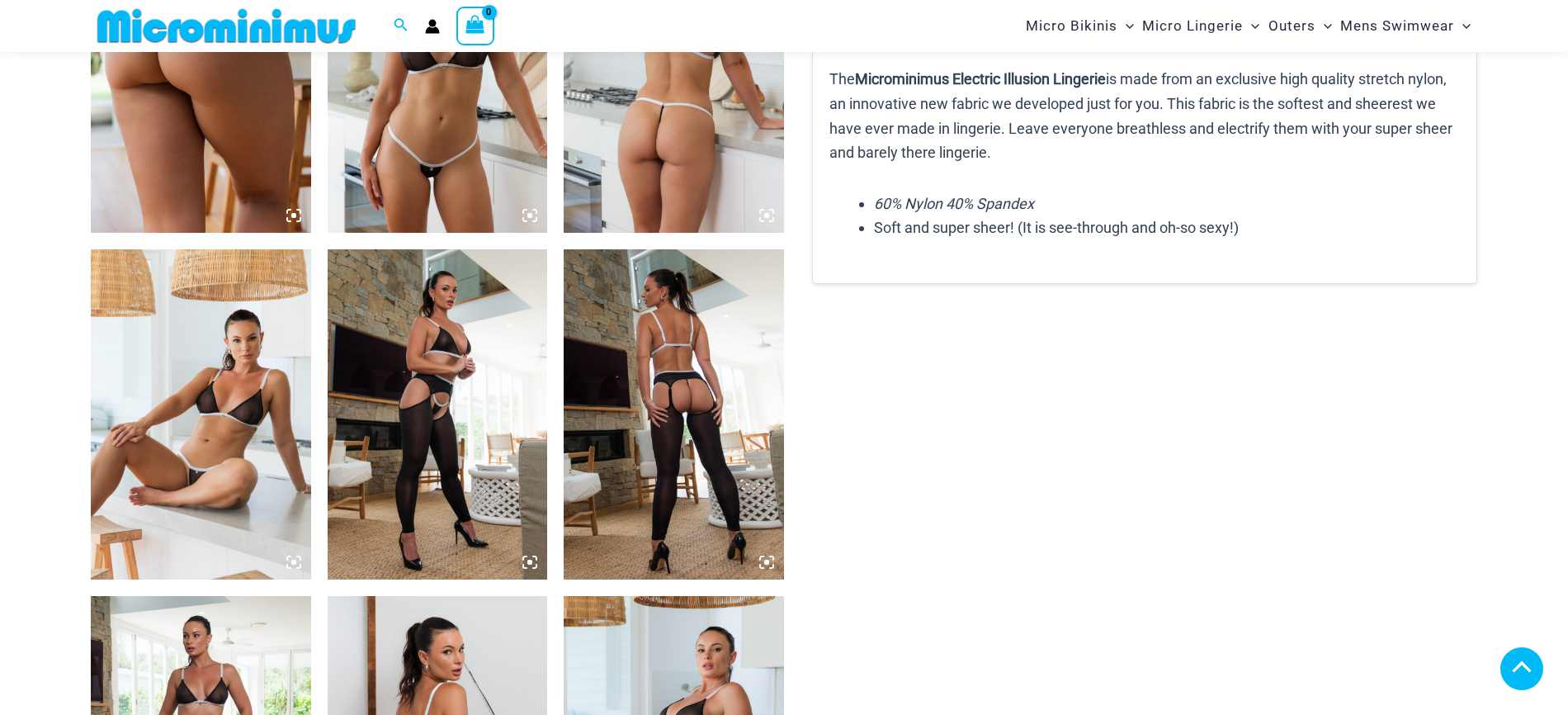
click at [288, 563] on icon at bounding box center [294, 563] width 15 height 15
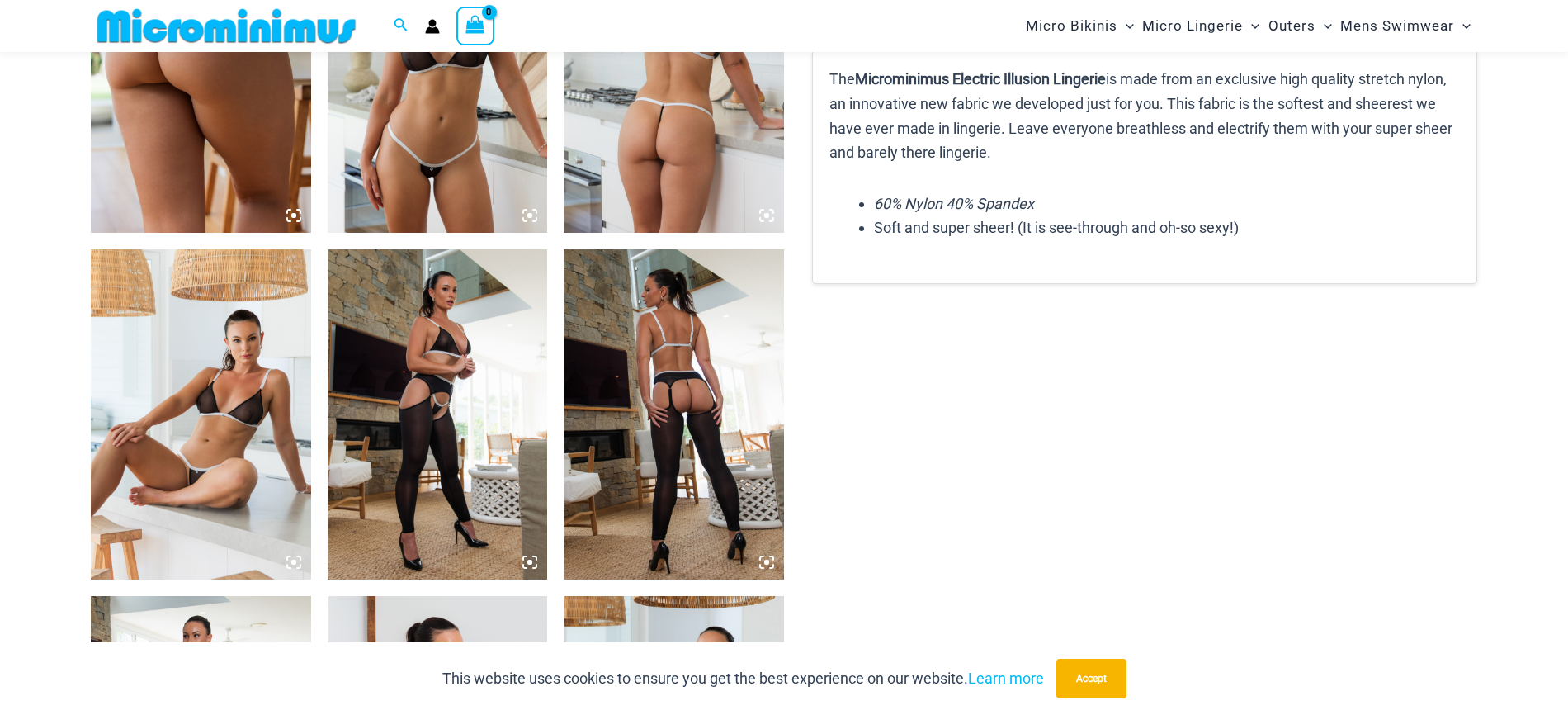
click at [289, 564] on icon at bounding box center [294, 563] width 15 height 15
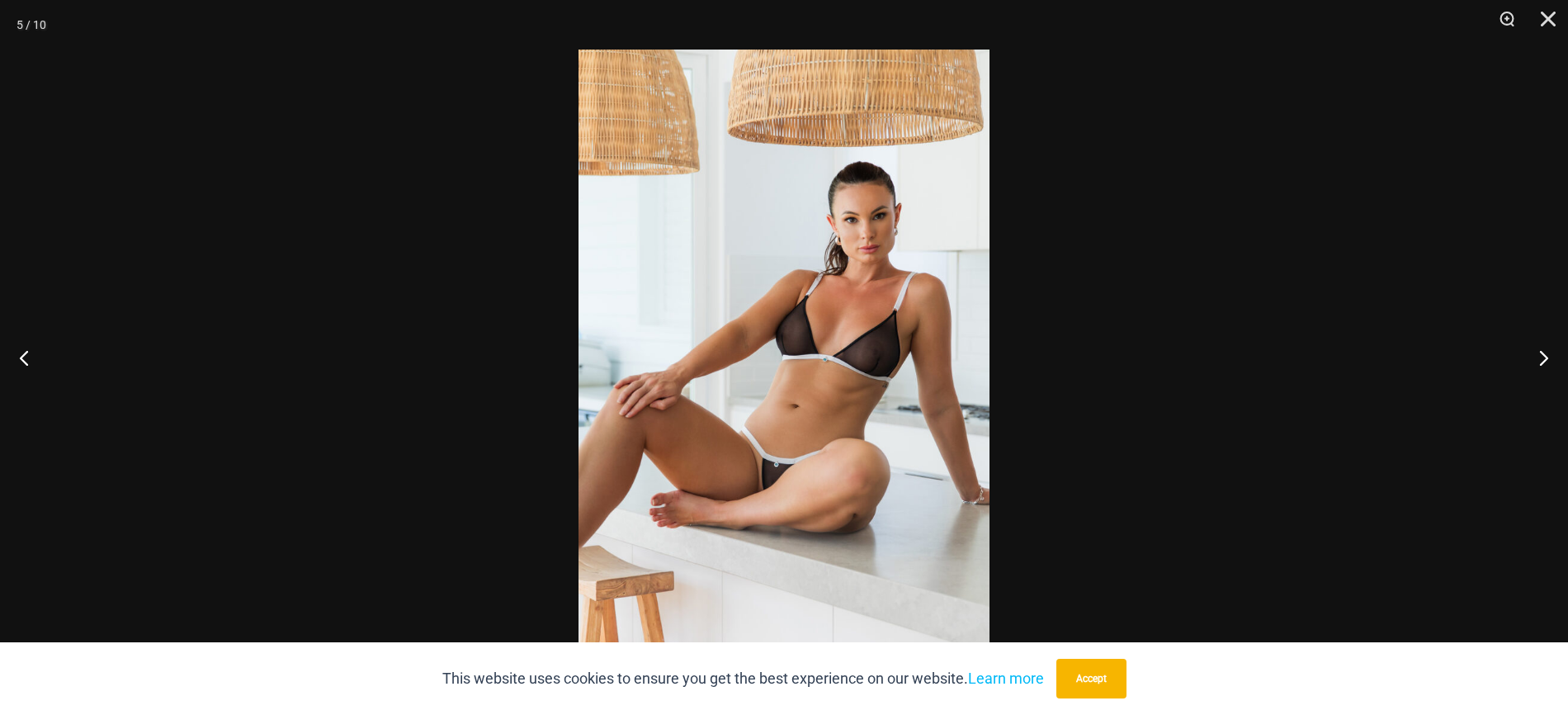
click at [755, 311] on img at bounding box center [784, 357] width 411 height 616
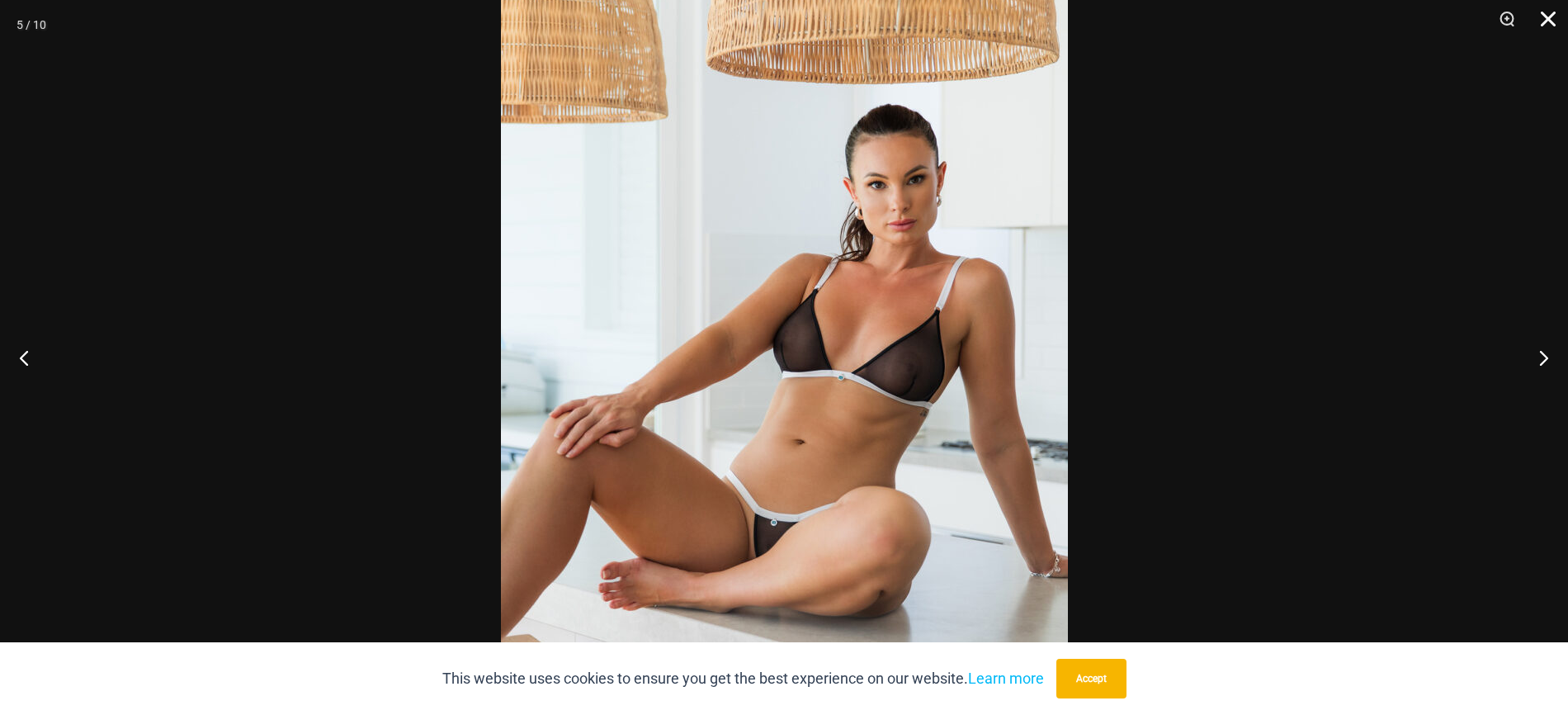
click at [1544, 25] on button "Close" at bounding box center [1541, 25] width 41 height 50
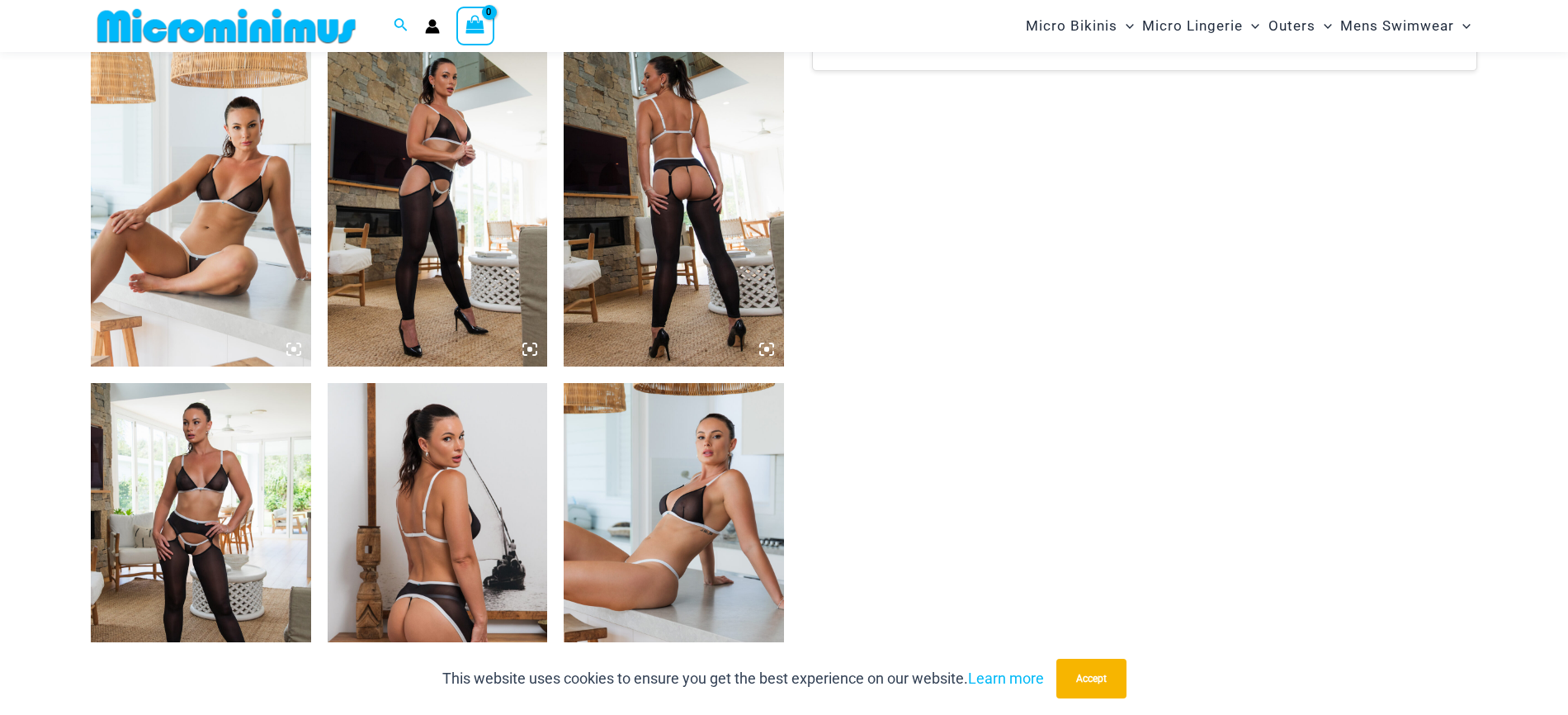
scroll to position [1517, 0]
click at [770, 150] on img at bounding box center [674, 202] width 221 height 330
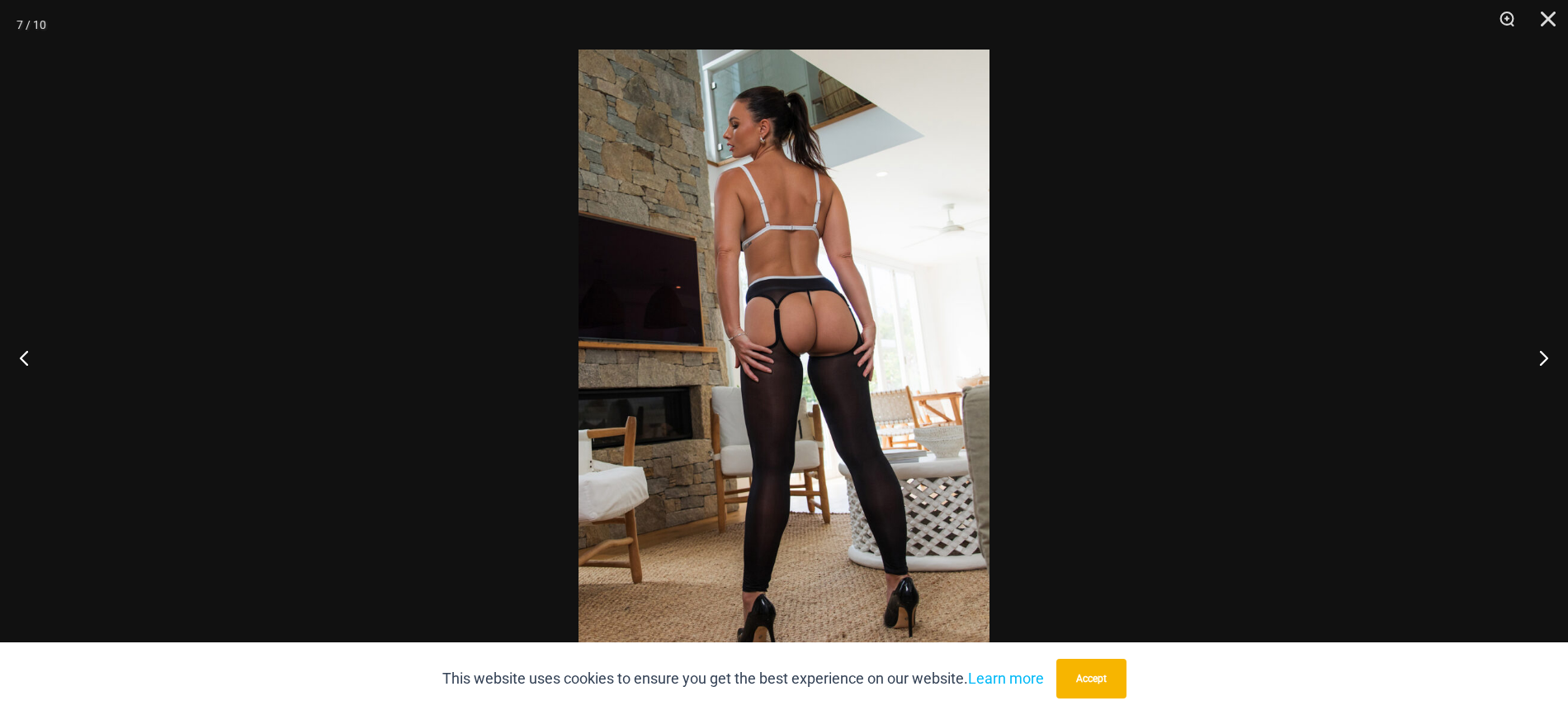
click at [889, 302] on img at bounding box center [784, 357] width 411 height 616
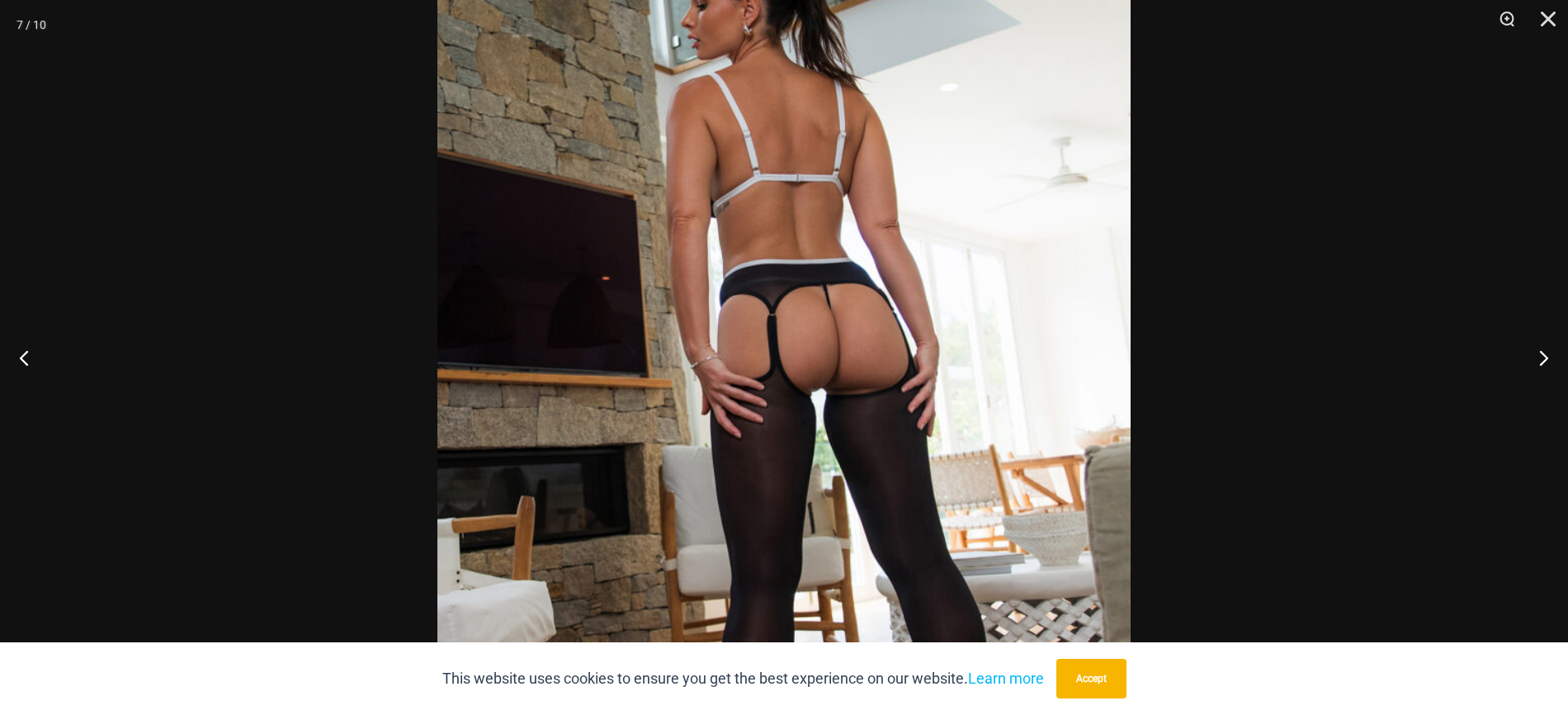
click at [1388, 329] on div at bounding box center [784, 357] width 1568 height 715
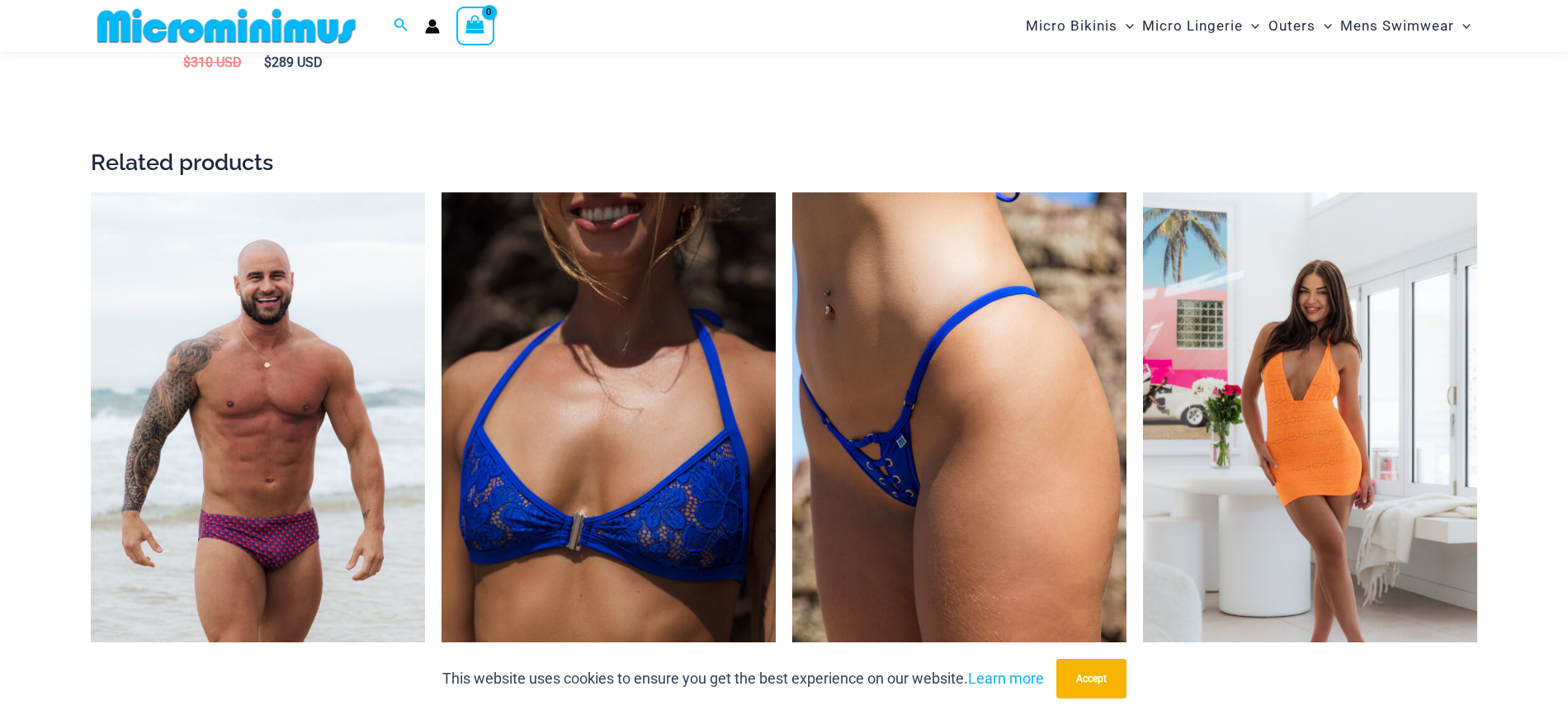
scroll to position [4130, 0]
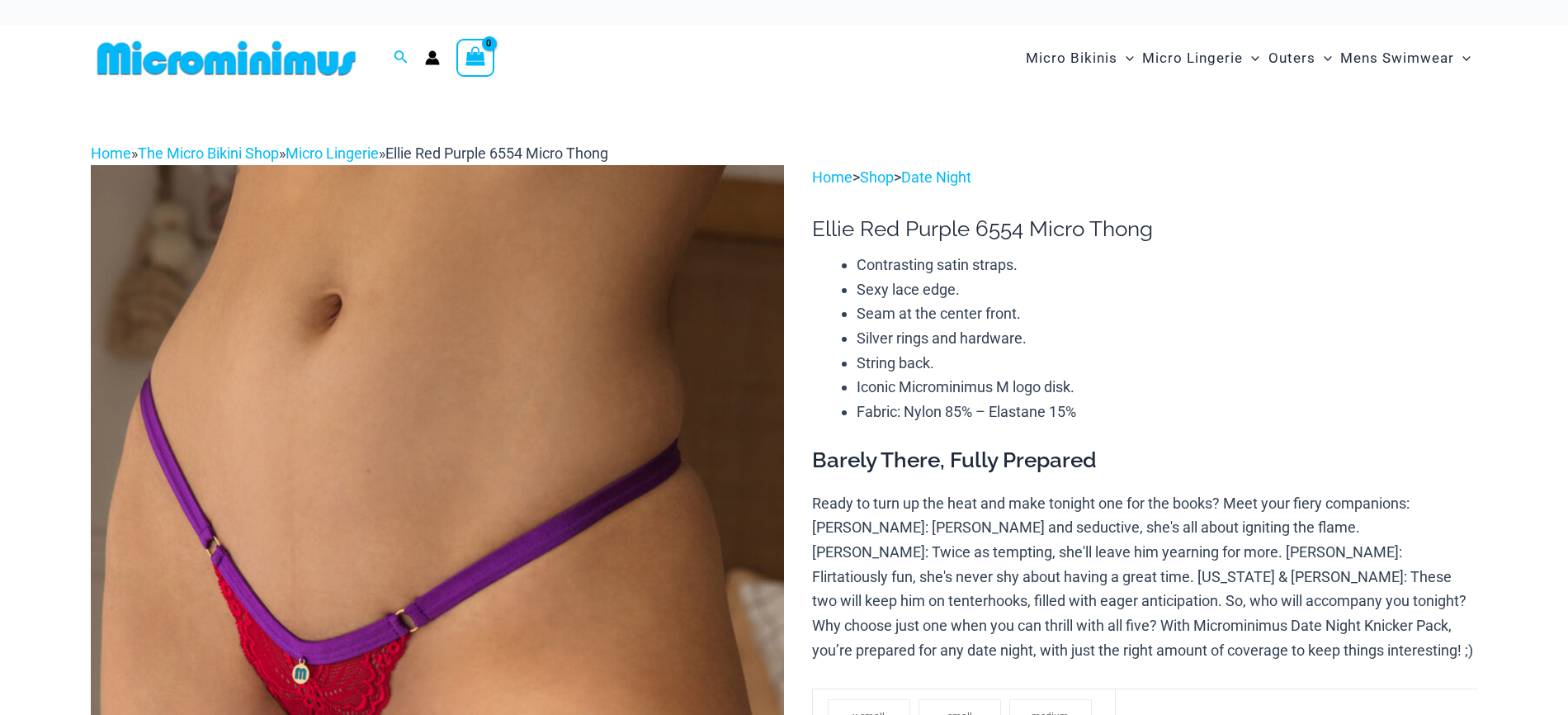
scroll to position [1291, 0]
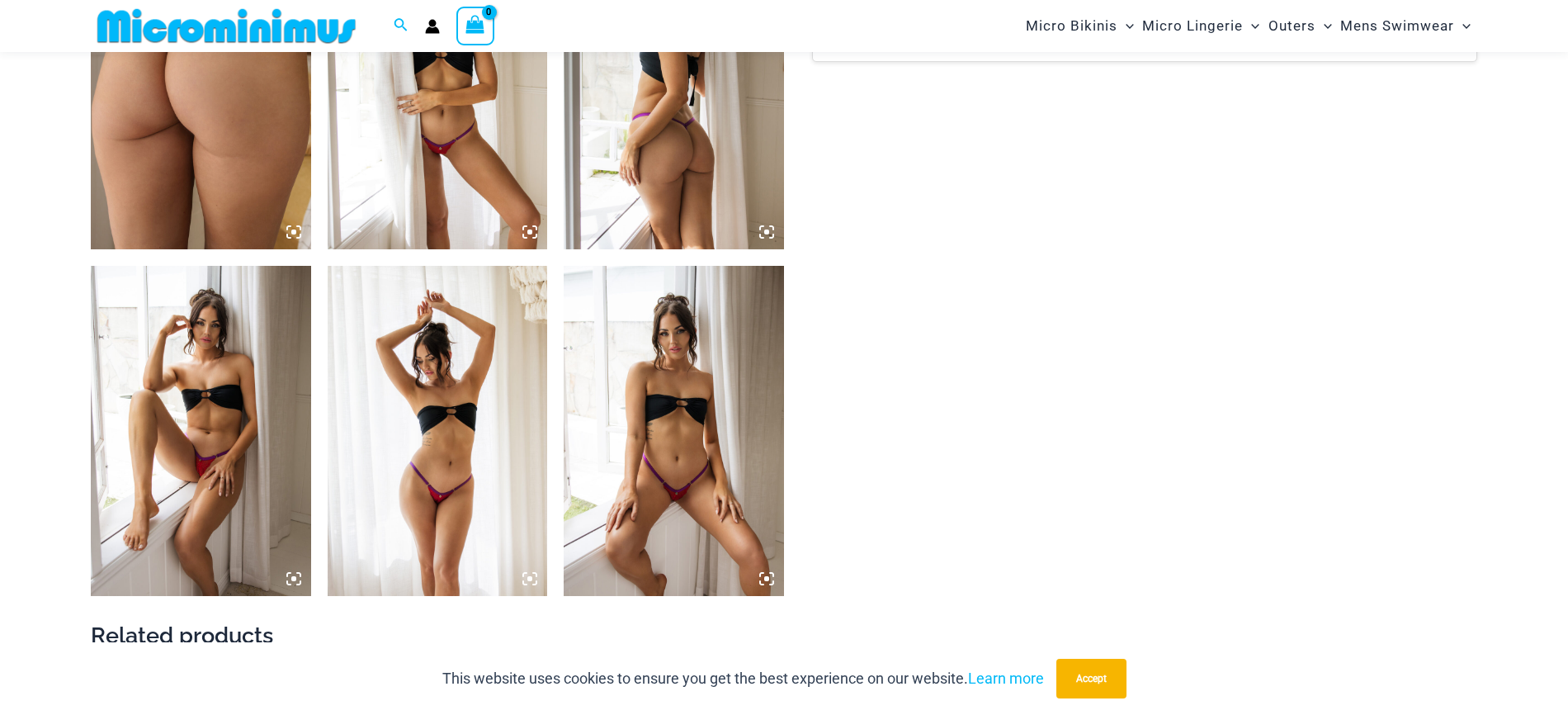
click at [771, 586] on icon at bounding box center [767, 579] width 15 height 15
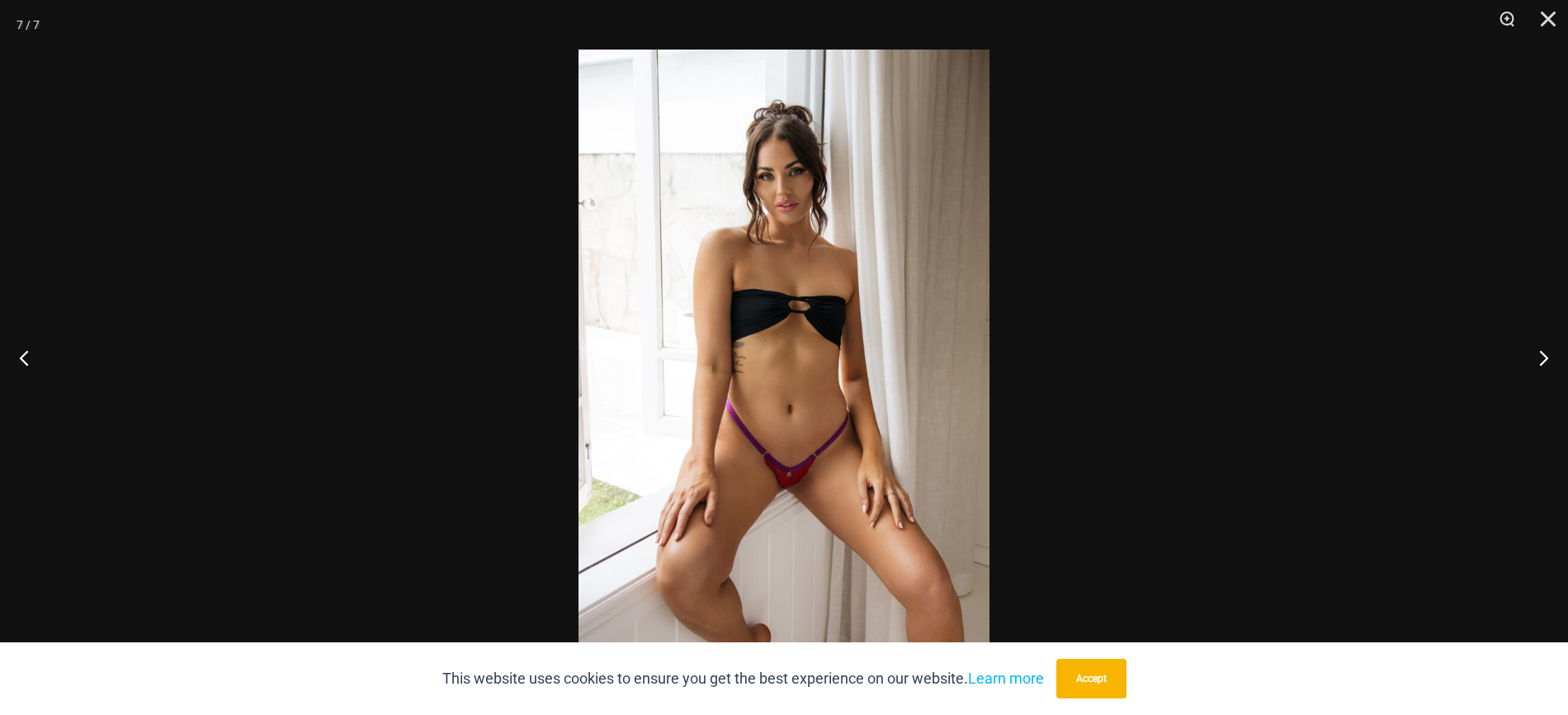
click at [854, 312] on img at bounding box center [784, 357] width 411 height 616
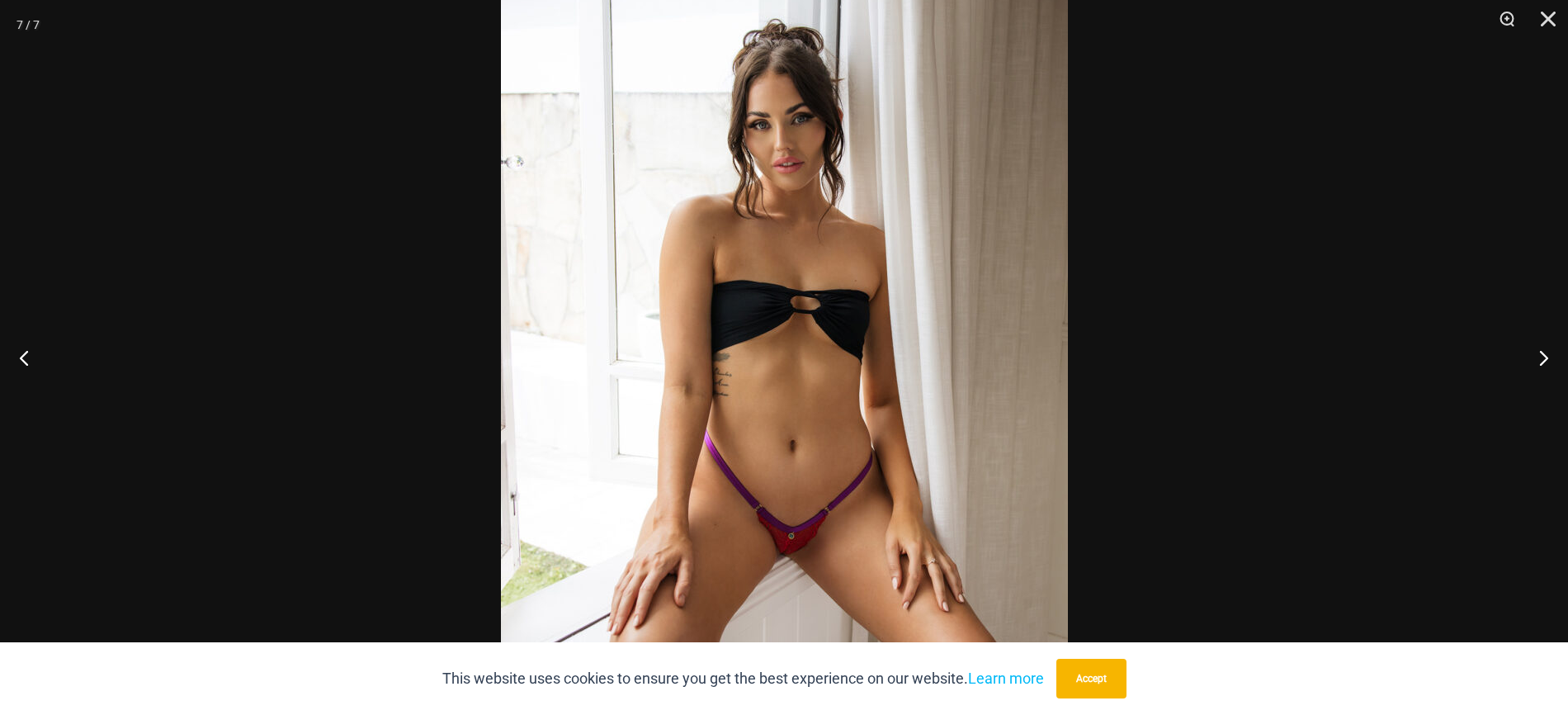
click at [854, 312] on img at bounding box center [784, 374] width 567 height 850
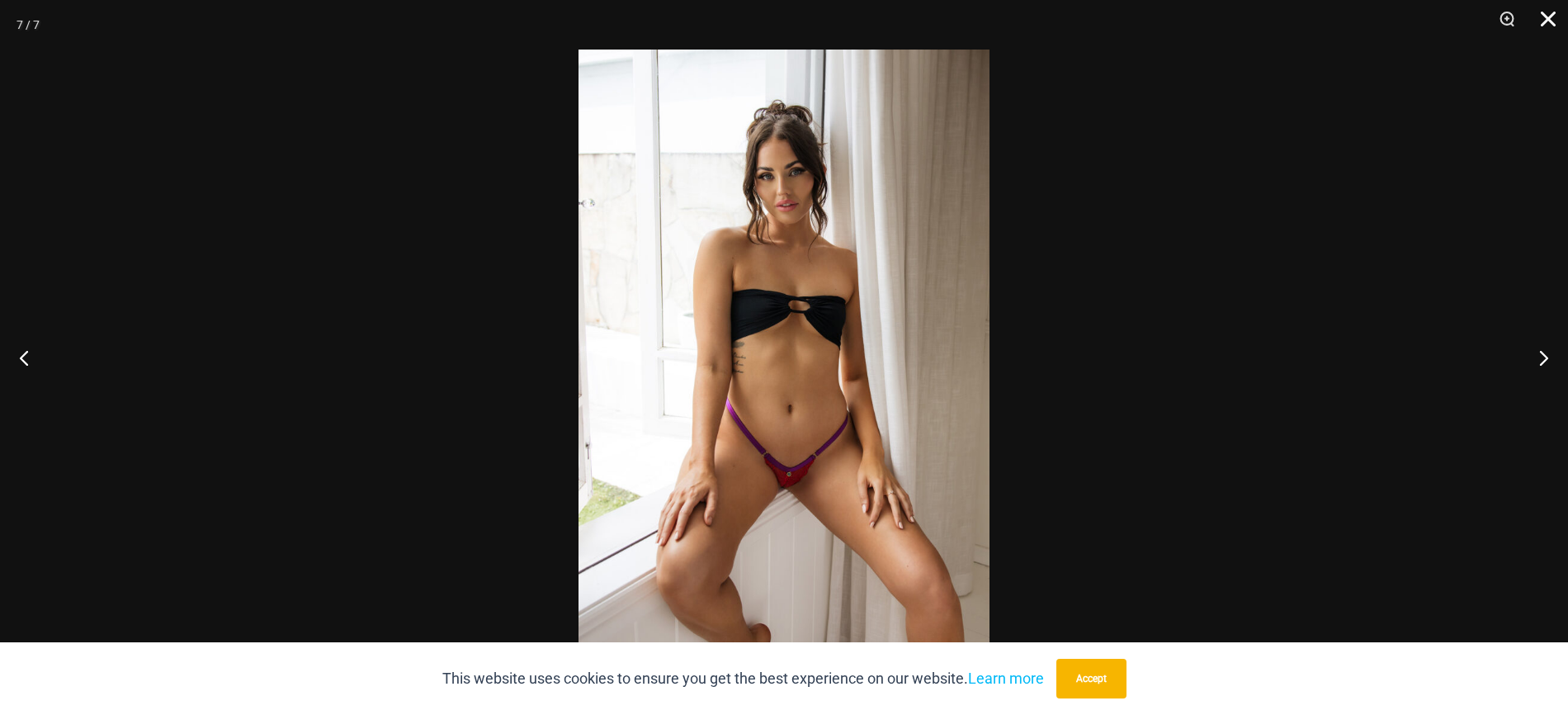
click at [1557, 15] on button "Close" at bounding box center [1541, 25] width 41 height 50
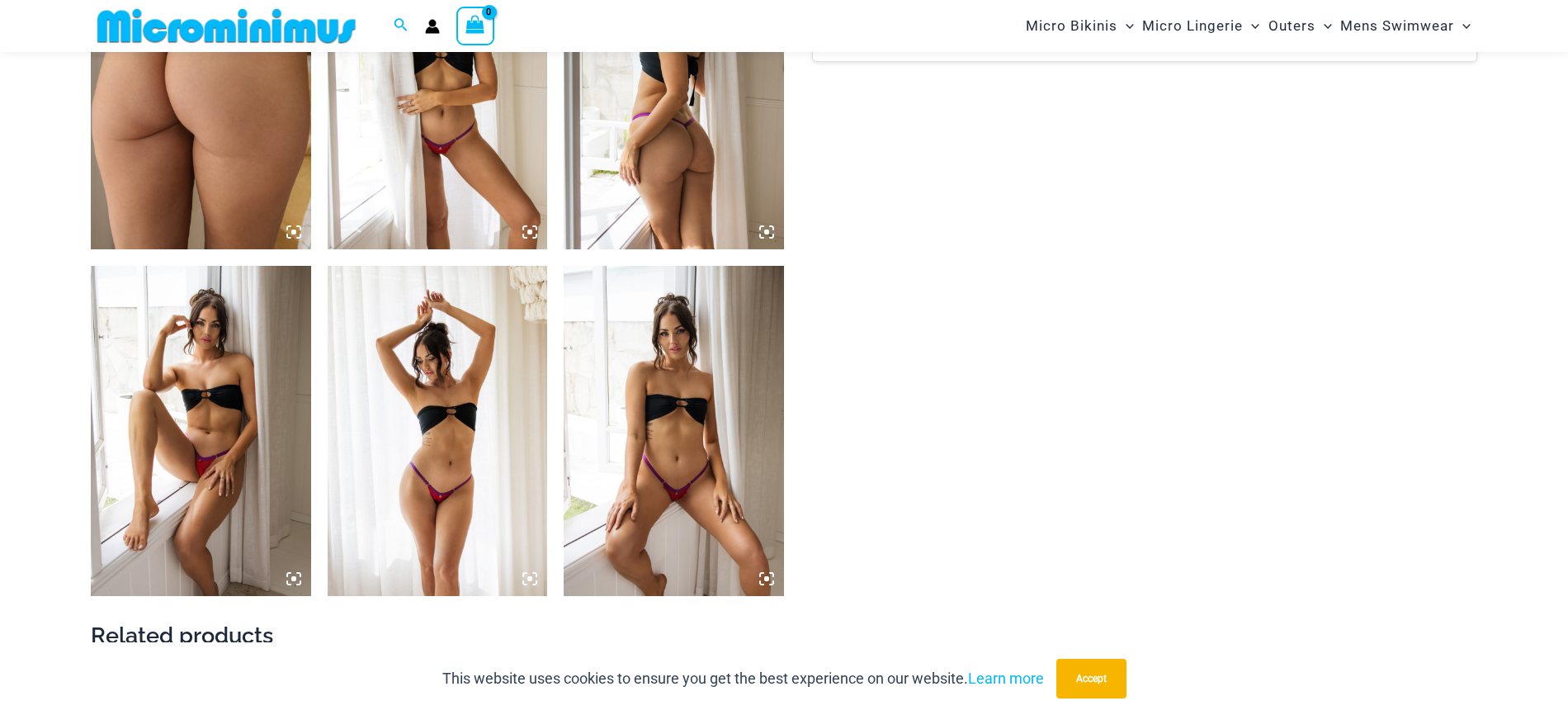
click at [246, 332] on img at bounding box center [201, 430] width 221 height 330
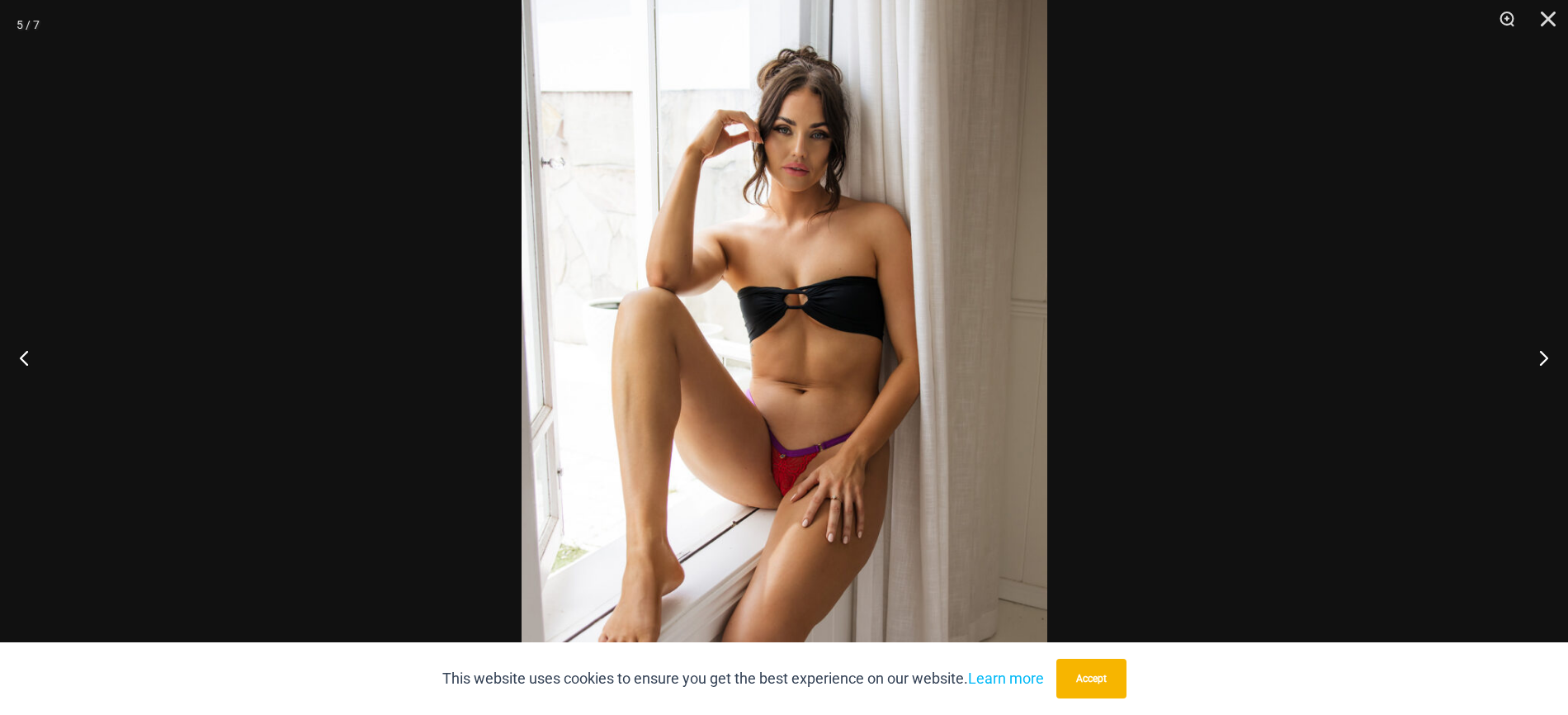
click at [1228, 376] on div at bounding box center [784, 357] width 1568 height 715
